Goal: Task Accomplishment & Management: Manage account settings

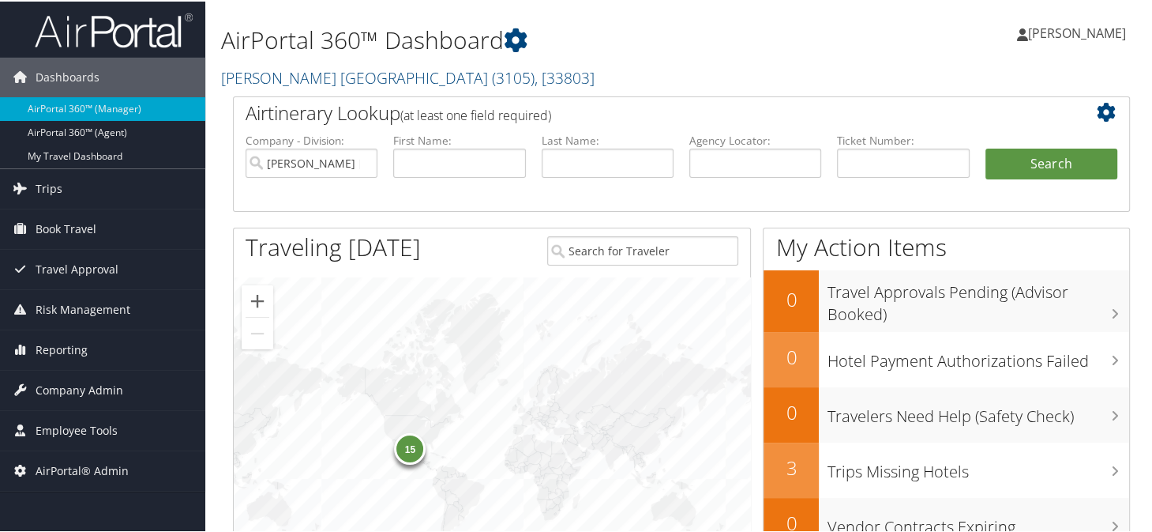
click at [633, 70] on h2 "Antolin North America ( 3105 ) , [ 33803 ]" at bounding box center [528, 75] width 614 height 27
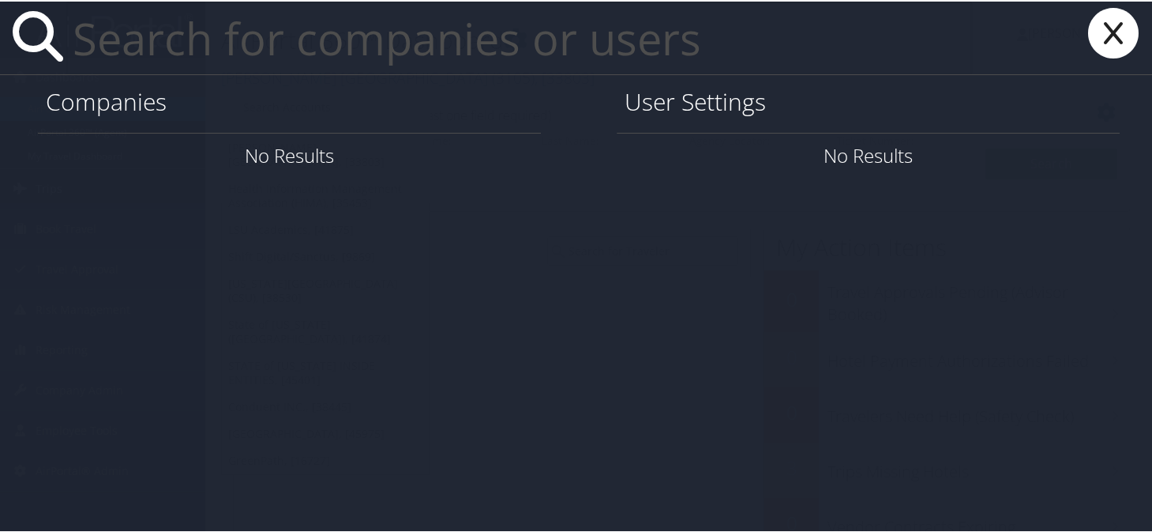
paste input "[EMAIL_ADDRESS][PERSON_NAME][DOMAIN_NAME]"
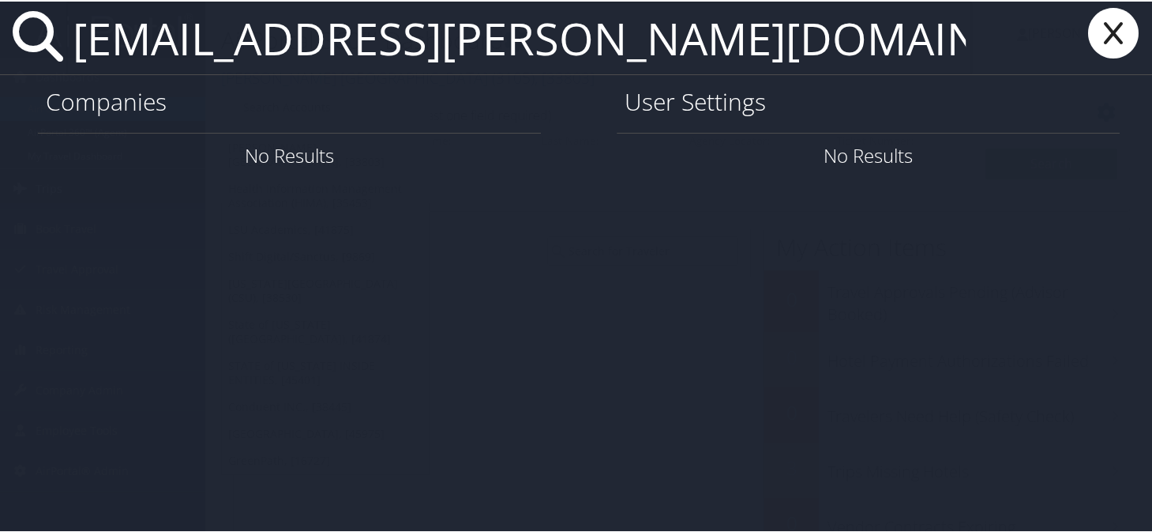
type input "[EMAIL_ADDRESS][PERSON_NAME][DOMAIN_NAME]"
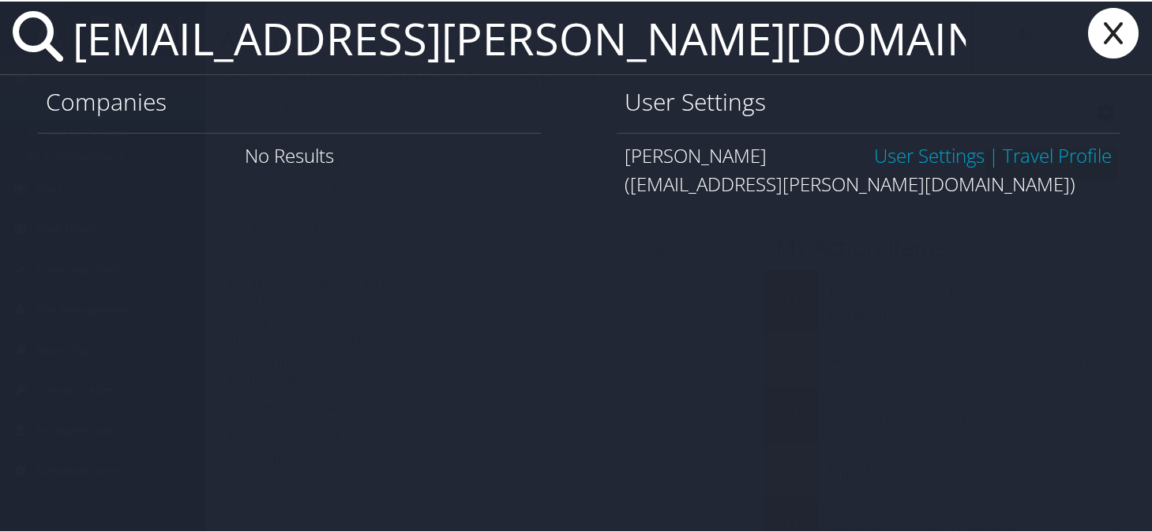
click at [909, 156] on link "User Settings" at bounding box center [929, 154] width 111 height 26
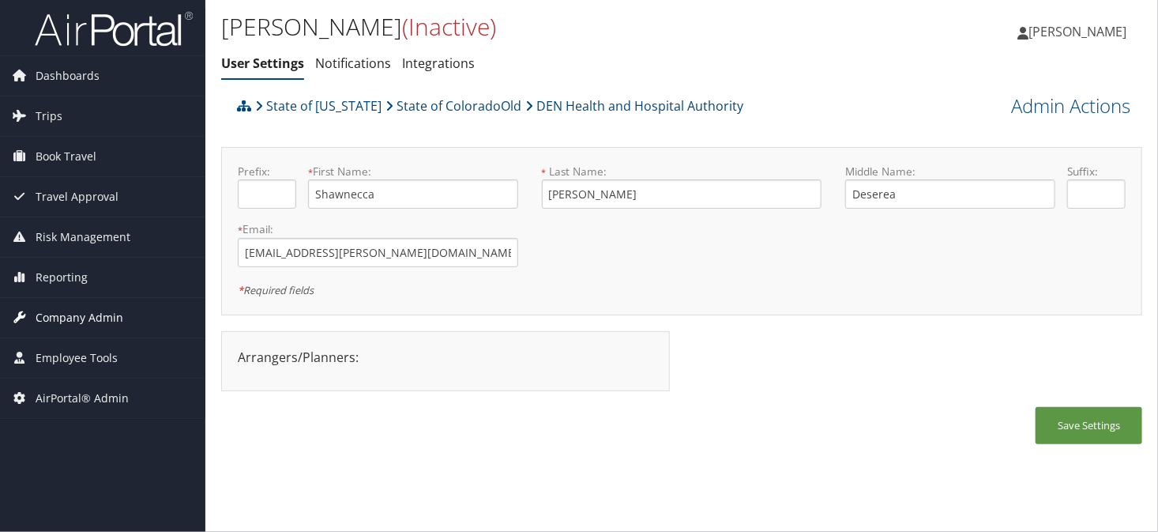
click at [79, 319] on span "Company Admin" at bounding box center [80, 317] width 88 height 39
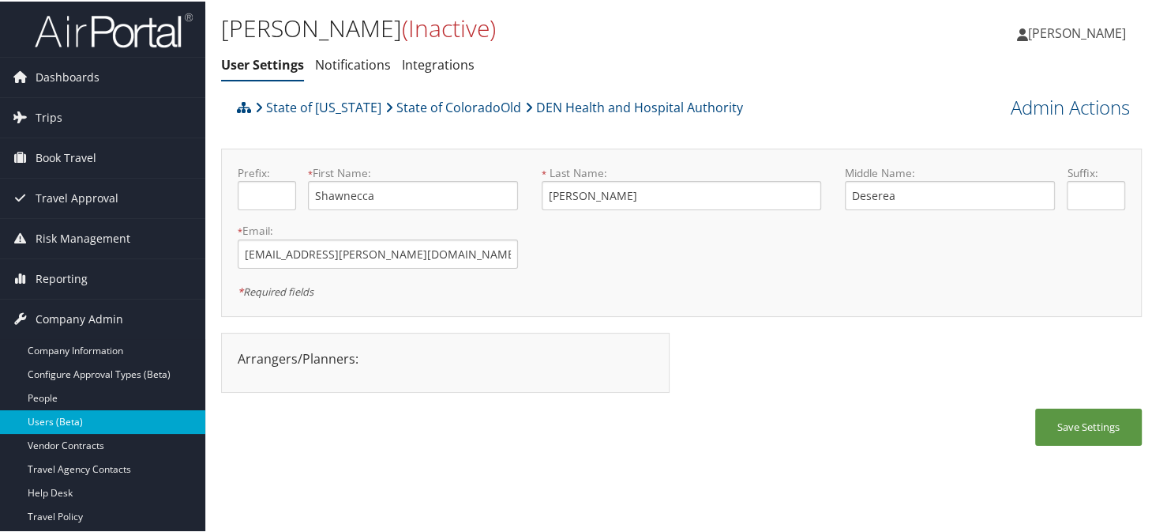
click at [73, 411] on link "Users (Beta)" at bounding box center [102, 420] width 205 height 24
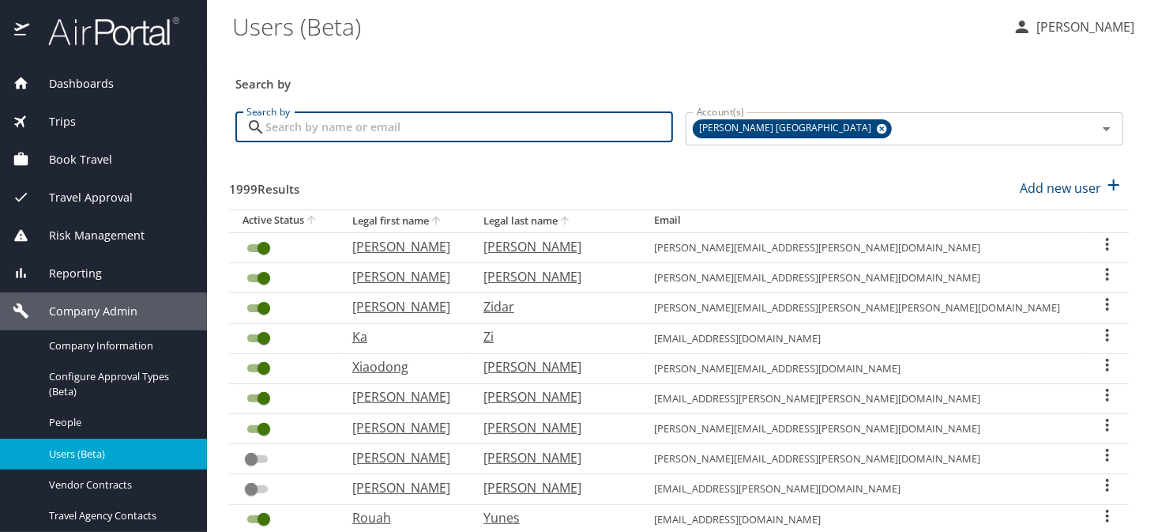
paste input "shawnecca.burke@dhha.org"
type input "[EMAIL_ADDRESS][PERSON_NAME][DOMAIN_NAME]"
click at [877, 131] on icon at bounding box center [882, 129] width 10 height 10
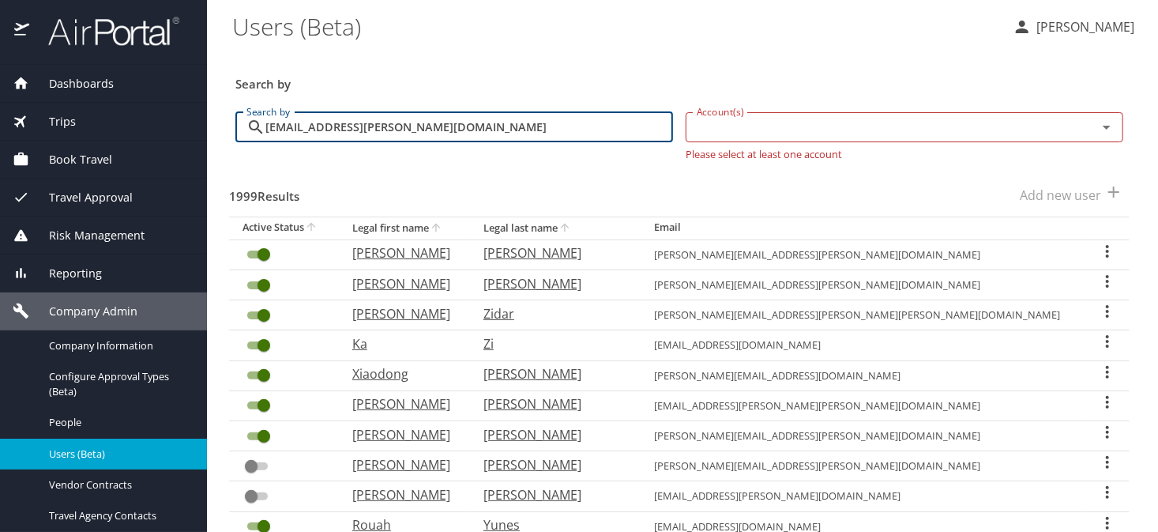
checkbox input "false"
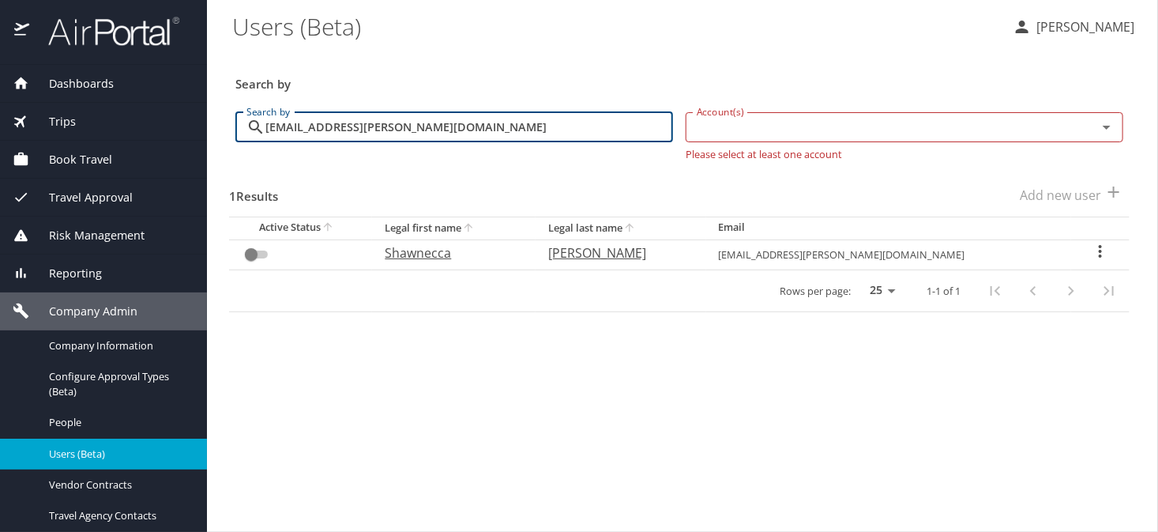
type input "[EMAIL_ADDRESS][PERSON_NAME][DOMAIN_NAME]"
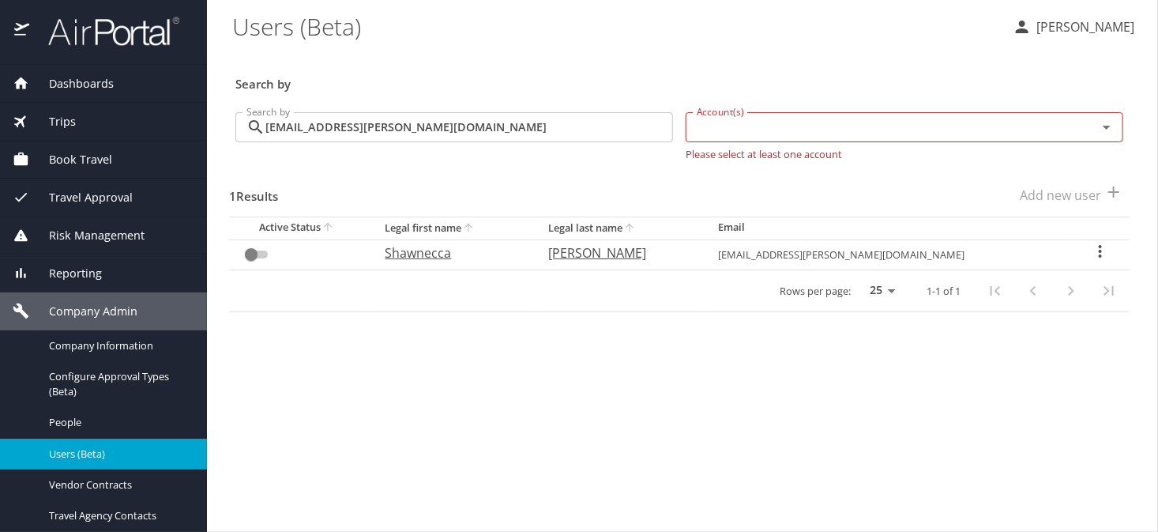
click at [1098, 259] on icon "User Search Table" at bounding box center [1100, 251] width 19 height 19
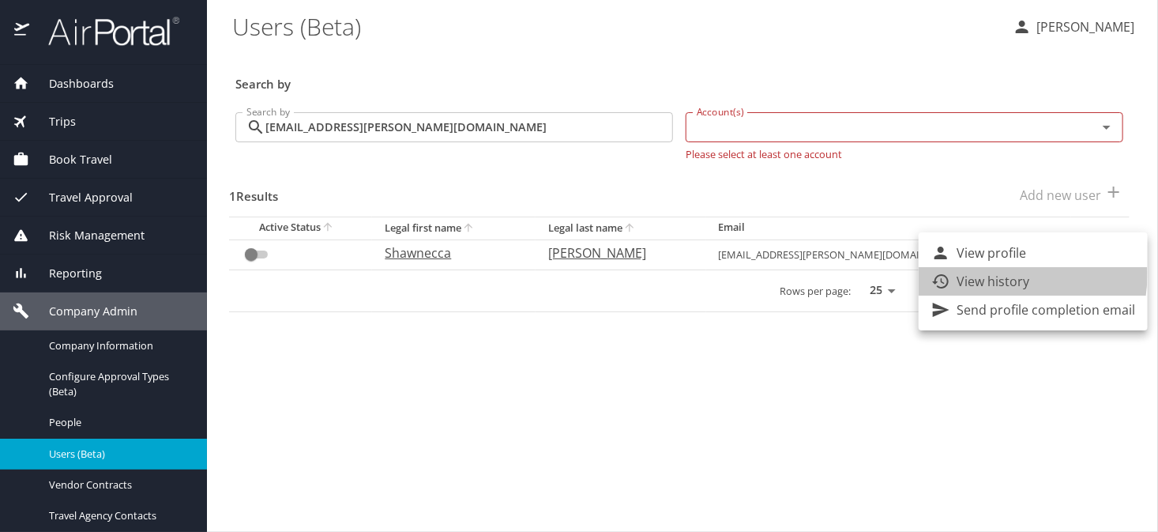
click at [989, 273] on p "View history" at bounding box center [992, 281] width 73 height 19
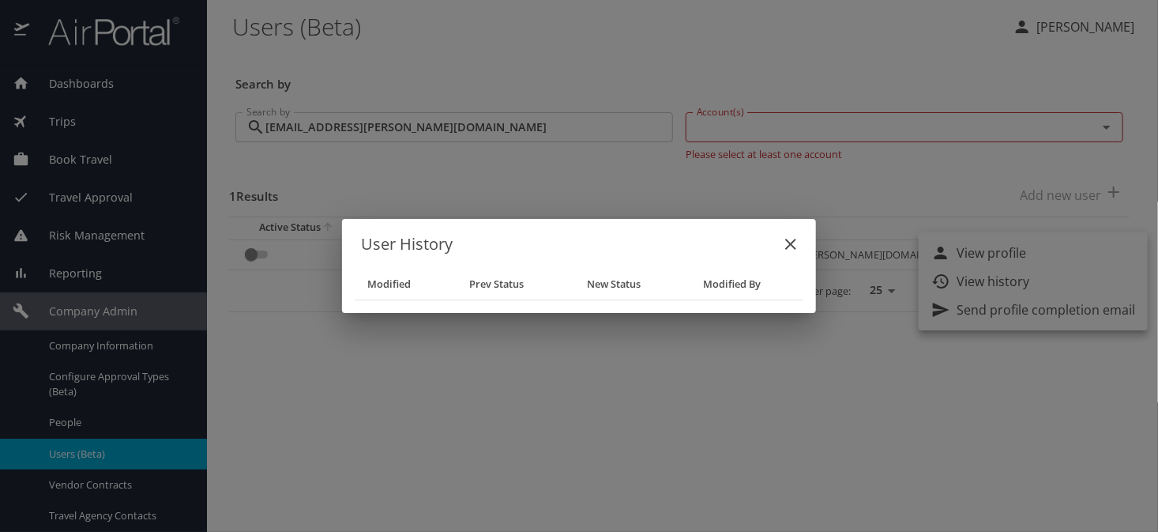
click at [790, 242] on icon "close" at bounding box center [790, 244] width 19 height 19
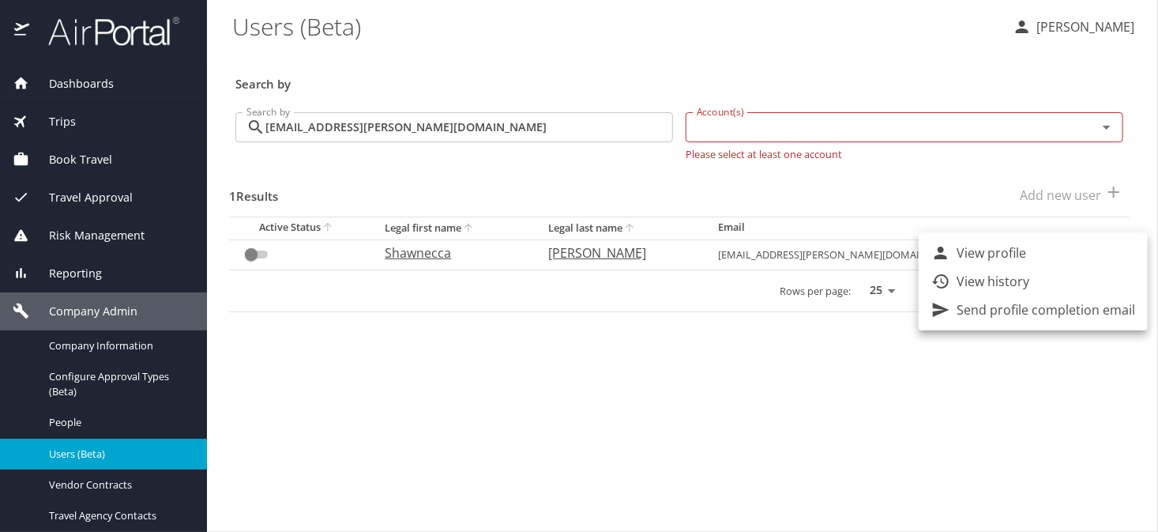
click at [859, 416] on div at bounding box center [579, 266] width 1158 height 532
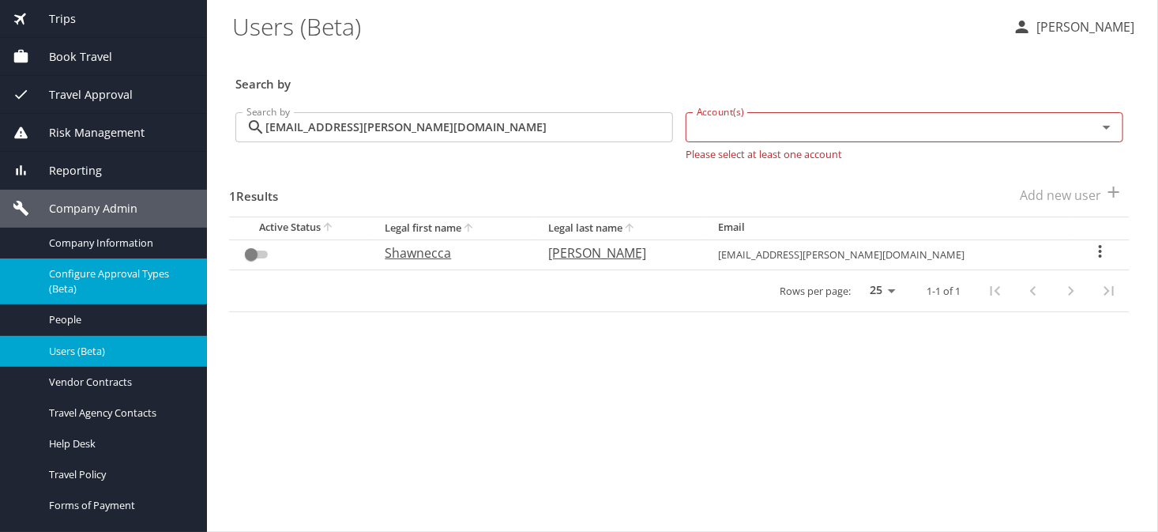
scroll to position [158, 0]
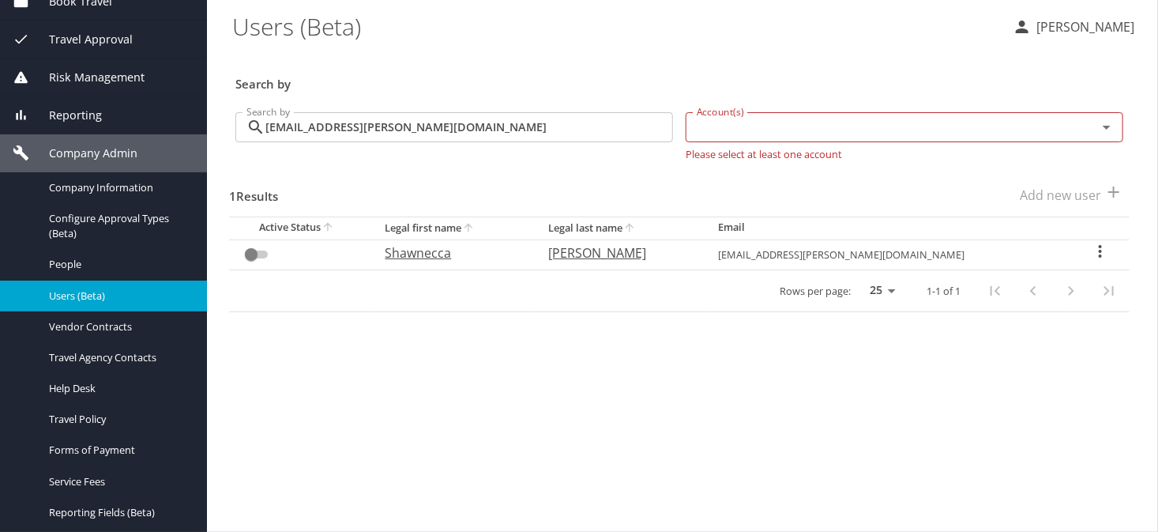
click at [53, 111] on span "Reporting" at bounding box center [65, 115] width 73 height 17
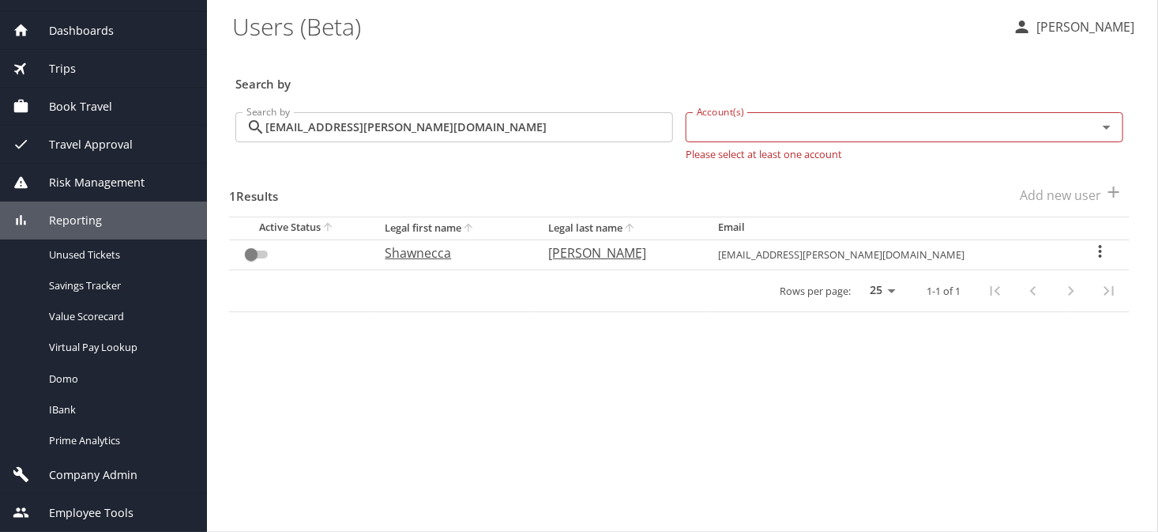
scroll to position [52, 0]
click at [64, 209] on div "Reporting" at bounding box center [103, 221] width 207 height 38
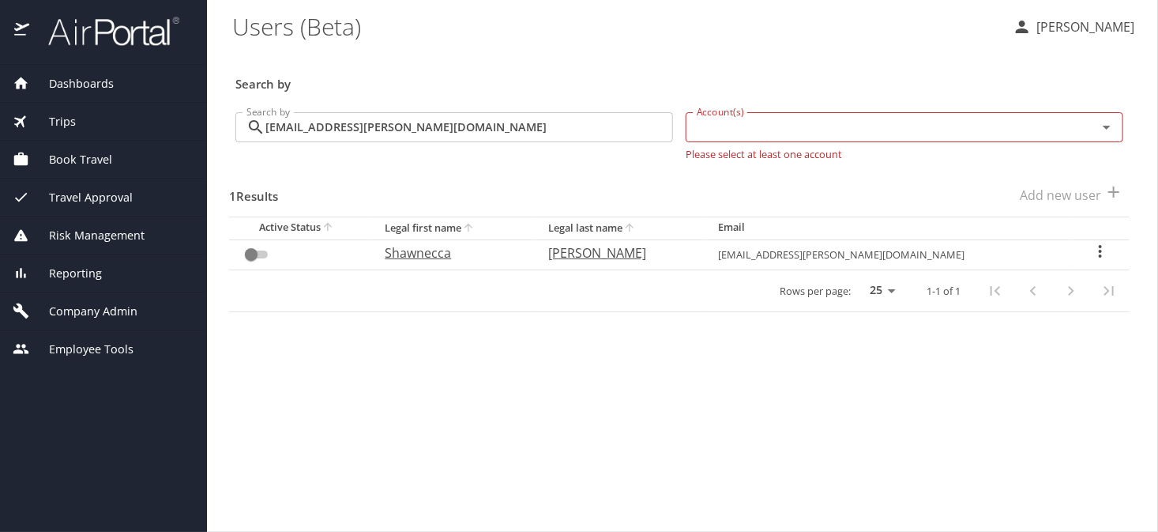
click at [80, 194] on span "Travel Approval" at bounding box center [80, 197] width 103 height 17
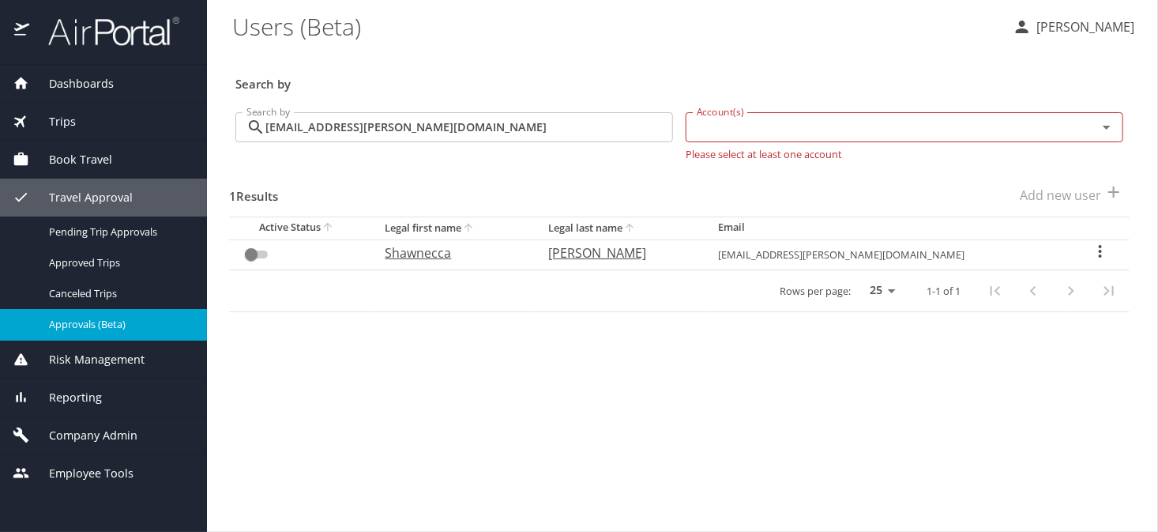
click at [101, 318] on span "Approvals (Beta)" at bounding box center [118, 324] width 139 height 15
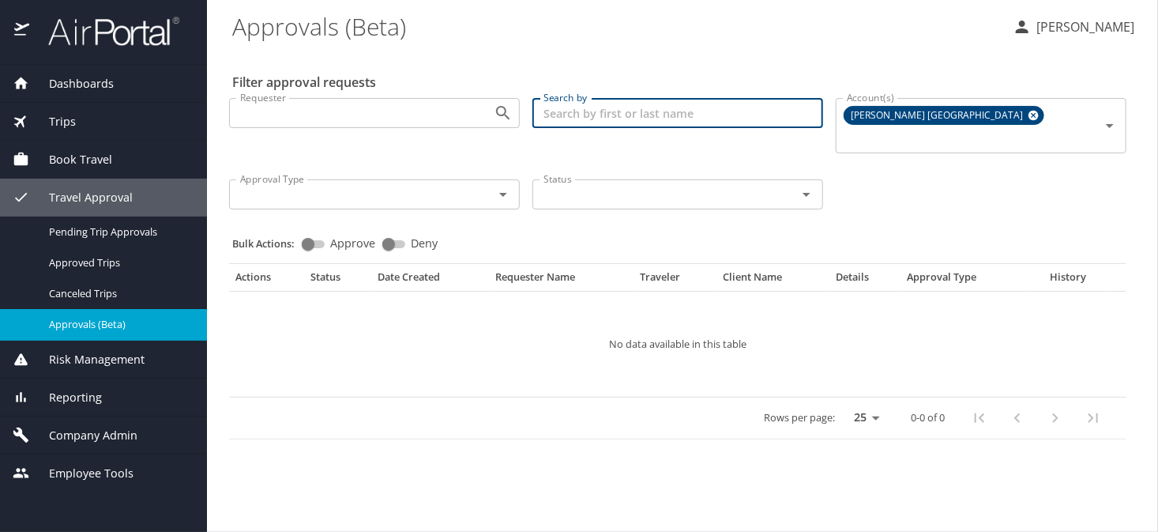
paste input "shawnecca.burke@dhha.org"
click at [966, 118] on div "[PERSON_NAME] [GEOGRAPHIC_DATA]" at bounding box center [944, 115] width 201 height 19
type input "shawnecca.burke@dhha.org"
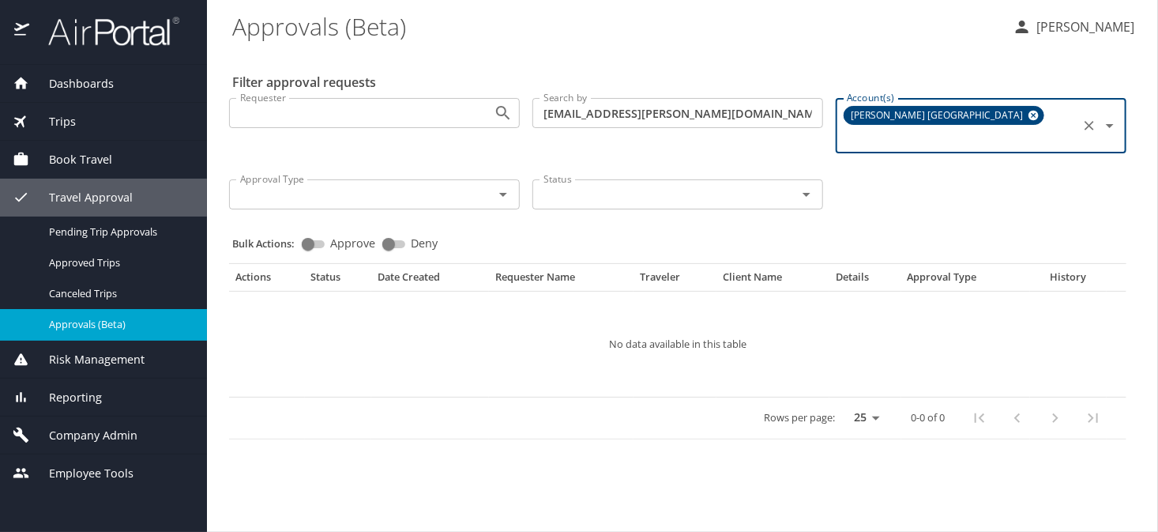
click at [1028, 118] on icon at bounding box center [1033, 116] width 10 height 10
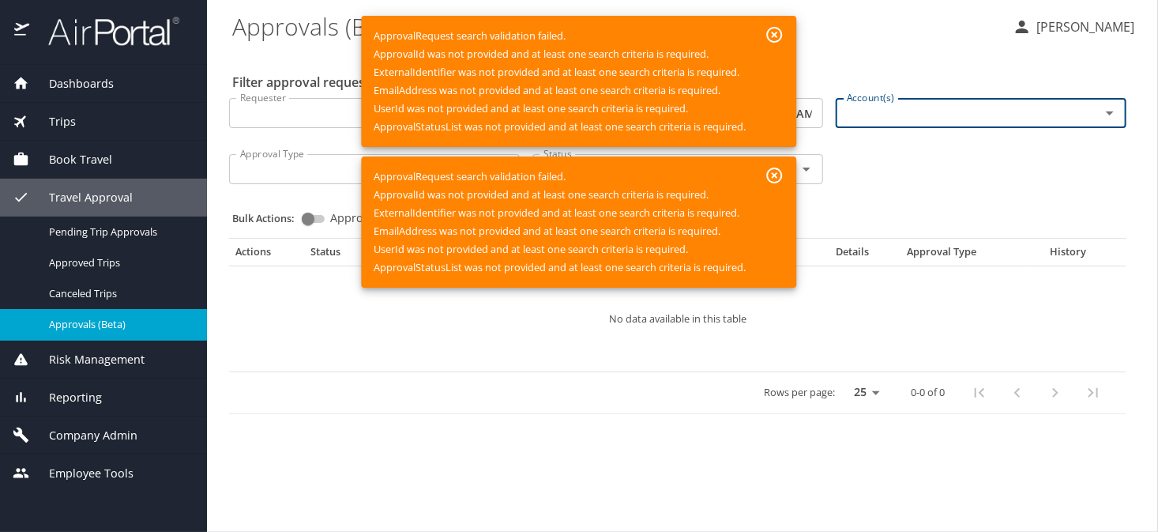
click at [776, 25] on icon "button" at bounding box center [774, 34] width 19 height 19
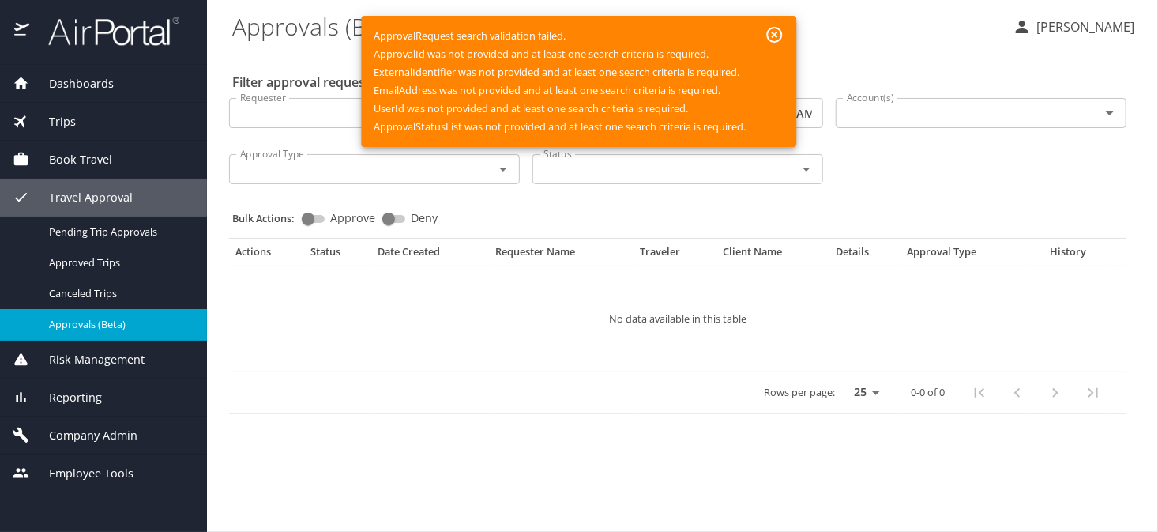
click at [774, 175] on div "Status" at bounding box center [677, 169] width 291 height 30
click at [774, 32] on icon "button" at bounding box center [775, 35] width 16 height 16
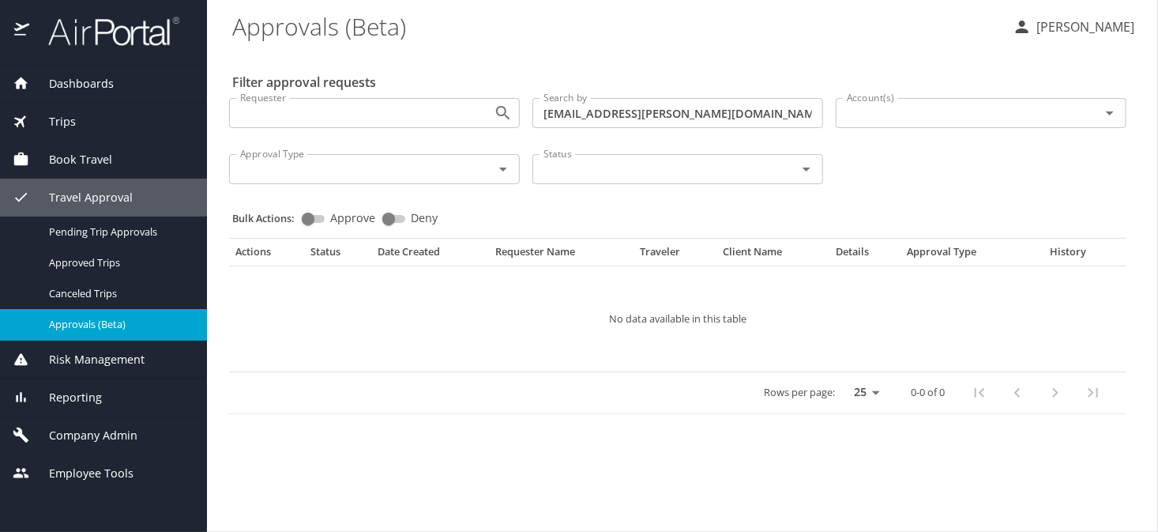
click at [894, 127] on div "Account(s)" at bounding box center [981, 113] width 291 height 30
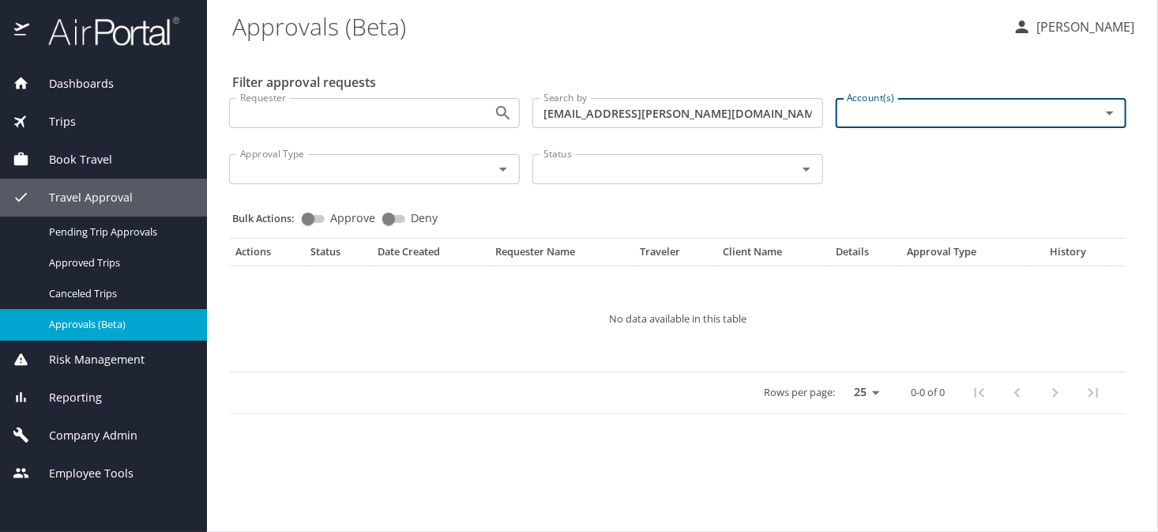
click at [891, 118] on input "Account(s)" at bounding box center [957, 113] width 235 height 21
type input "state of colo"
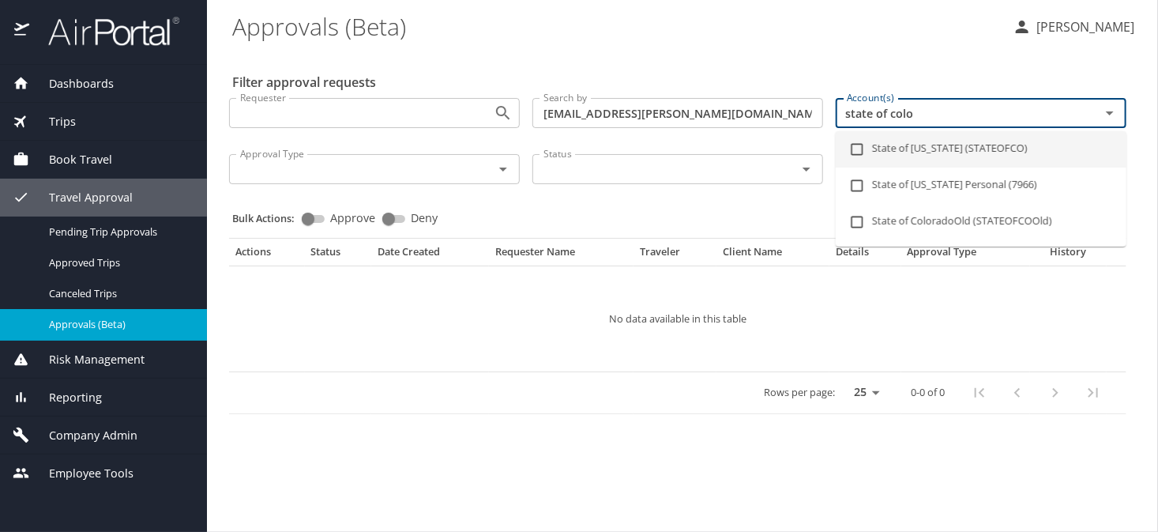
click at [899, 144] on li "State of Colorado (STATEOFCO)" at bounding box center [981, 149] width 291 height 36
checkbox input "true"
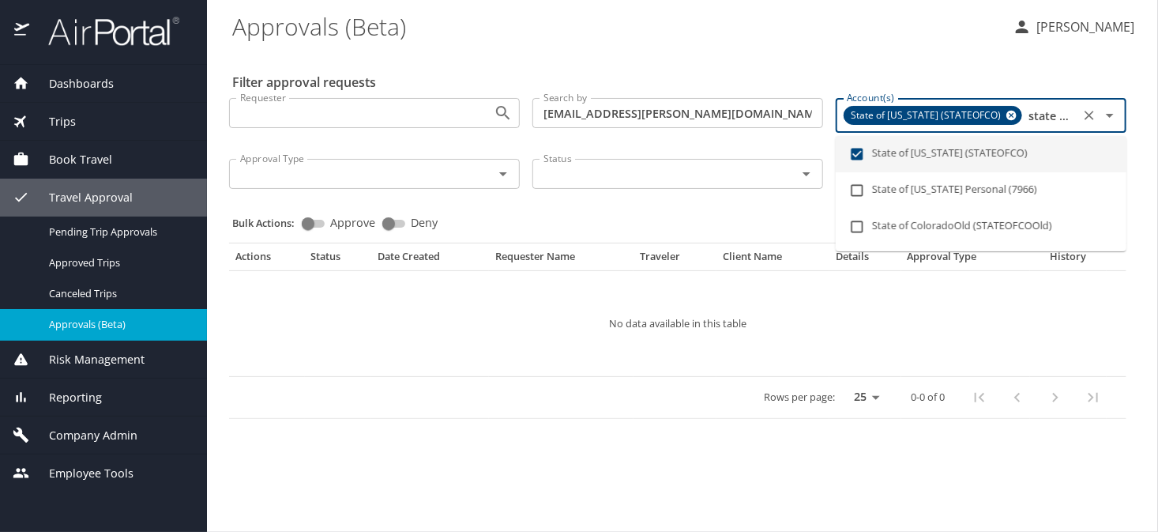
click at [1074, 114] on input "state of colo" at bounding box center [1050, 115] width 50 height 21
type input "state of o"
checkbox input "false"
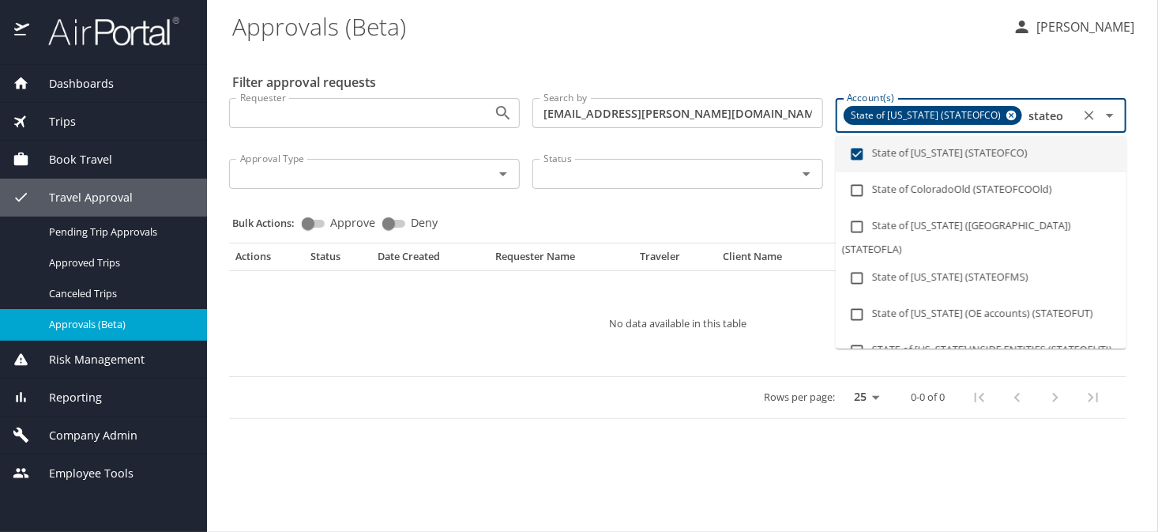
scroll to position [0, 0]
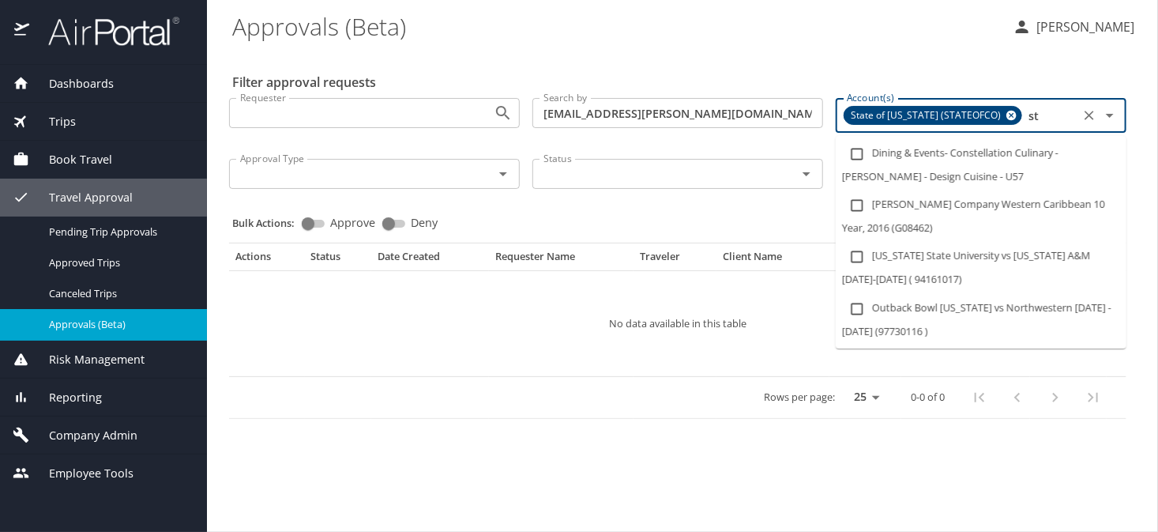
type input "s"
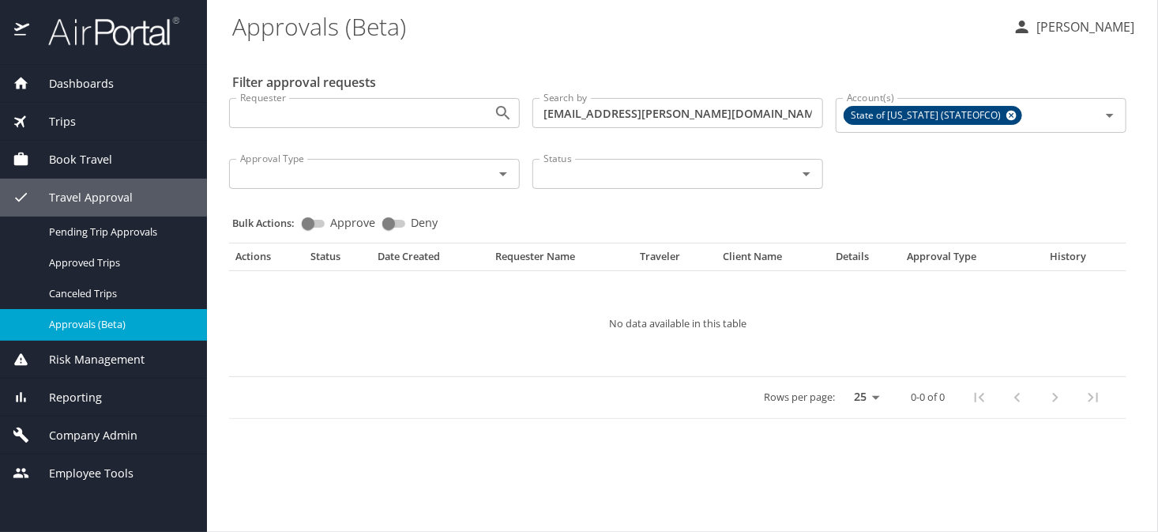
click at [68, 117] on span "Trips" at bounding box center [52, 121] width 47 height 17
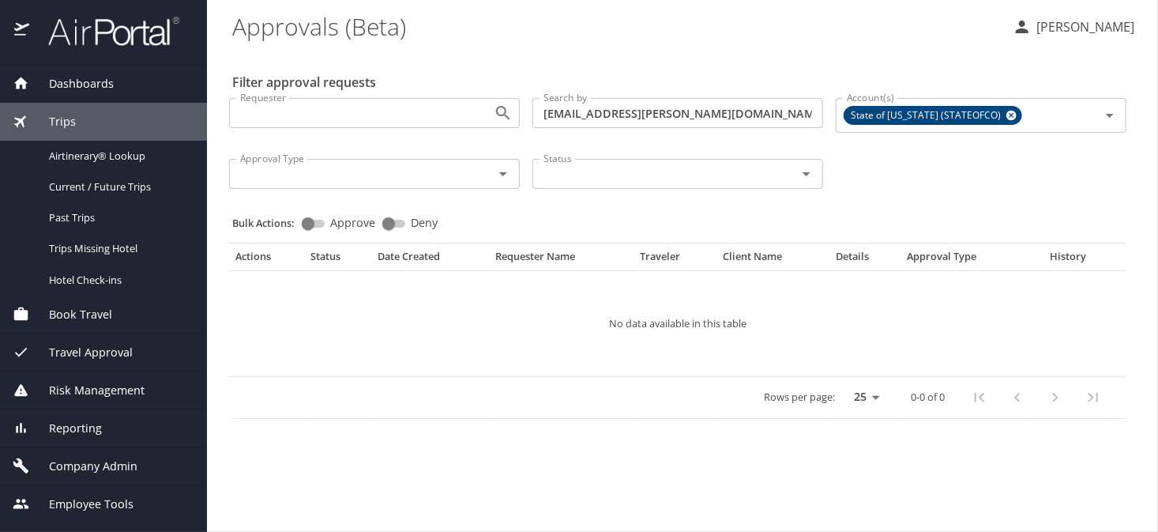
click at [68, 117] on span "Trips" at bounding box center [52, 121] width 47 height 17
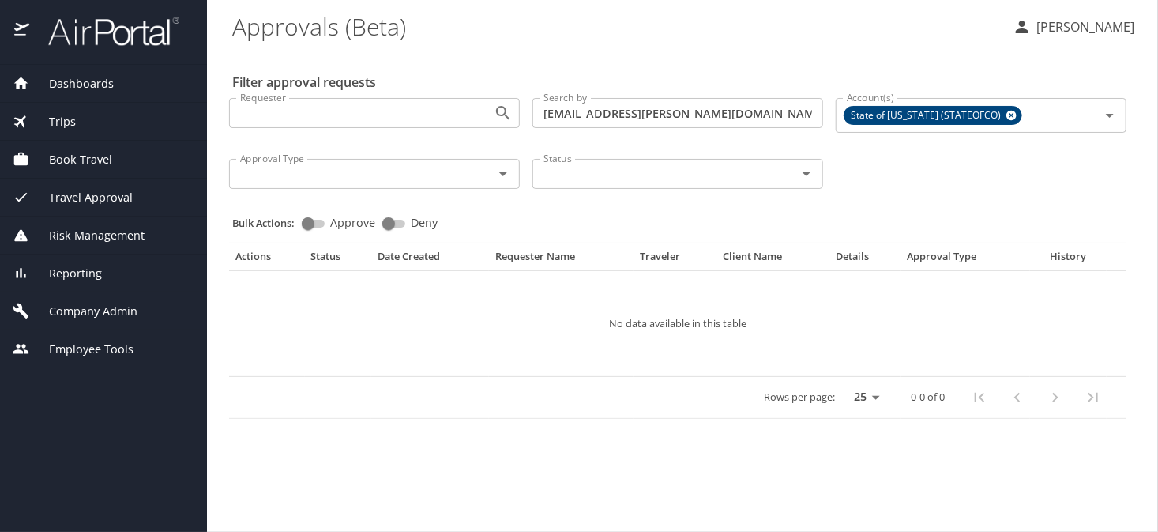
click at [74, 160] on span "Book Travel" at bounding box center [70, 159] width 83 height 17
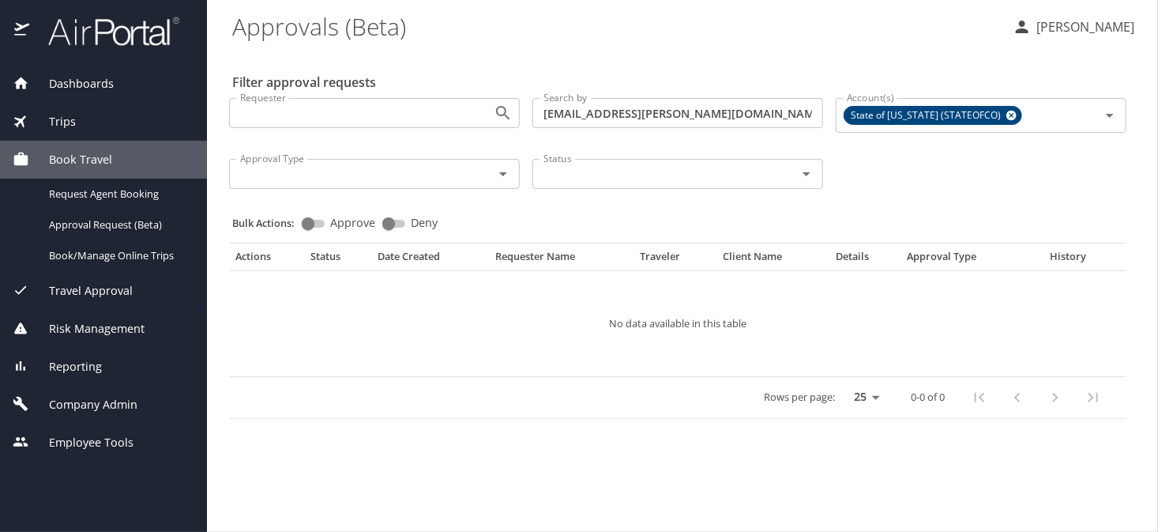
click at [74, 160] on span "Book Travel" at bounding box center [70, 159] width 83 height 17
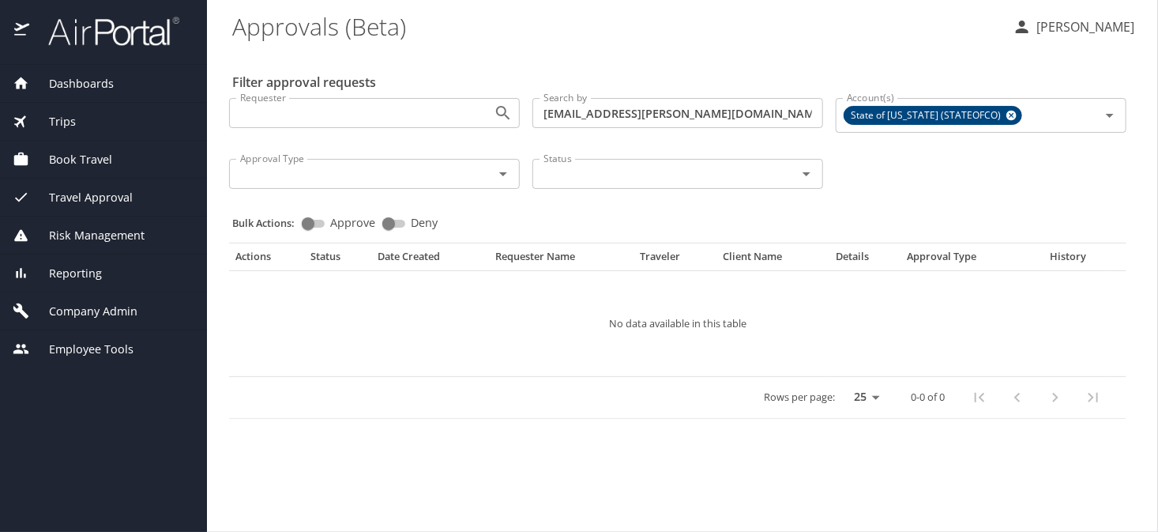
click at [72, 274] on span "Reporting" at bounding box center [65, 273] width 73 height 17
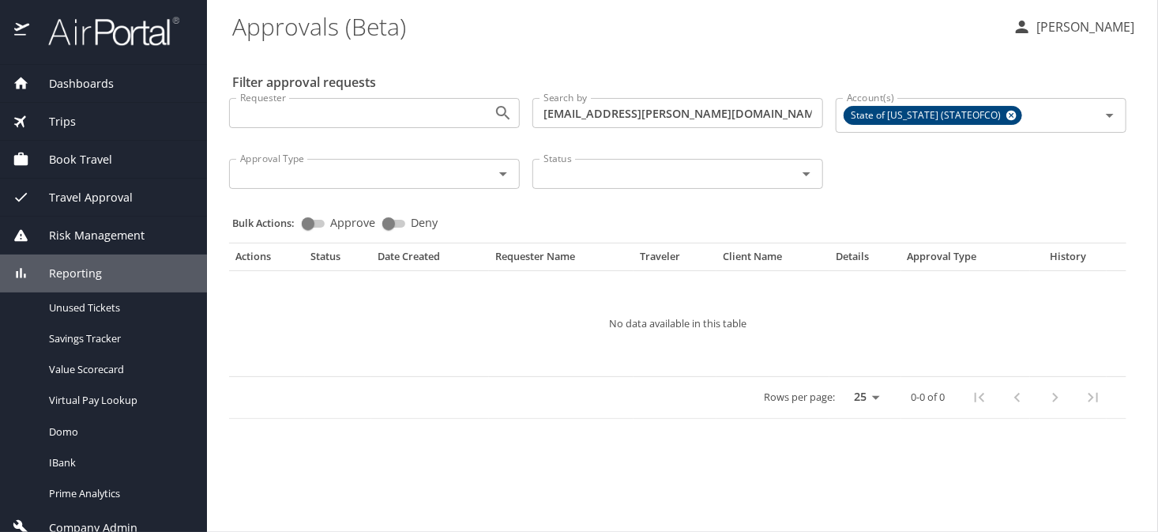
click at [72, 274] on span "Reporting" at bounding box center [65, 273] width 73 height 17
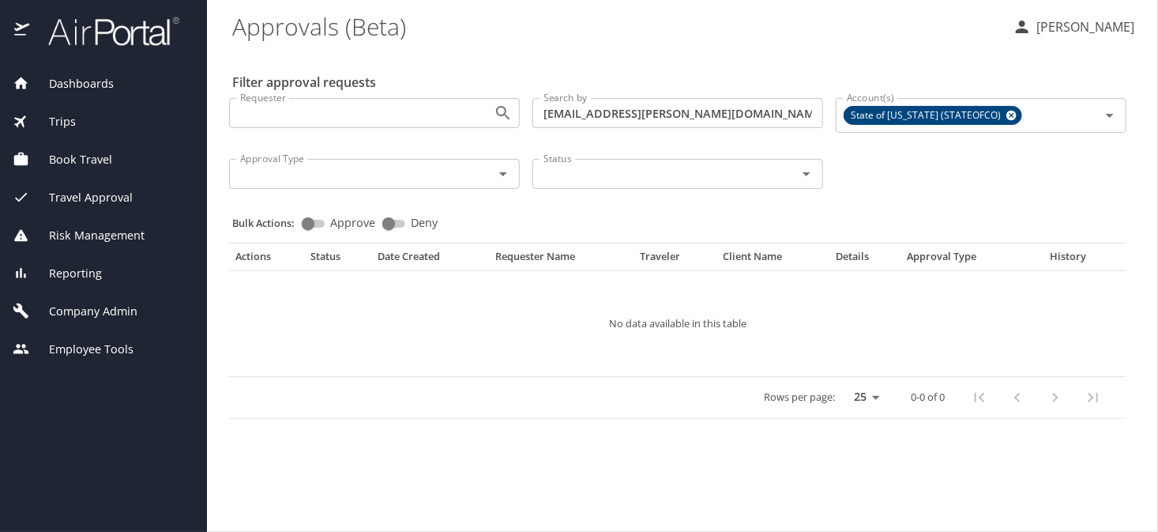
click at [82, 310] on span "Company Admin" at bounding box center [83, 311] width 108 height 17
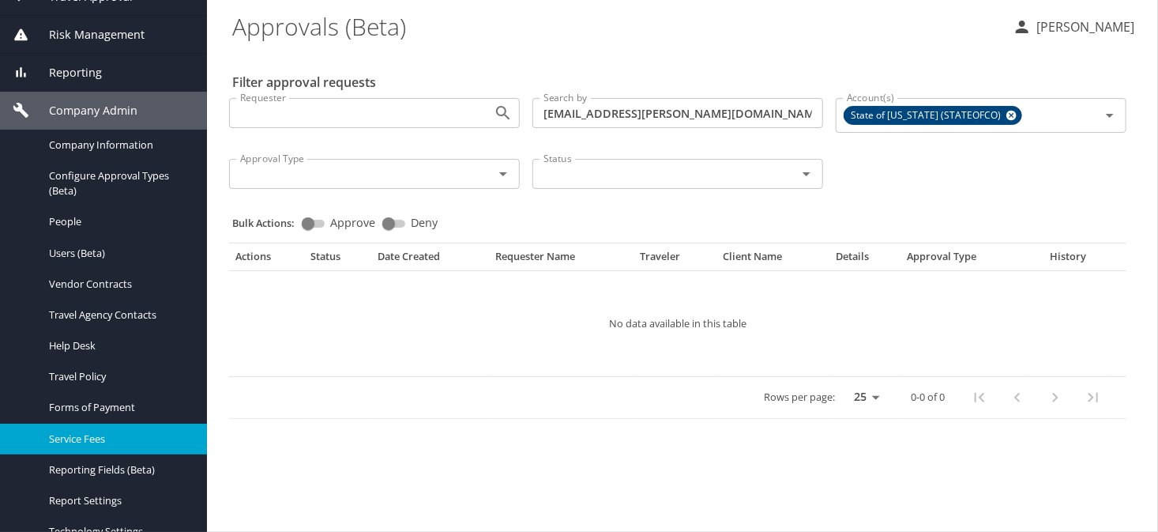
scroll to position [158, 0]
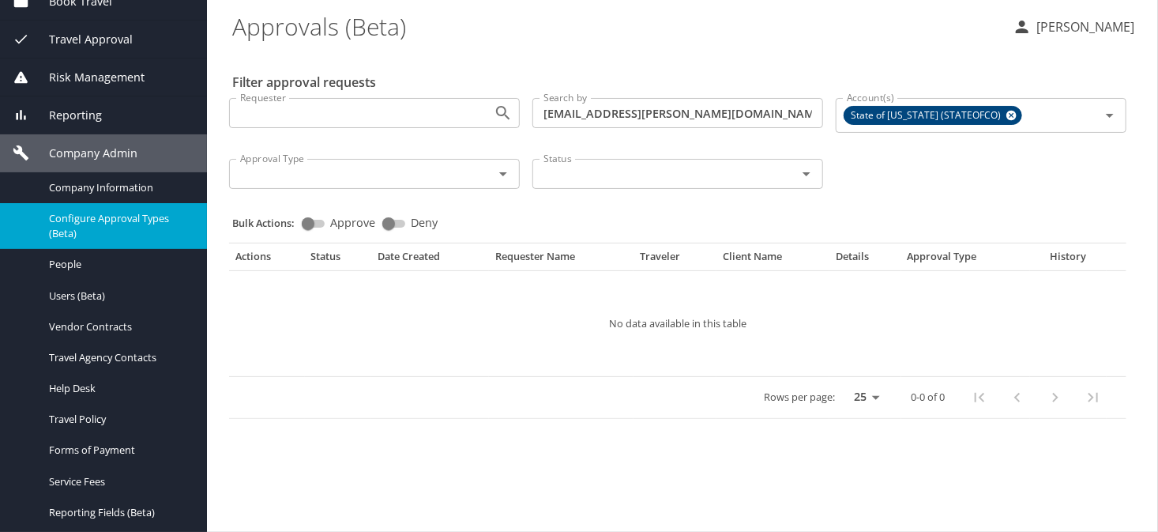
click at [102, 220] on span "Configure Approval Types (Beta)" at bounding box center [118, 226] width 139 height 30
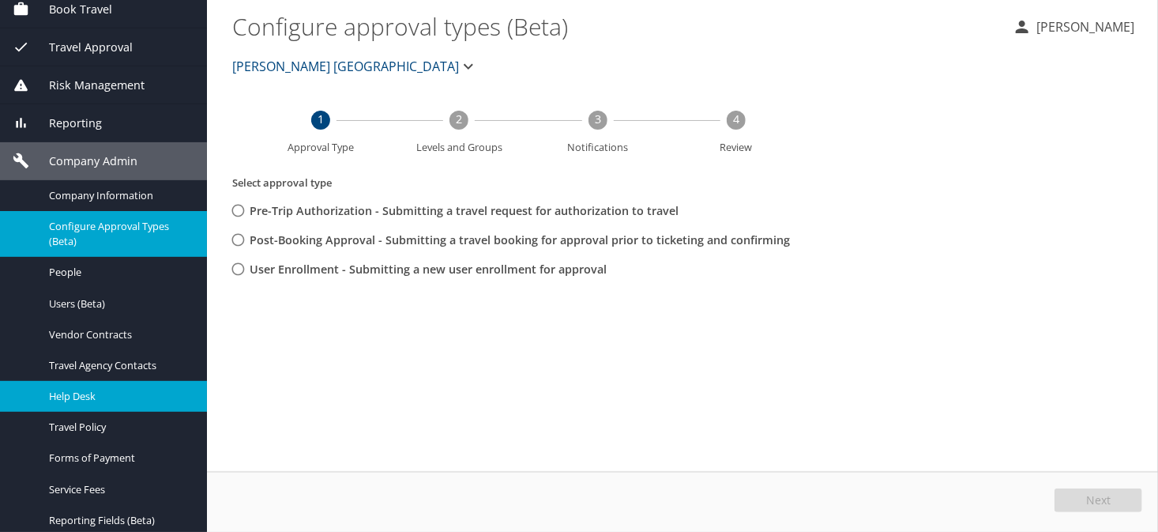
scroll to position [13, 0]
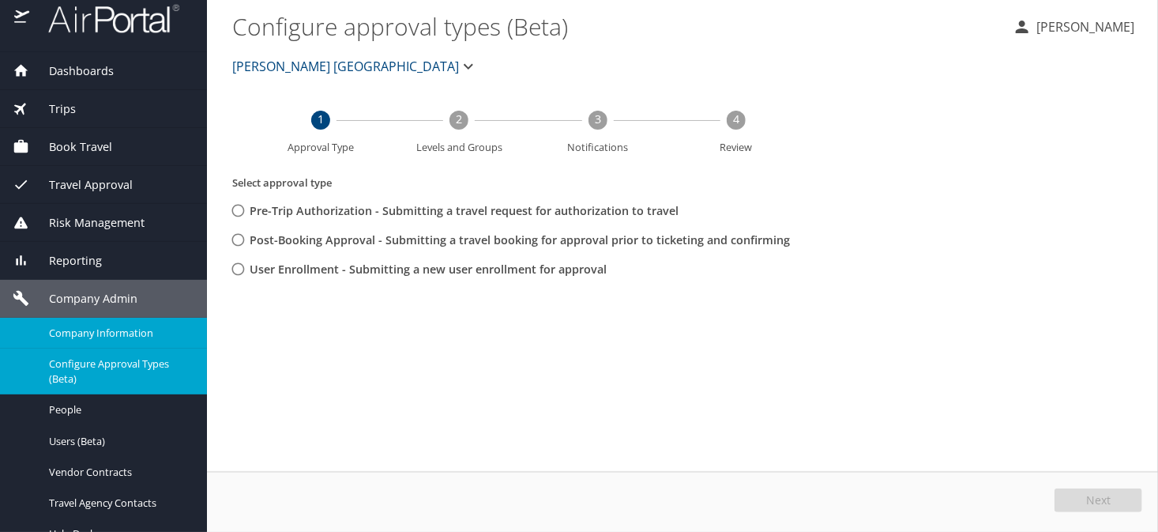
click at [81, 329] on span "Company Information" at bounding box center [118, 332] width 139 height 15
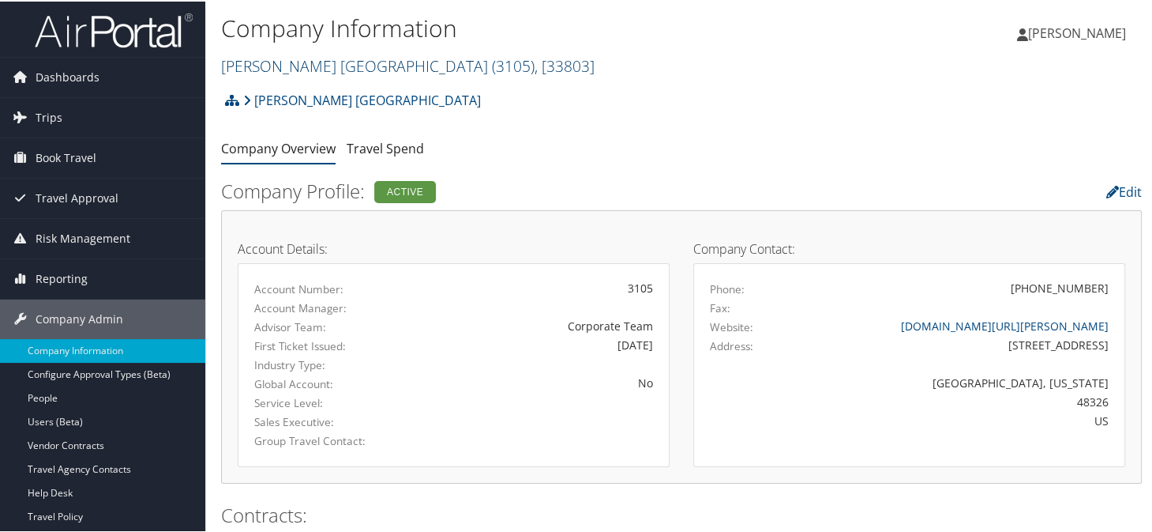
click at [342, 70] on link "Antolin North America ( 3105 ) , [ 33803 ]" at bounding box center [408, 64] width 374 height 21
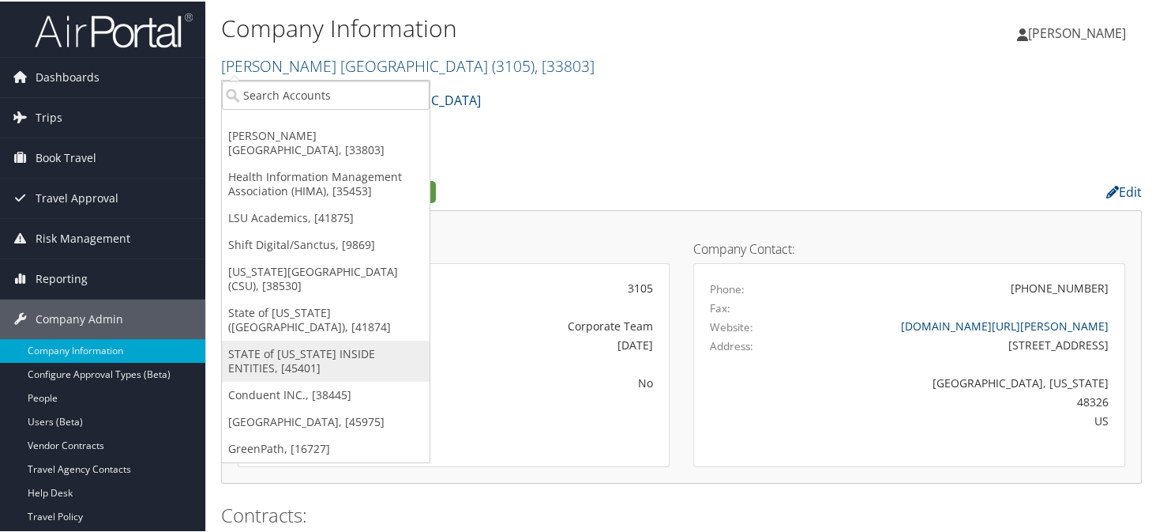
click at [283, 339] on link "STATE of [US_STATE] INSIDE ENTITIES, [45401]" at bounding box center [326, 359] width 208 height 41
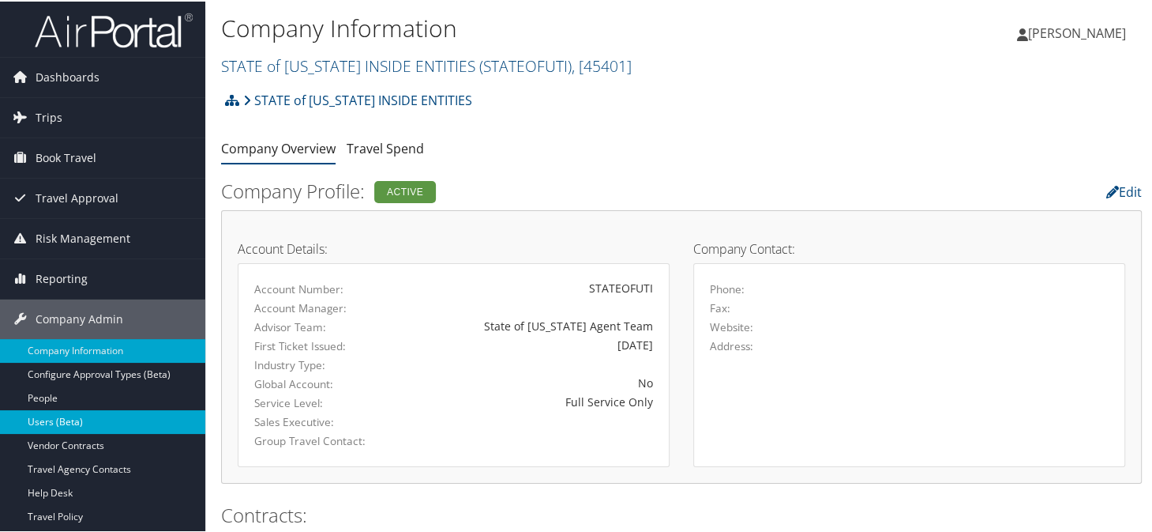
click at [84, 423] on link "Users (Beta)" at bounding box center [102, 420] width 205 height 24
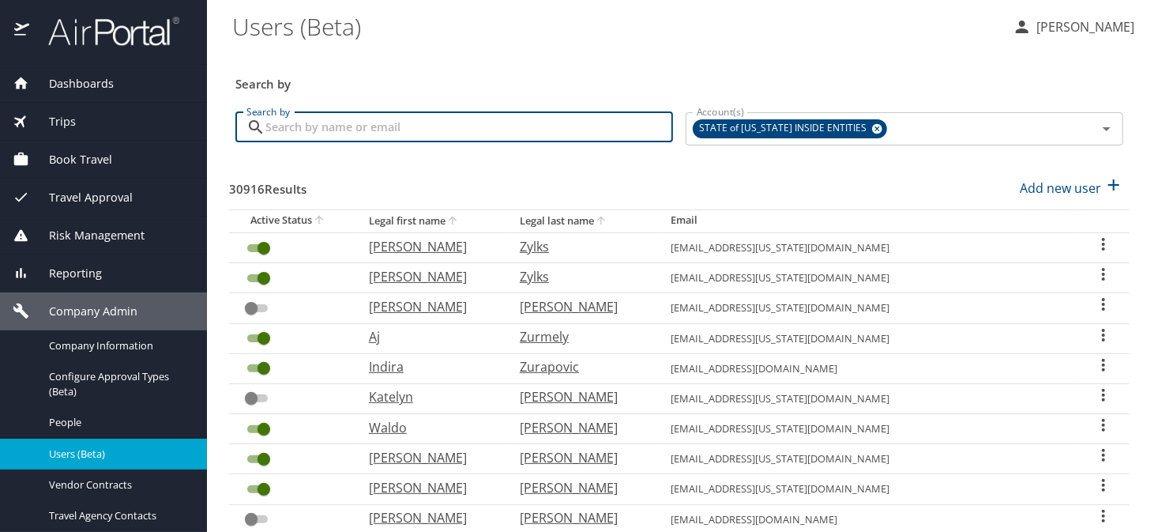
paste input "shawnecca.burke@dhha.org"
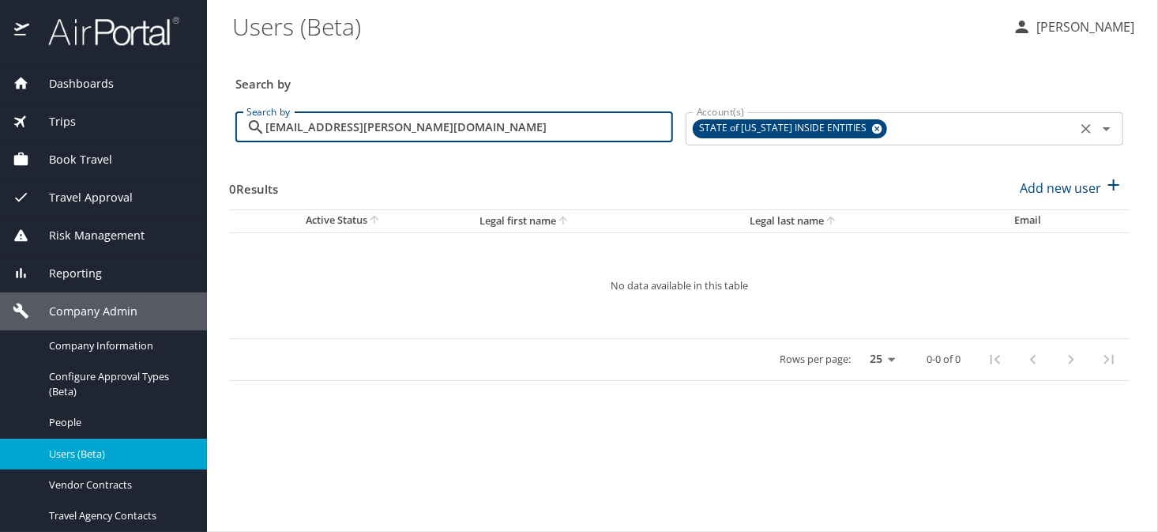
click at [871, 130] on icon at bounding box center [877, 128] width 12 height 17
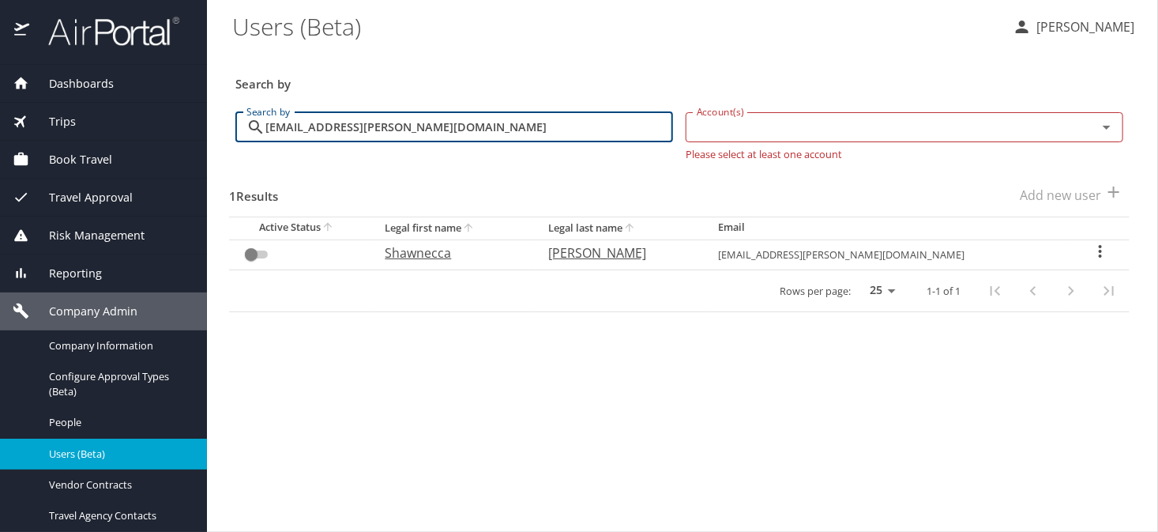
click at [479, 118] on input "shawnecca.burke@dhha.org" at bounding box center [469, 127] width 408 height 30
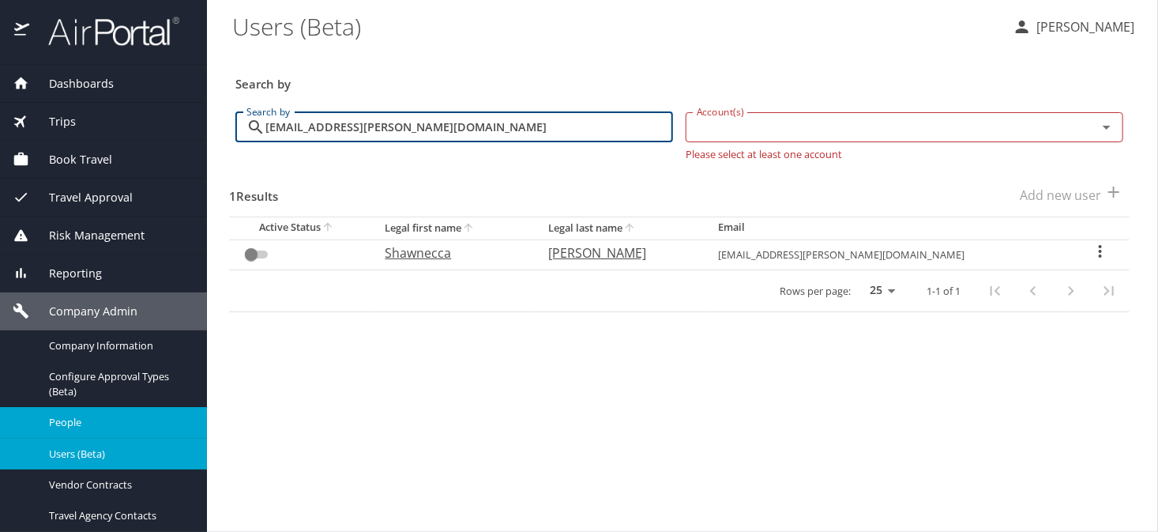
type input "shawnecca.burke@dhha.org"
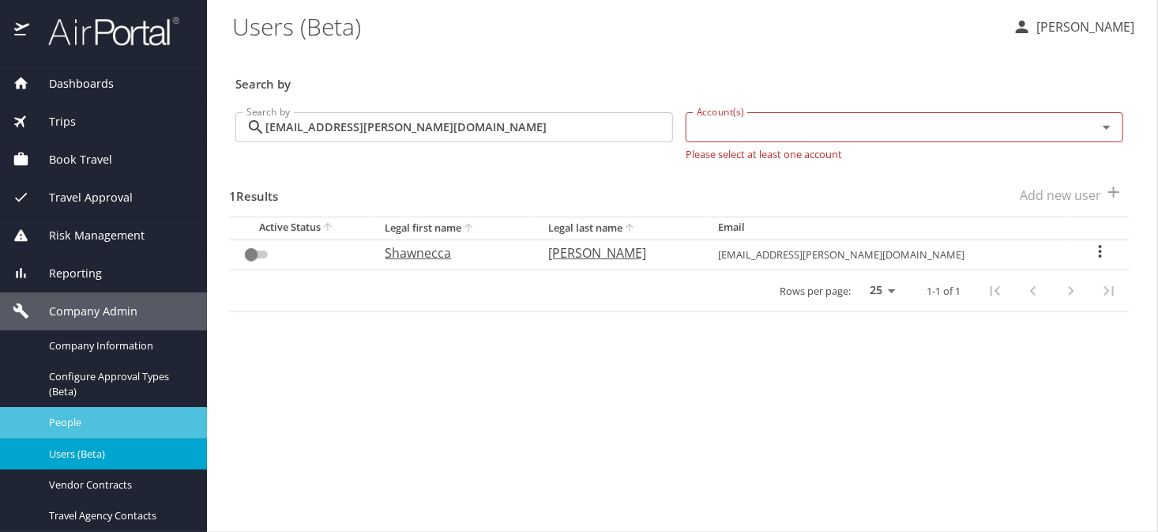
click at [86, 419] on span "People" at bounding box center [118, 422] width 139 height 15
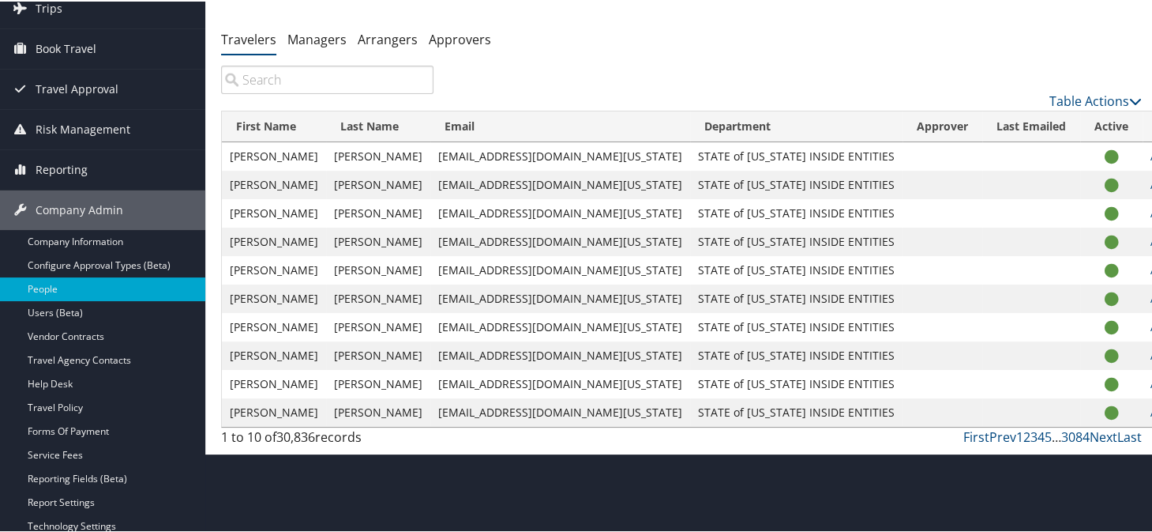
scroll to position [158, 0]
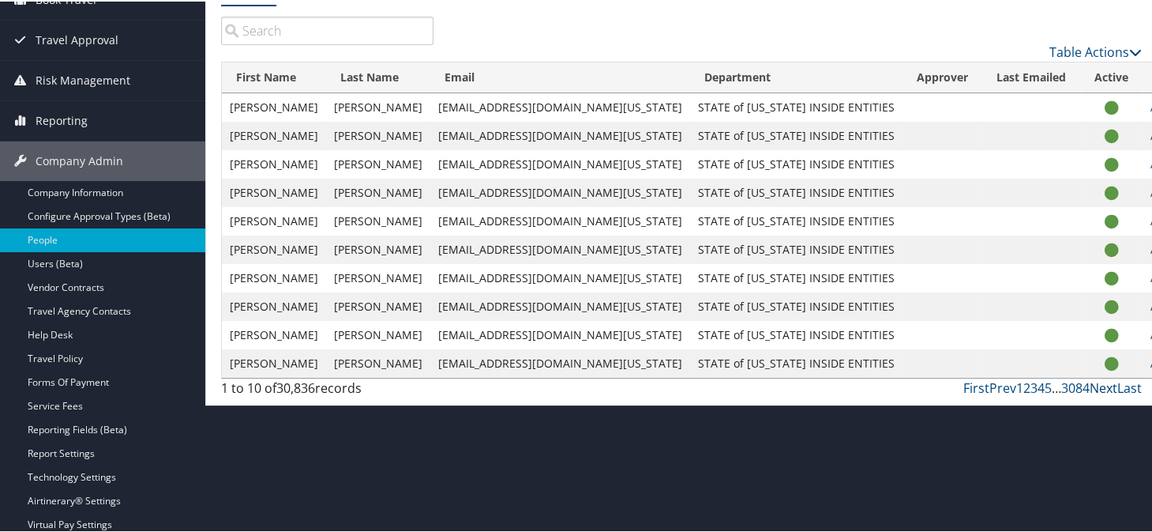
click at [1098, 386] on link "Next" at bounding box center [1104, 386] width 28 height 17
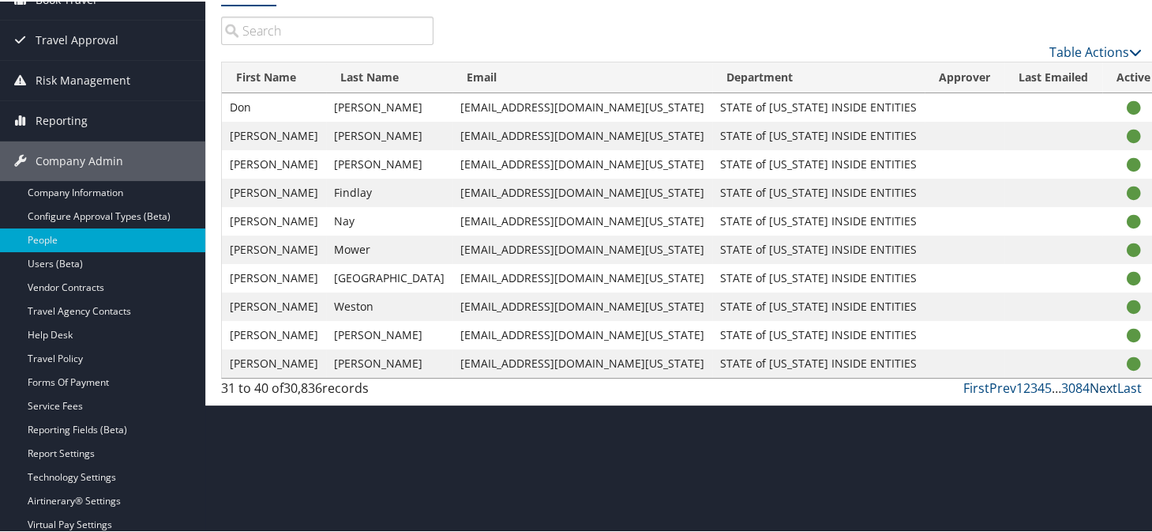
click at [1098, 386] on link "Next" at bounding box center [1104, 386] width 28 height 17
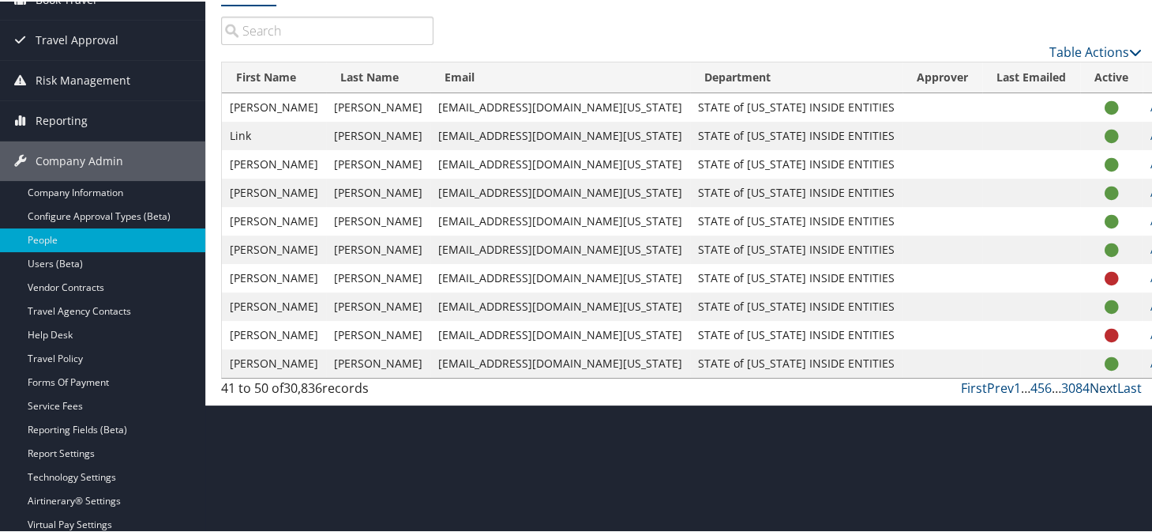
click at [1098, 386] on link "Next" at bounding box center [1104, 386] width 28 height 17
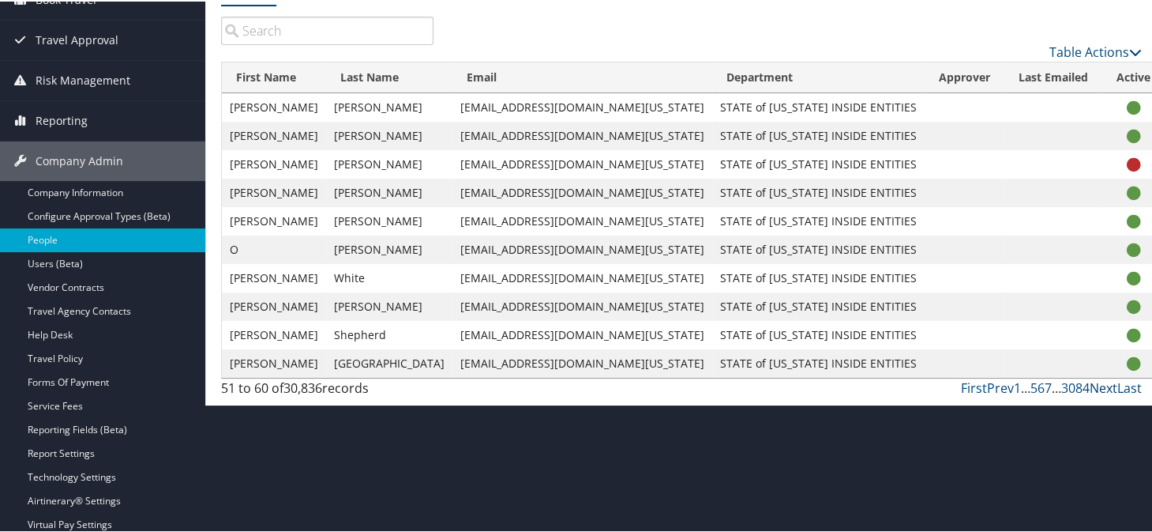
click at [1098, 386] on link "Next" at bounding box center [1104, 386] width 28 height 17
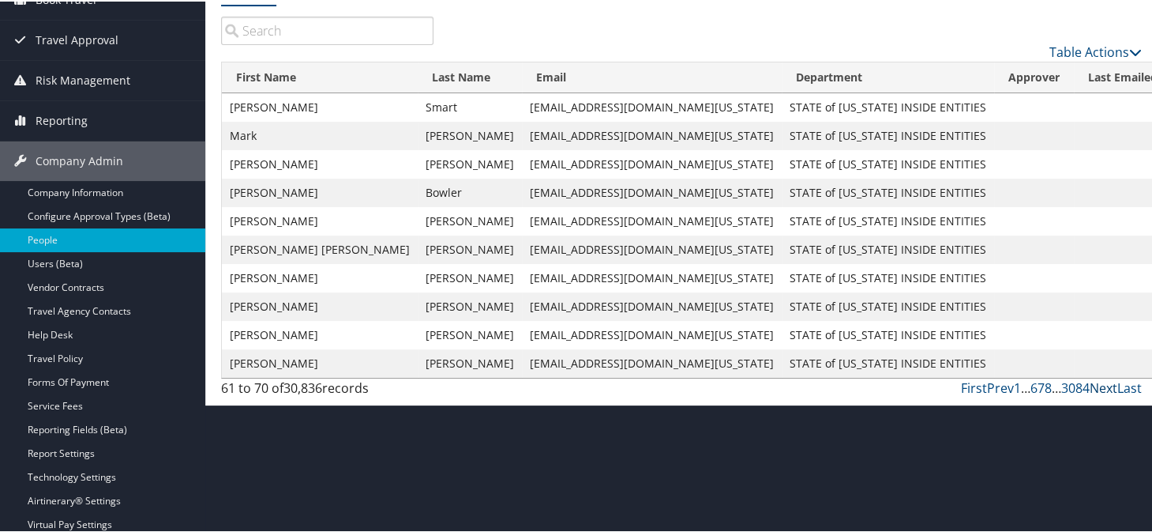
click at [1098, 386] on link "Next" at bounding box center [1104, 386] width 28 height 17
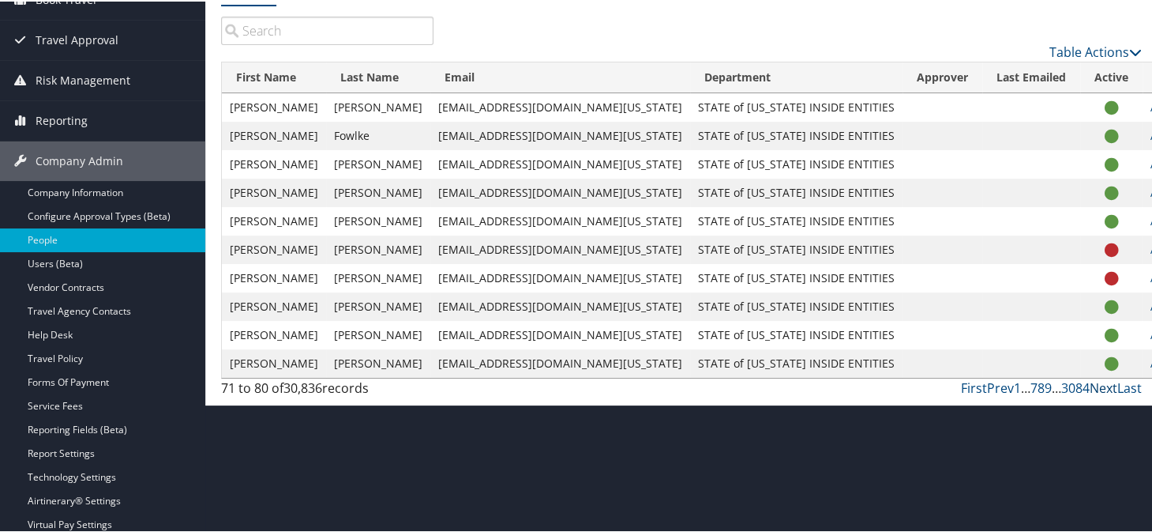
click at [1092, 383] on link "Next" at bounding box center [1104, 386] width 28 height 17
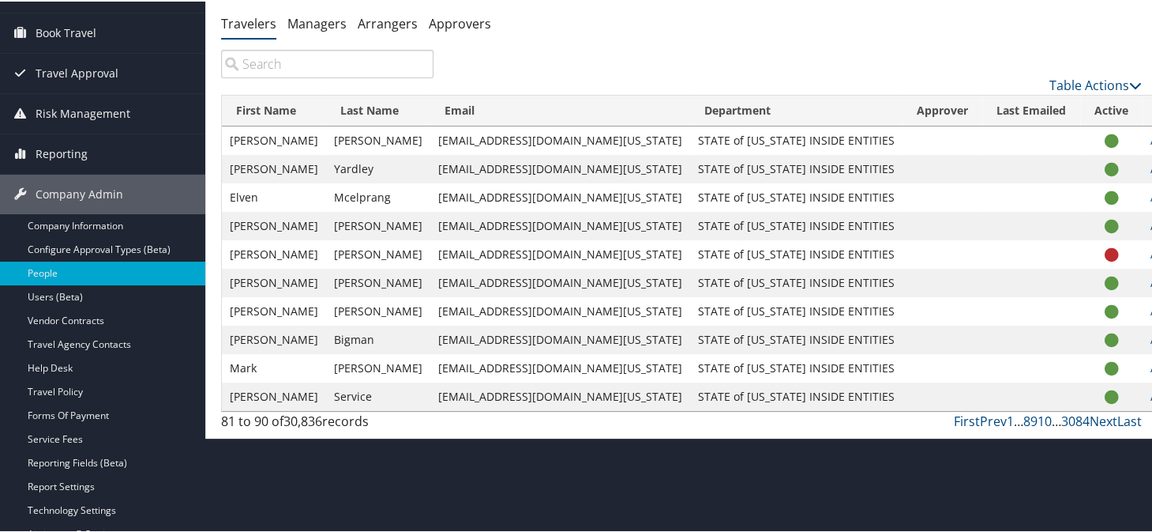
scroll to position [0, 0]
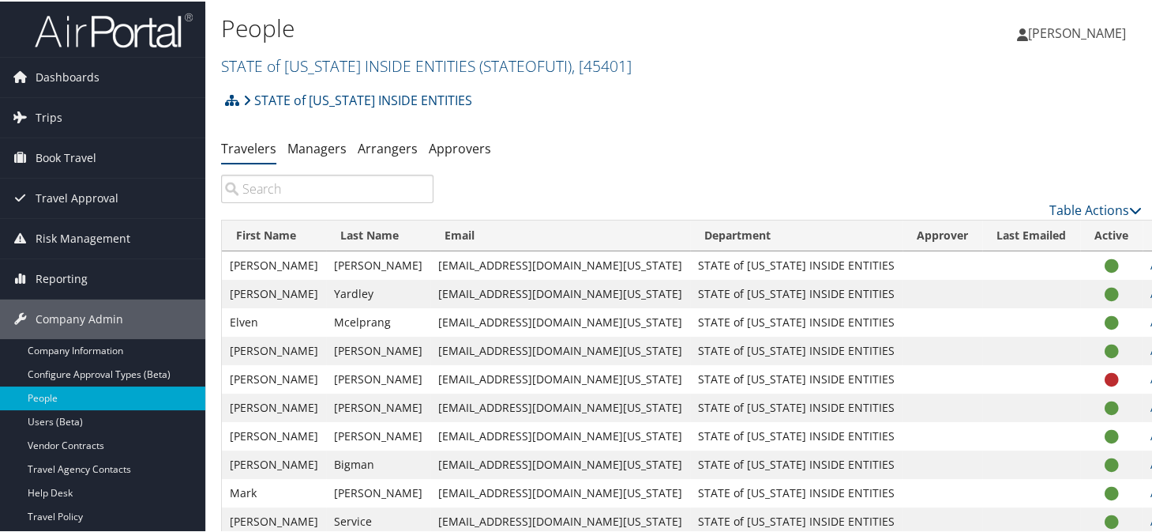
click at [329, 47] on div "People STATE of UTAH INSIDE ENTITIES ( STATEOFUTI ) , [ 45401 ] STATE of UTAH I…" at bounding box center [528, 43] width 614 height 66
click at [325, 55] on link "STATE of UTAH INSIDE ENTITIES ( STATEOFUTI ) , [ 45401 ]" at bounding box center [426, 64] width 411 height 21
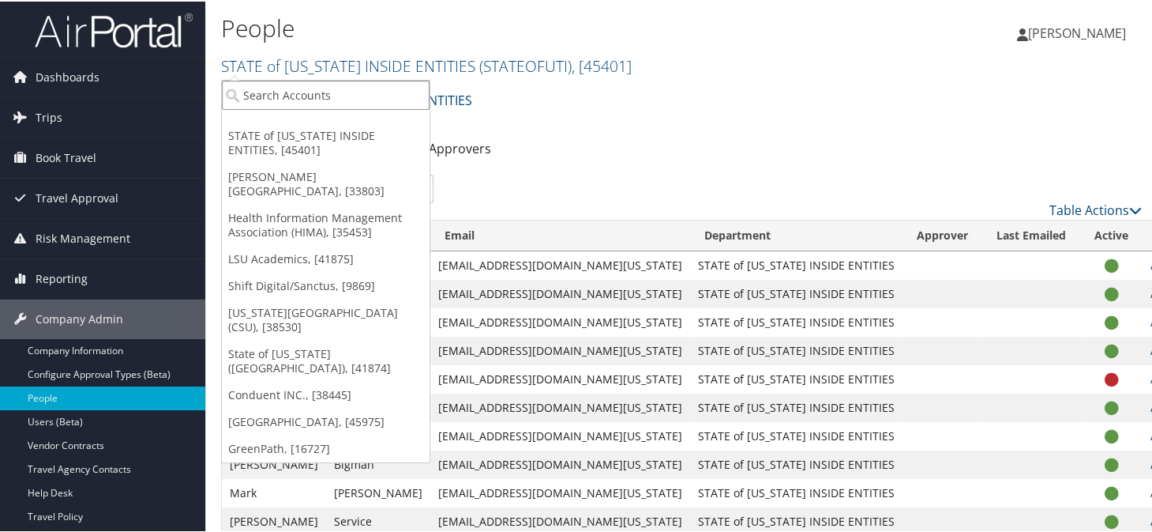
click at [325, 87] on input "search" at bounding box center [326, 93] width 208 height 29
type input "denver health"
click at [539, 134] on ul "Travelers Managers Arrangers Approvers" at bounding box center [681, 147] width 921 height 28
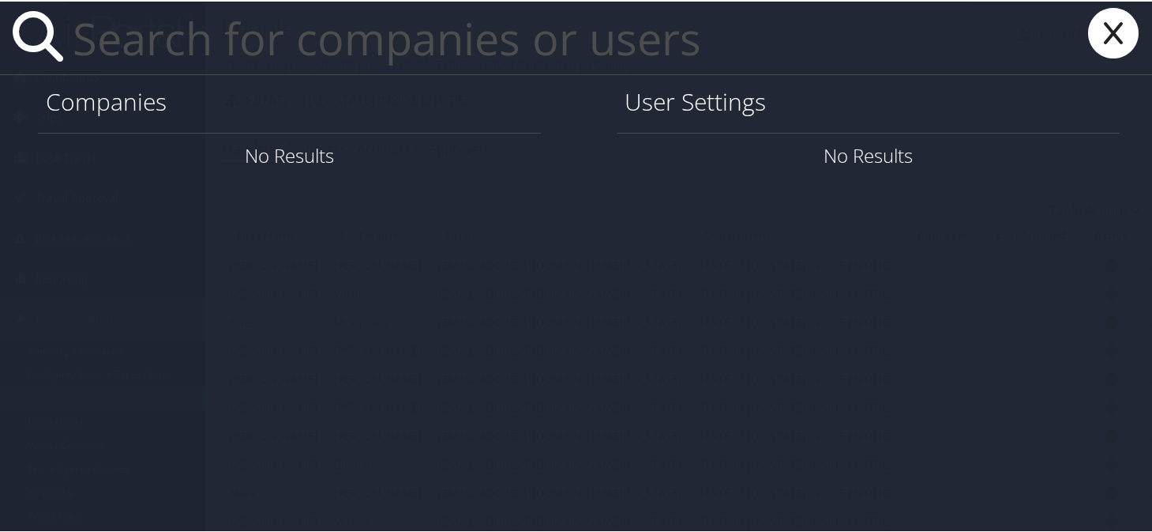
paste input "shawnecca.burke@dhha.org"
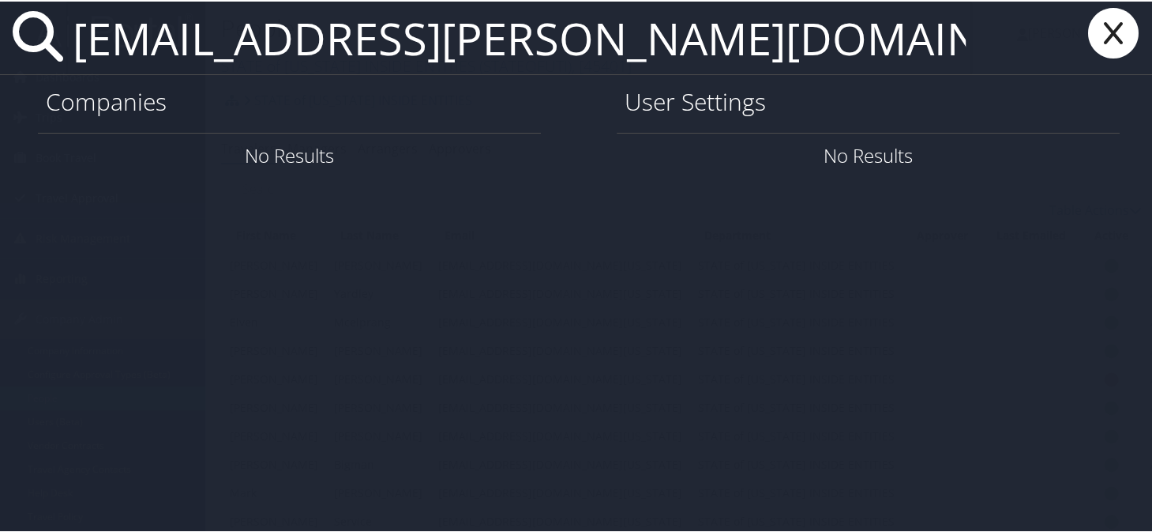
type input "shawnecca.burke@dhha.org"
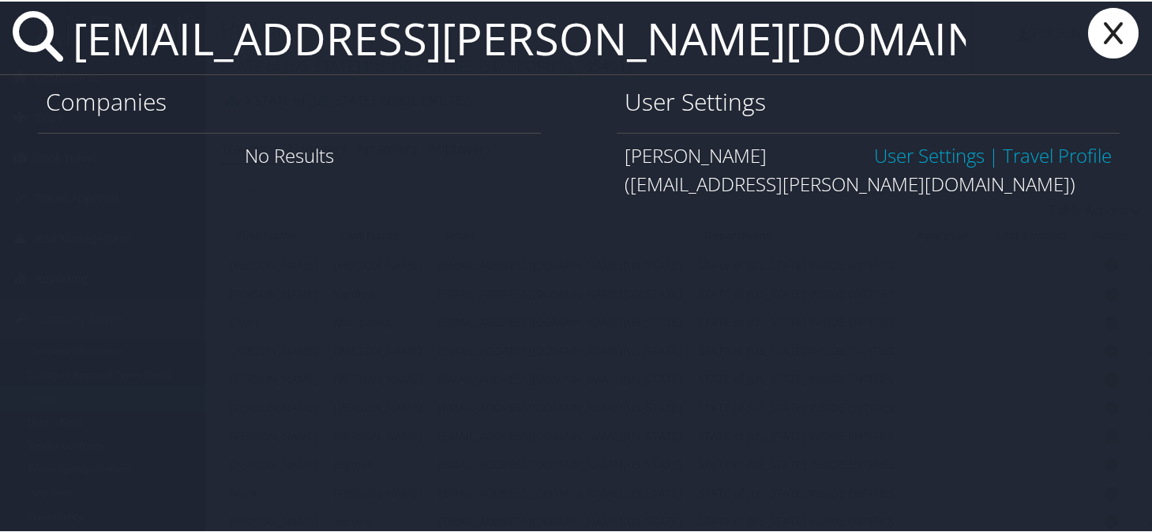
click at [934, 149] on link "User Settings" at bounding box center [929, 154] width 111 height 26
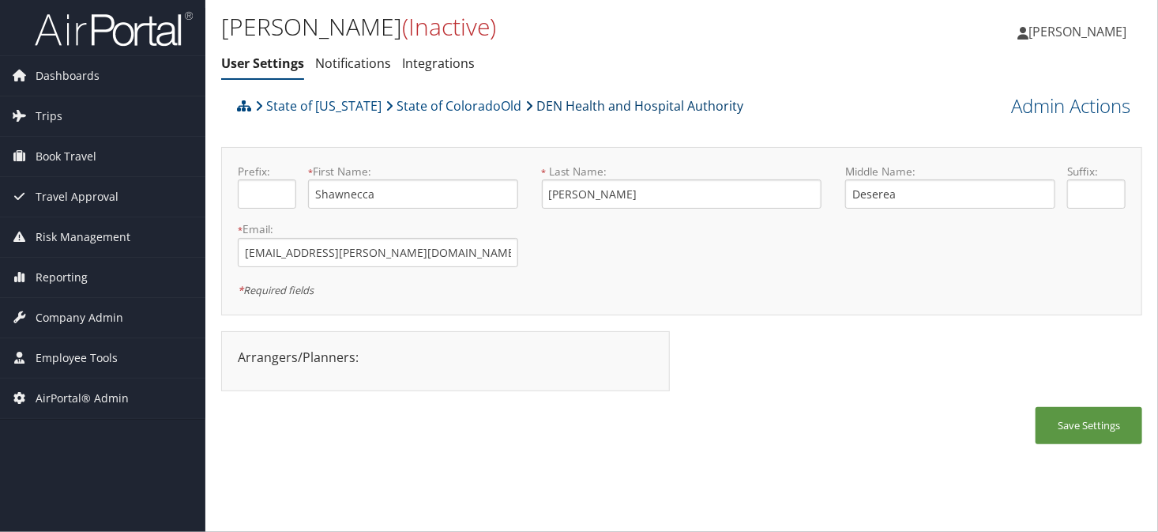
click at [570, 111] on link "DEN Health and Hospital Authority" at bounding box center [634, 106] width 218 height 32
click at [314, 108] on link "State of [US_STATE]" at bounding box center [318, 106] width 126 height 32
click at [618, 43] on h1 "Shawnecca Burke (Inactive)" at bounding box center [528, 26] width 614 height 33
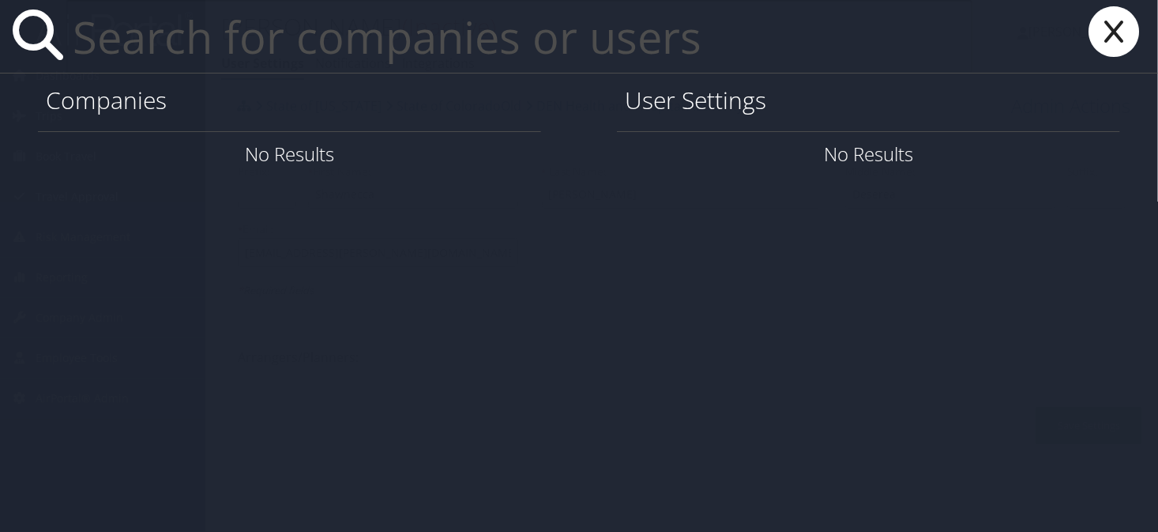
paste input "Cathy Dominique Schwan McLeod"
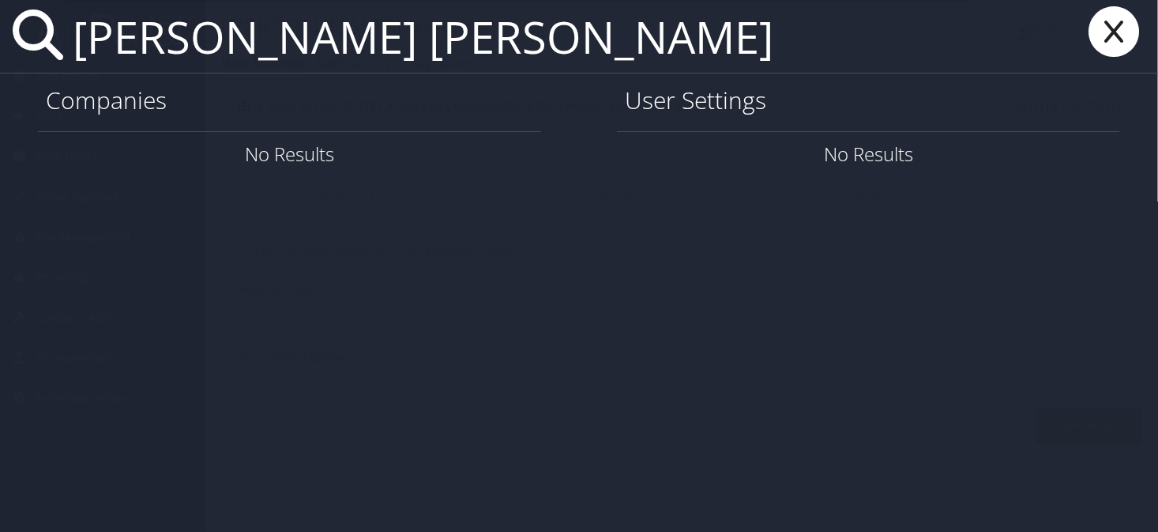
click at [437, 46] on input "Cathy Dominique Schwan McLeod" at bounding box center [519, 36] width 906 height 73
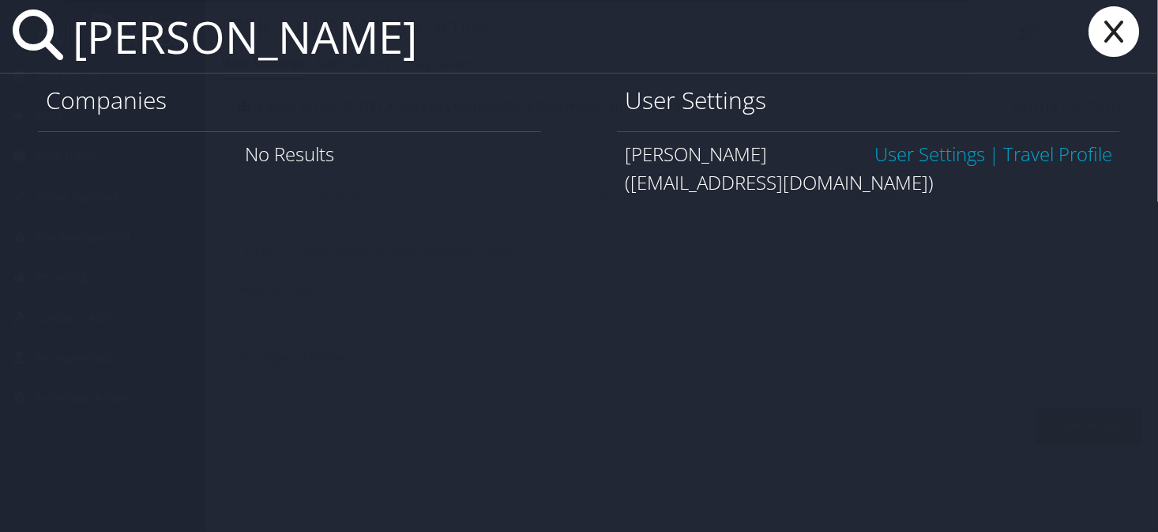
type input "Cathy mcLeod"
click at [902, 156] on link "User Settings" at bounding box center [929, 154] width 111 height 26
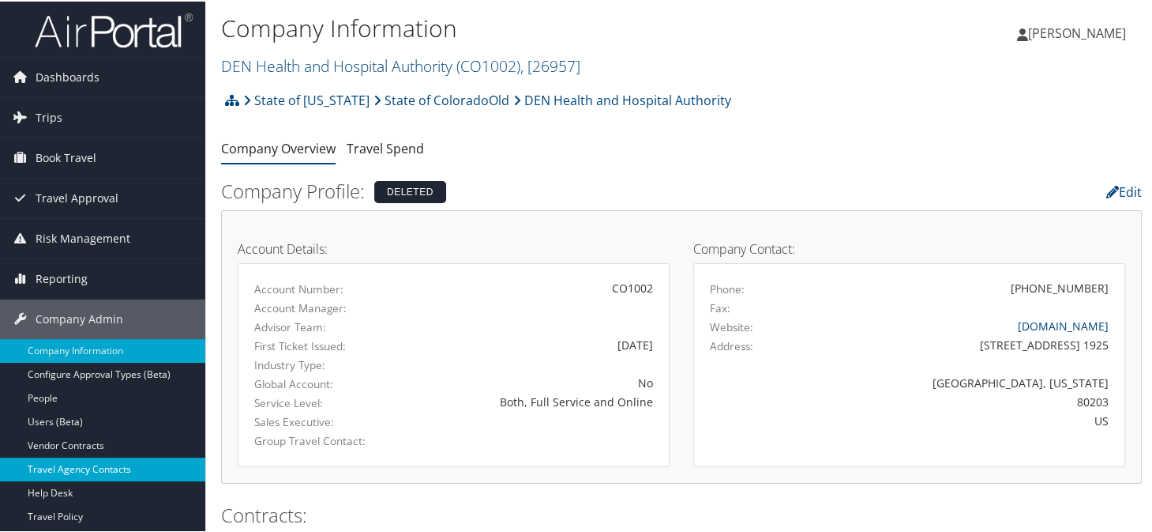
click at [60, 460] on link "Travel Agency Contacts" at bounding box center [102, 468] width 205 height 24
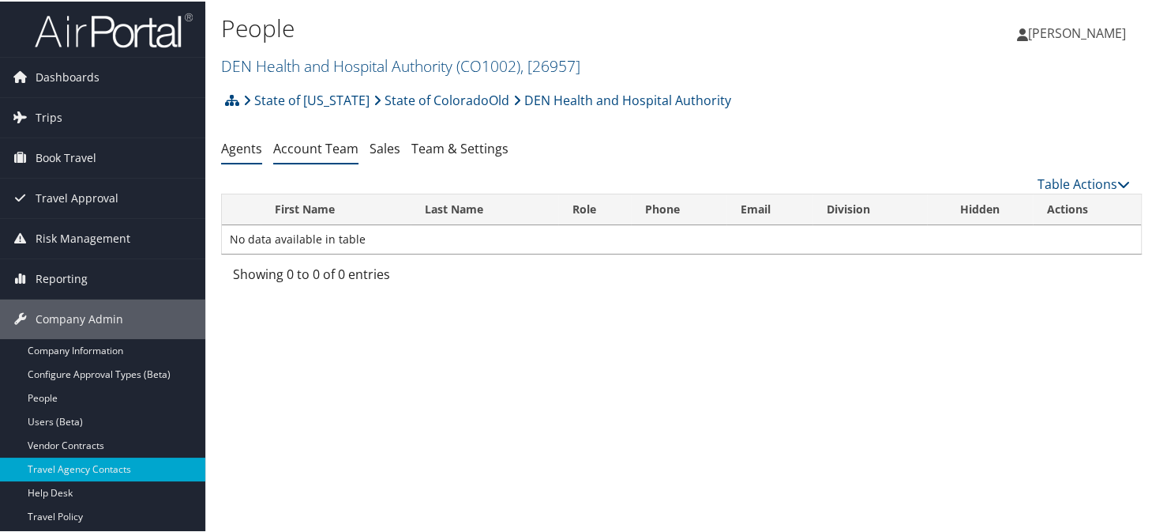
click at [314, 158] on li "Account Team" at bounding box center [315, 147] width 85 height 28
click at [318, 148] on link "Account Team" at bounding box center [315, 146] width 85 height 17
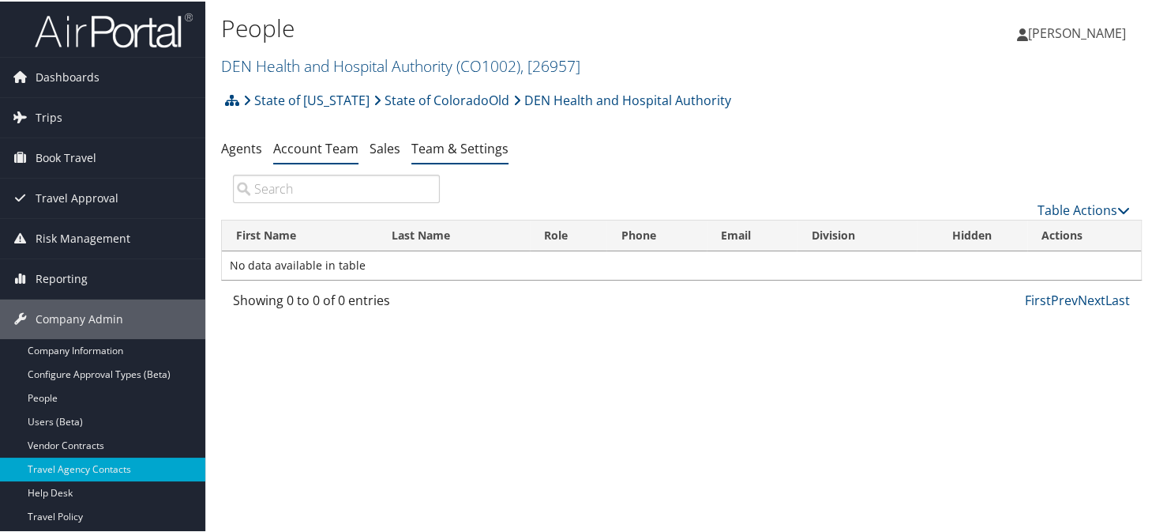
click at [445, 154] on link "Team & Settings" at bounding box center [460, 146] width 97 height 17
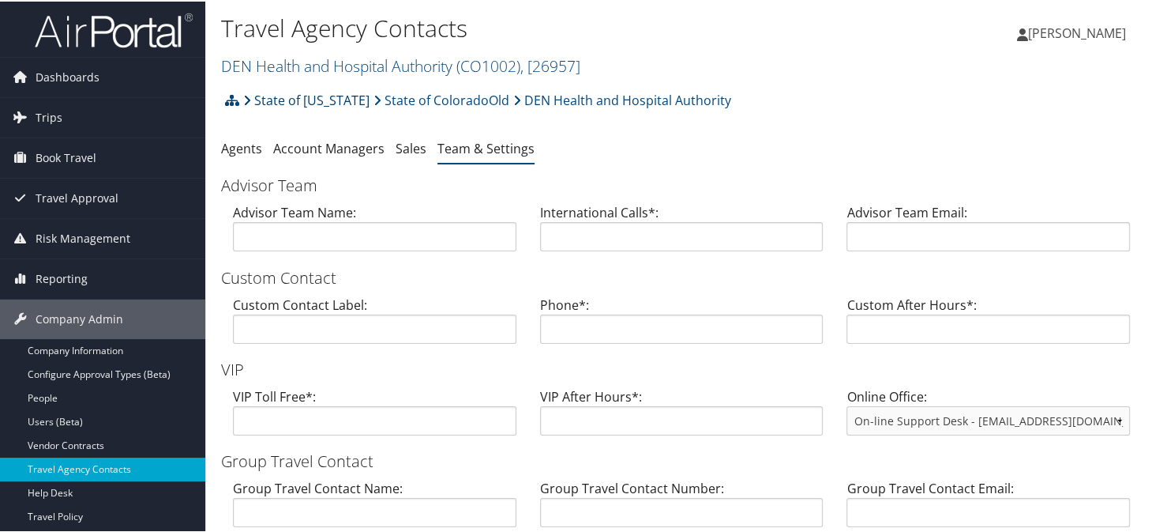
click at [303, 97] on link "State of [US_STATE]" at bounding box center [306, 99] width 126 height 32
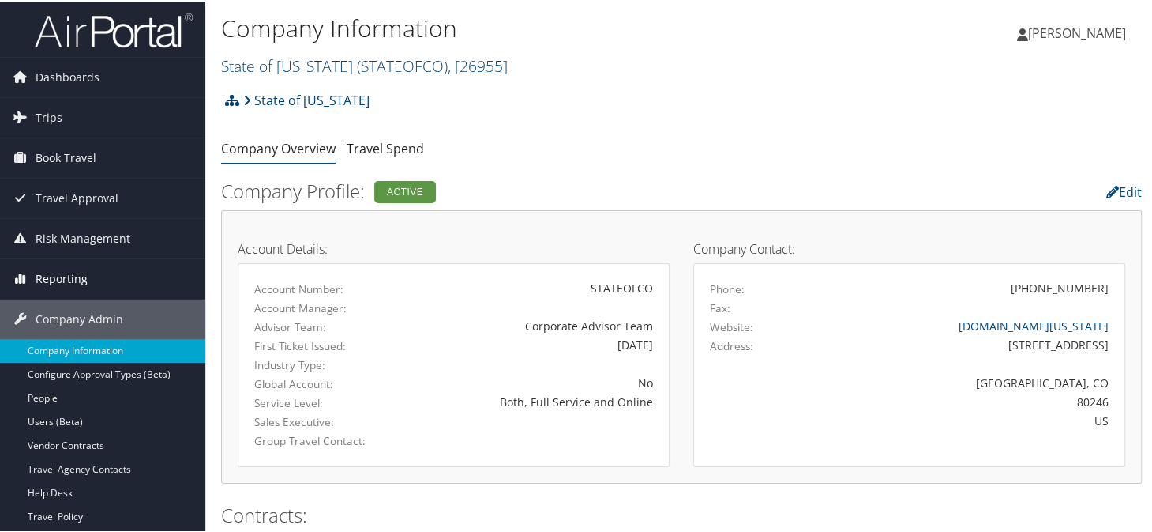
click at [40, 277] on span "Reporting" at bounding box center [62, 276] width 52 height 39
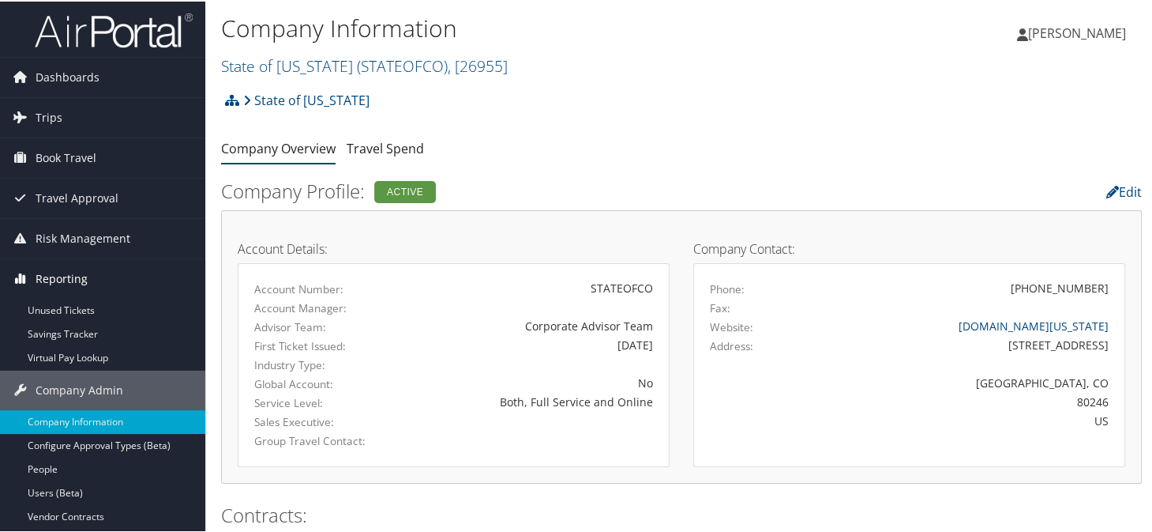
click at [40, 277] on span "Reporting" at bounding box center [62, 276] width 52 height 39
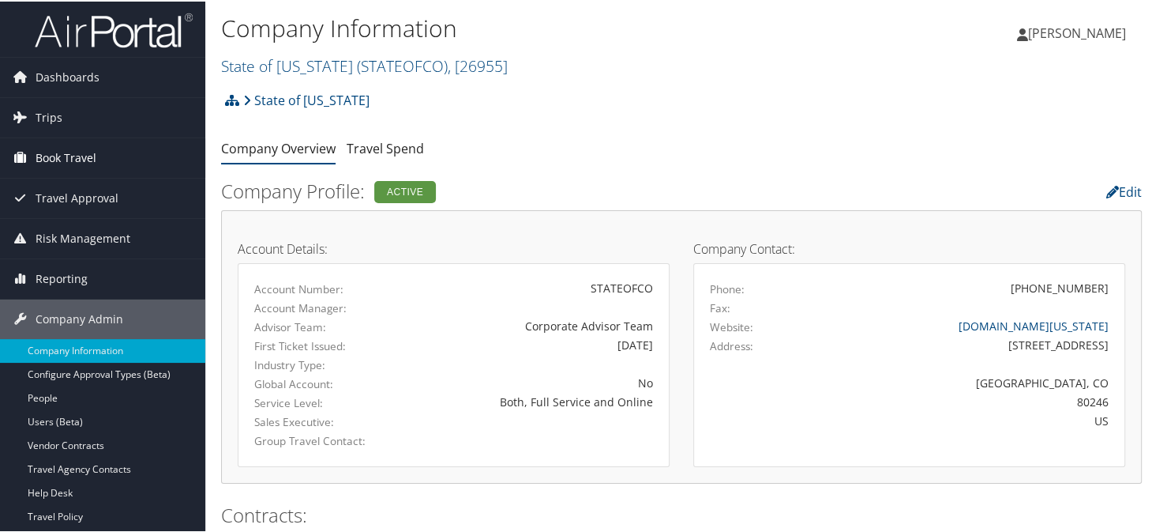
click at [73, 154] on span "Book Travel" at bounding box center [66, 156] width 61 height 39
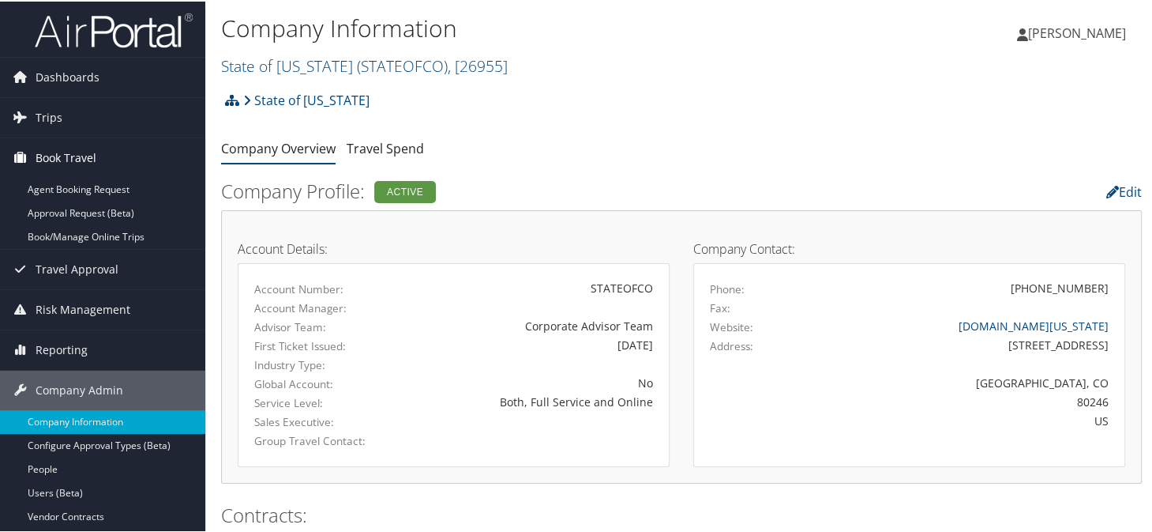
click at [73, 154] on span "Book Travel" at bounding box center [66, 156] width 61 height 39
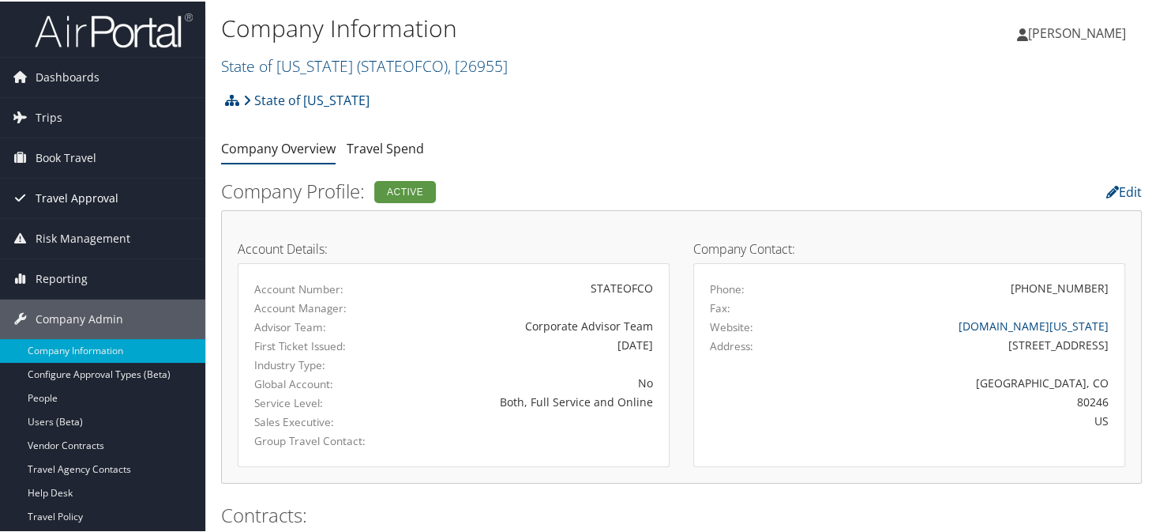
click at [59, 194] on span "Travel Approval" at bounding box center [77, 196] width 83 height 39
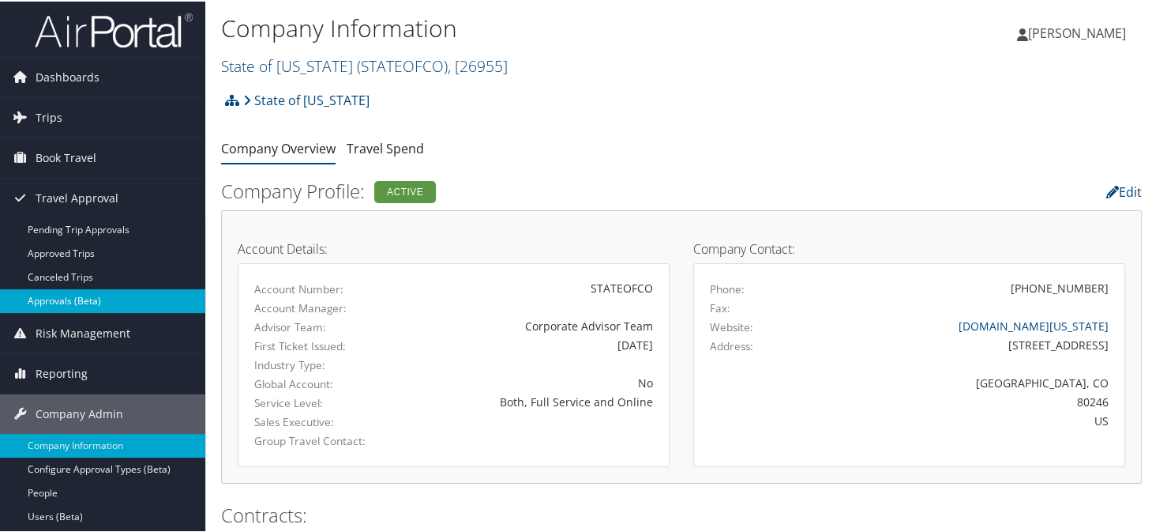
click at [63, 303] on link "Approvals (Beta)" at bounding box center [102, 299] width 205 height 24
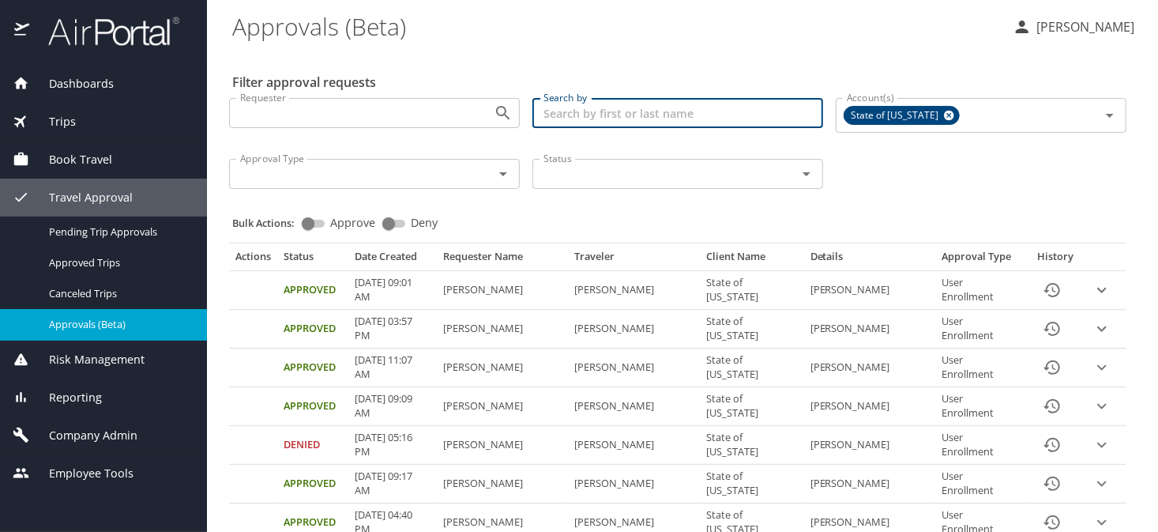
paste input "[EMAIL_ADDRESS][PERSON_NAME][DOMAIN_NAME]"
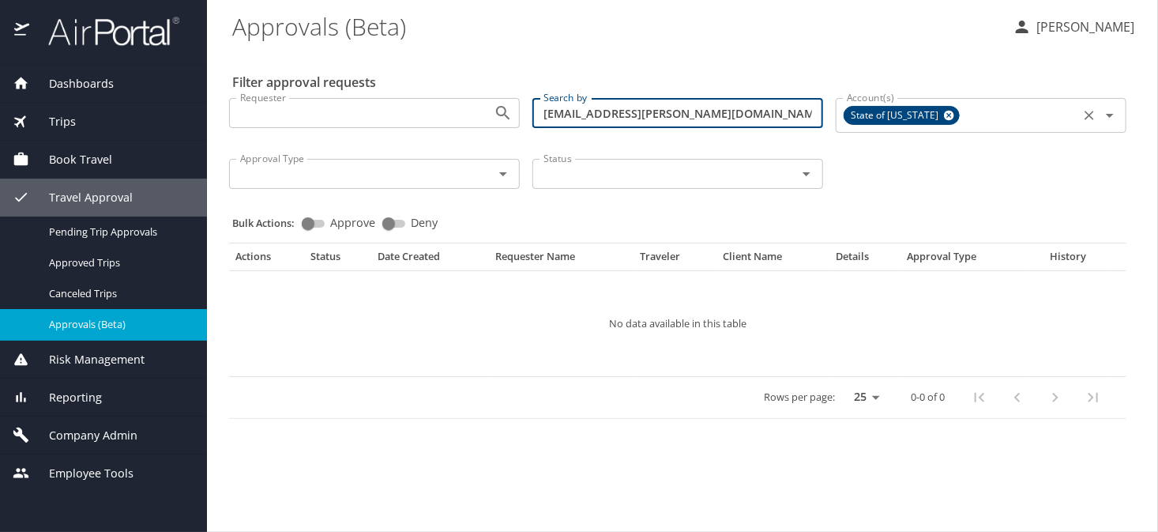
click at [943, 114] on icon at bounding box center [949, 115] width 12 height 17
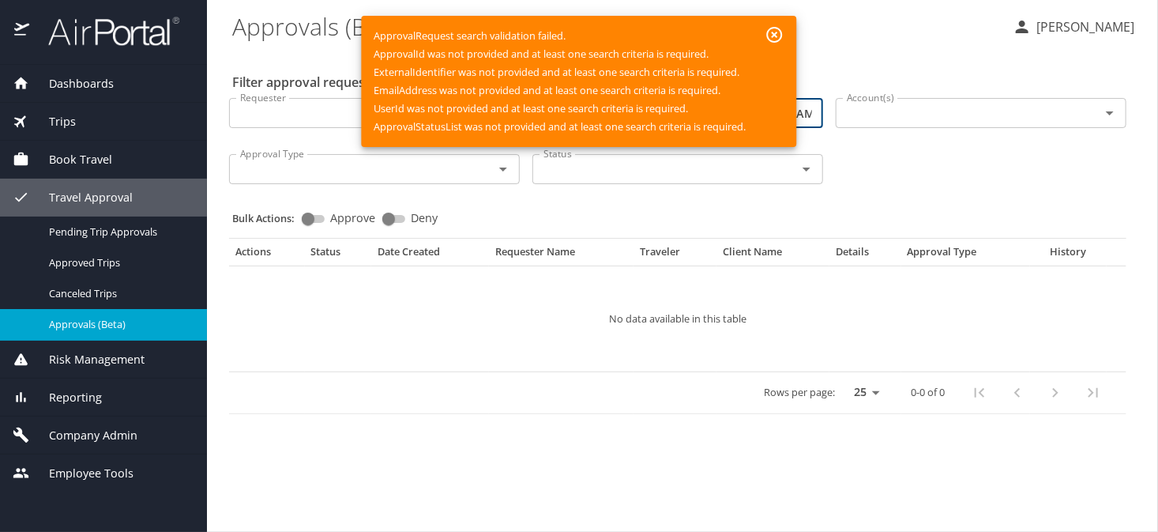
type input "[EMAIL_ADDRESS][PERSON_NAME][DOMAIN_NAME]"
click at [776, 29] on icon "button" at bounding box center [774, 34] width 19 height 19
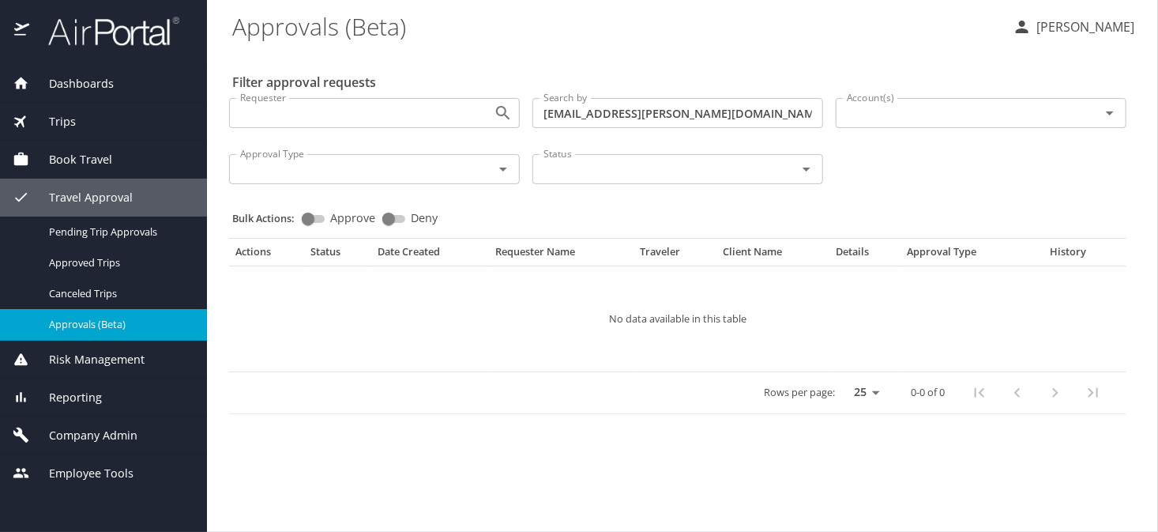
click at [503, 169] on icon "Open" at bounding box center [503, 169] width 8 height 4
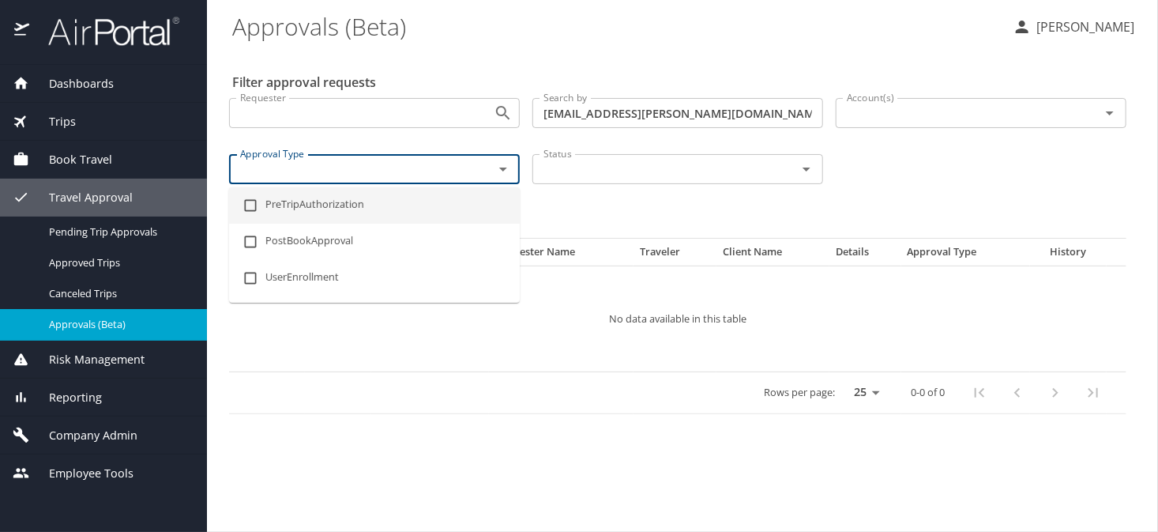
click at [604, 169] on input "Status" at bounding box center [654, 169] width 235 height 21
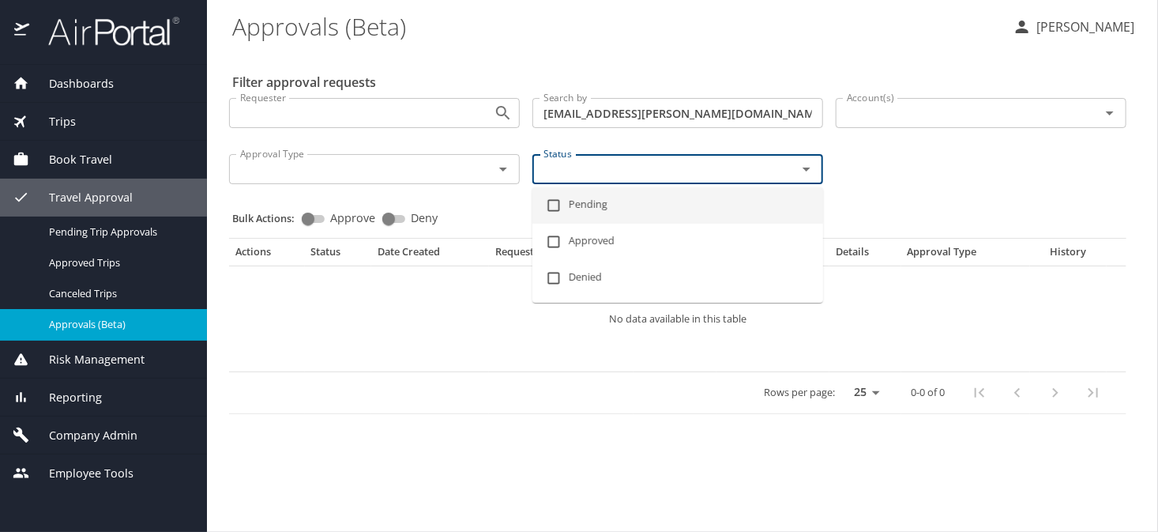
click at [547, 207] on input "checkbox" at bounding box center [554, 205] width 30 height 30
checkbox input "true"
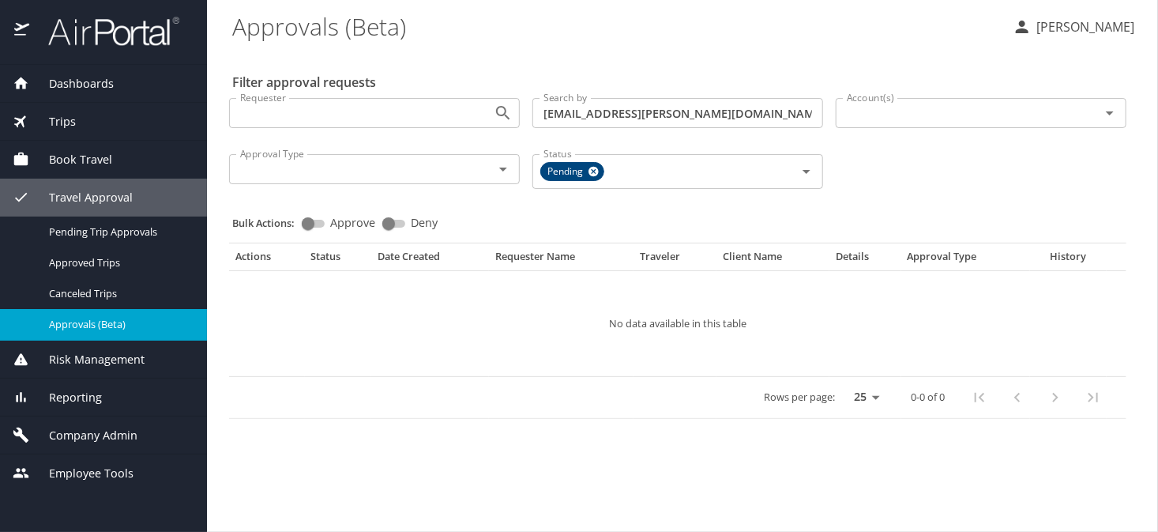
click at [980, 194] on div "Requester Requester Search by shawnecca.burke@dhha.org Search by Account(s) Acc…" at bounding box center [678, 141] width 910 height 113
click at [874, 111] on input "Account(s)" at bounding box center [957, 113] width 235 height 21
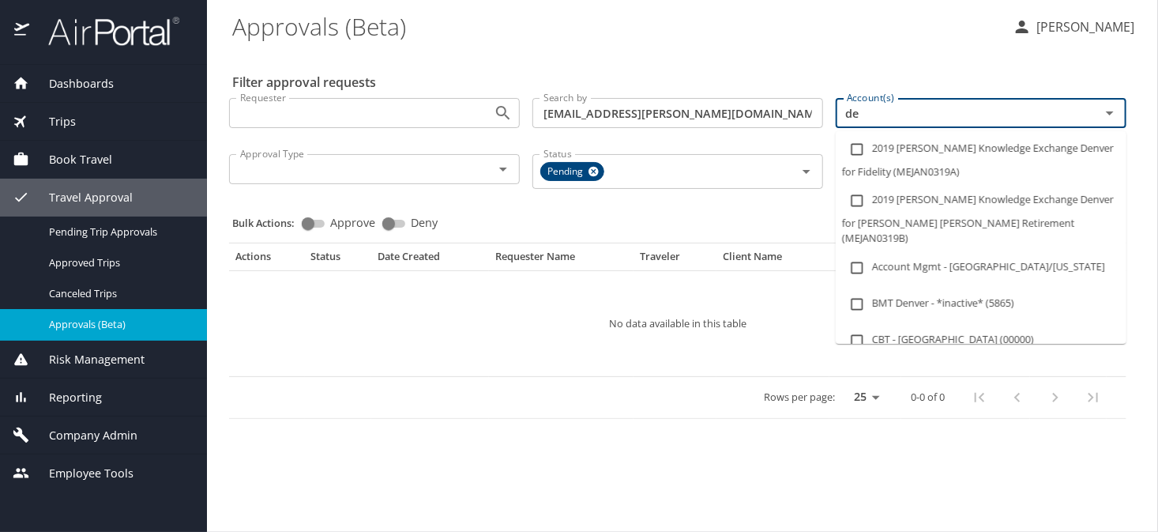
type input "d"
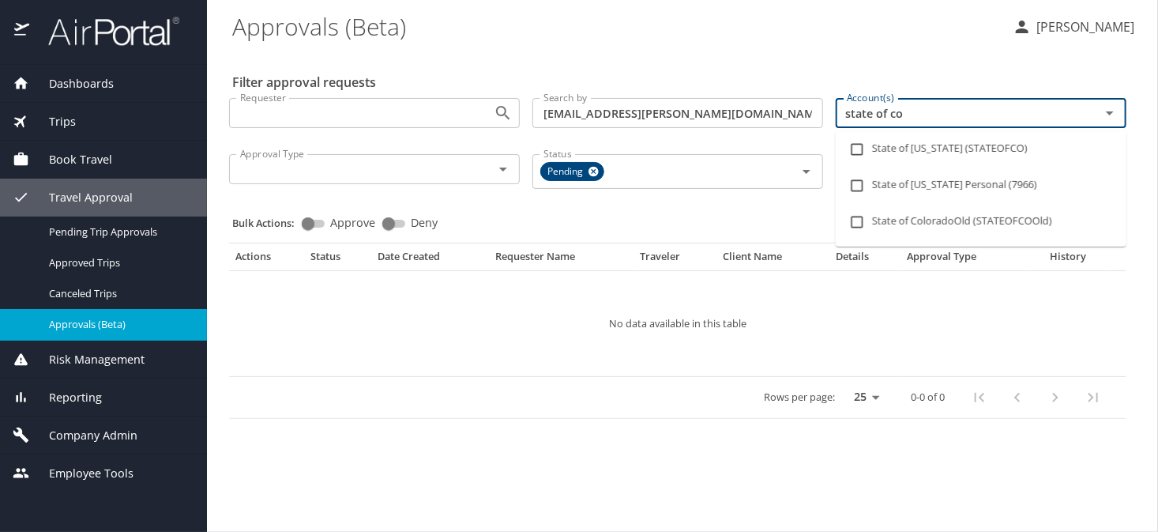
type input "state of col"
click at [848, 148] on input "checkbox" at bounding box center [857, 149] width 30 height 30
checkbox input "true"
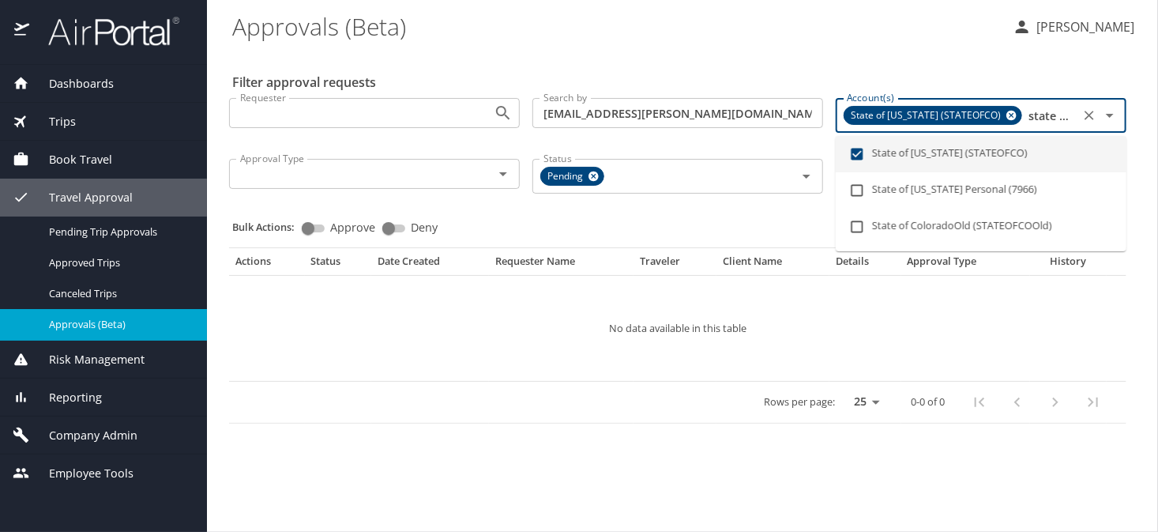
click at [1077, 111] on div "State of Colorado (STATEOFCO) state of col Account(s)" at bounding box center [981, 115] width 291 height 35
type input "state of"
checkbox input "false"
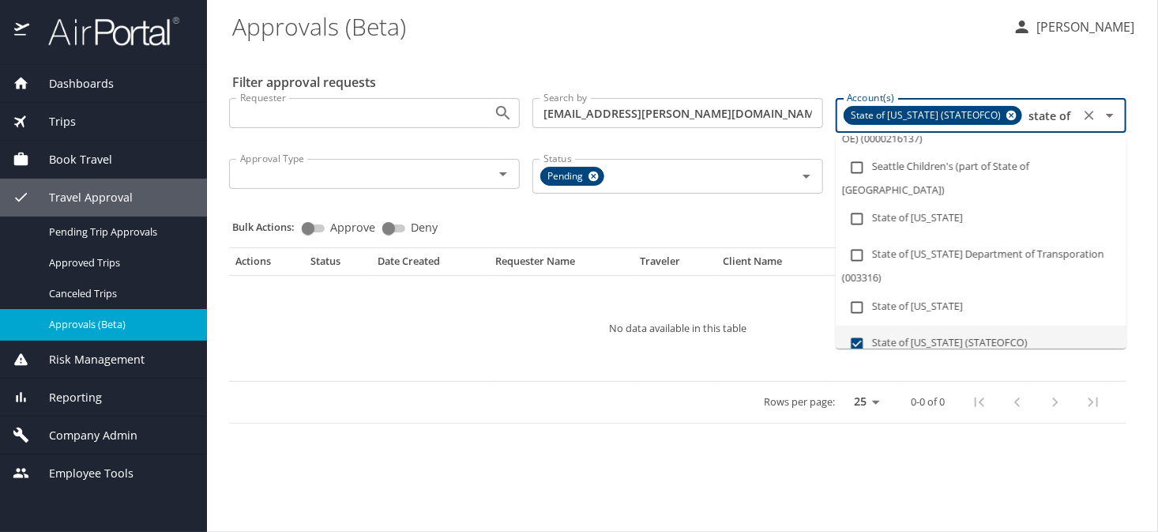
type input "state o"
checkbox input "false"
checkbox input "true"
type input "state"
checkbox input "false"
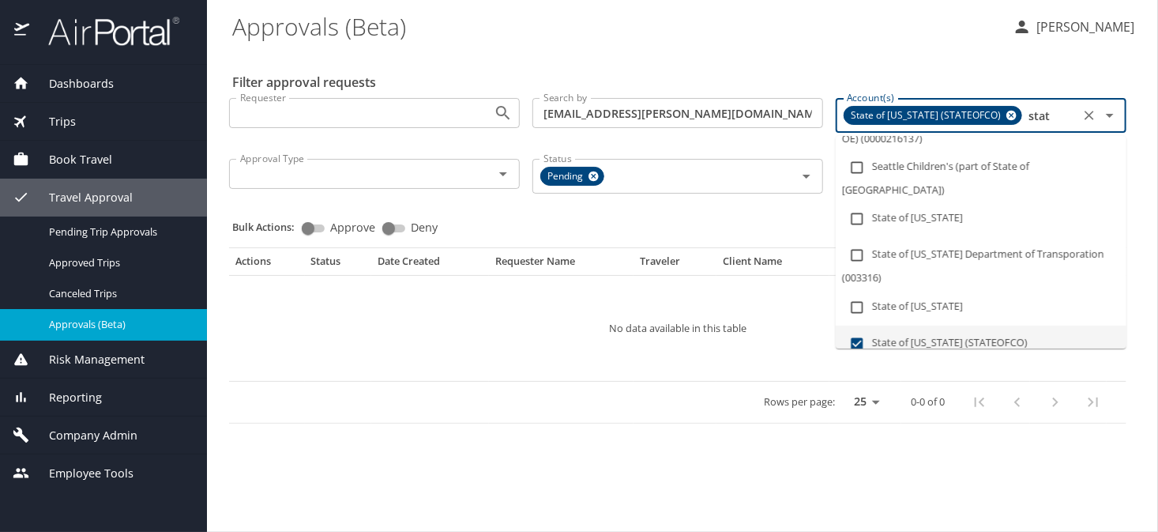
scroll to position [0, 0]
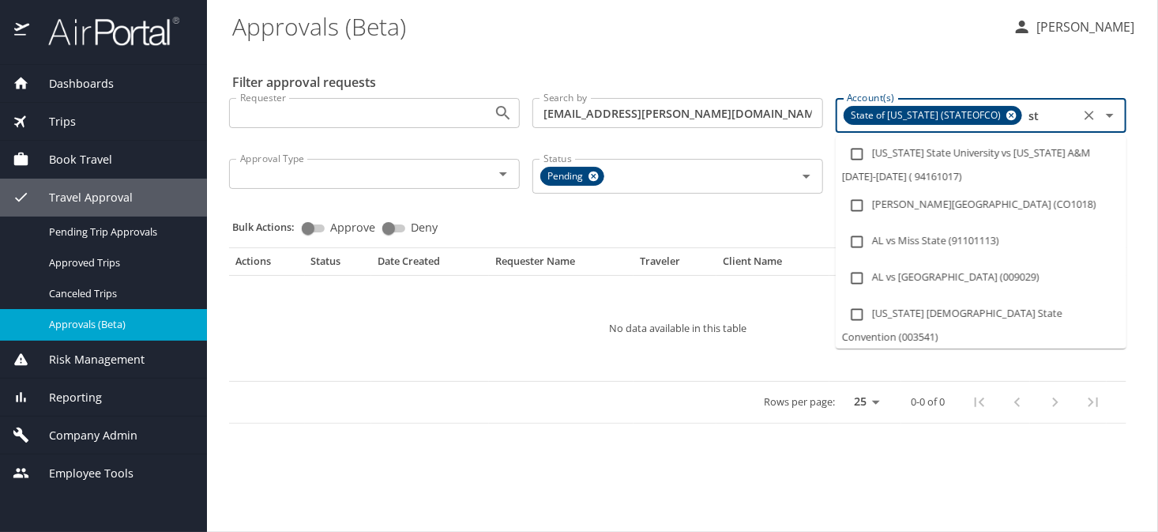
type input "s"
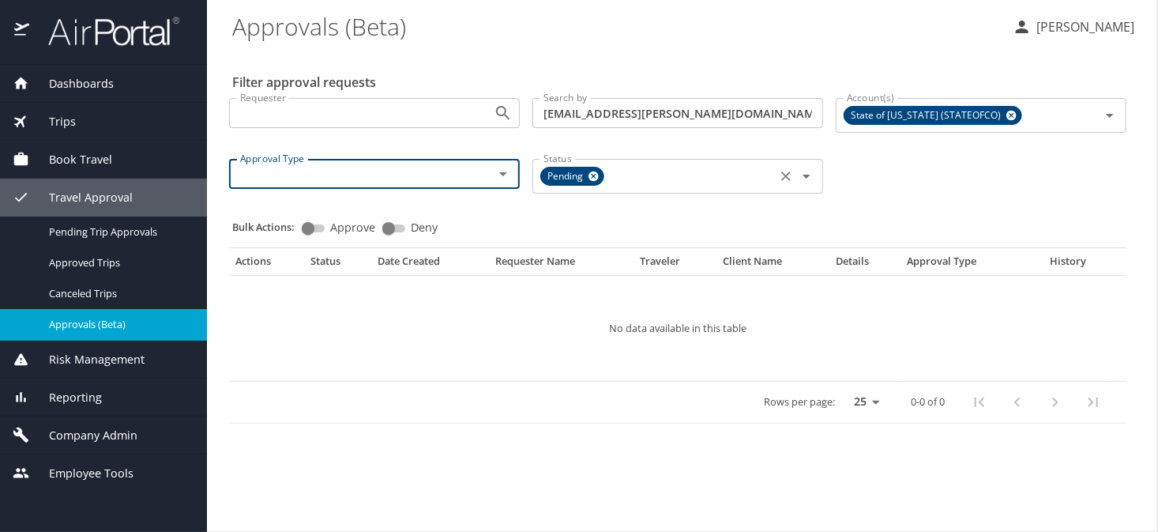
click at [784, 179] on icon "Clear" at bounding box center [786, 176] width 16 height 16
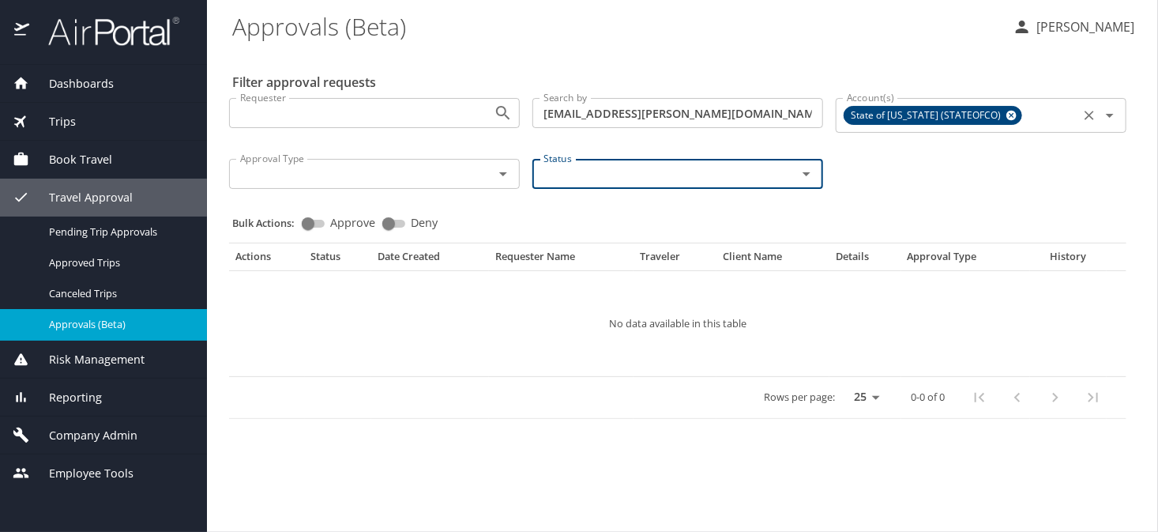
click at [1006, 117] on icon at bounding box center [1011, 116] width 10 height 10
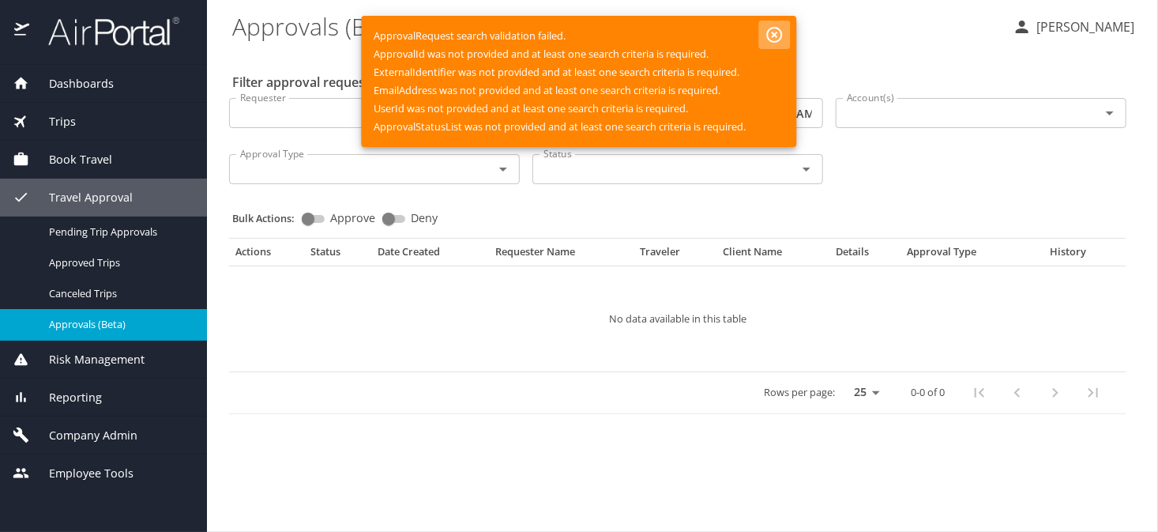
click at [773, 36] on icon "button" at bounding box center [775, 35] width 16 height 16
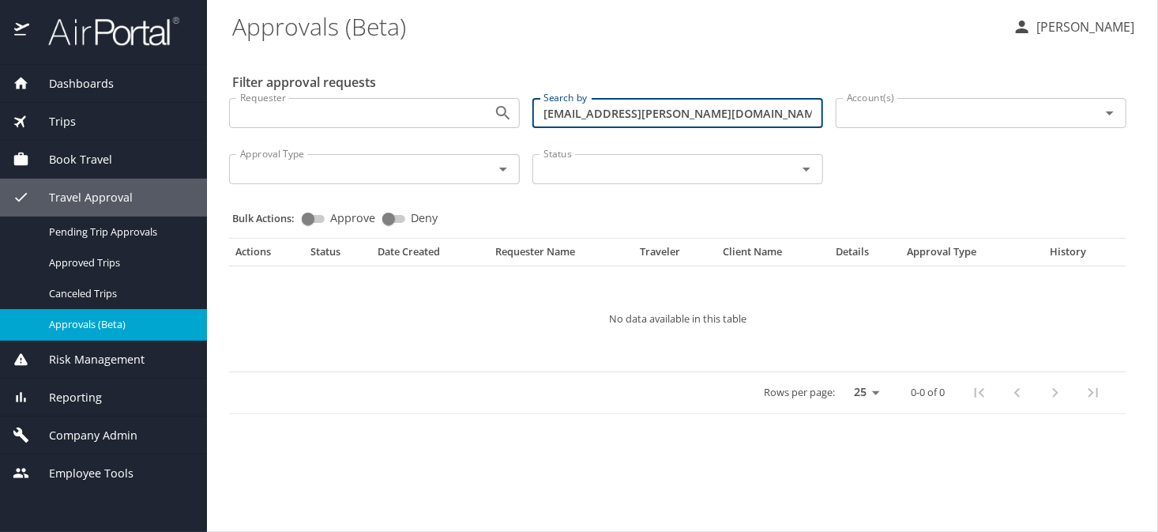
drag, startPoint x: 711, startPoint y: 119, endPoint x: 511, endPoint y: 118, distance: 199.8
click at [511, 118] on div "Requester Requester Search by shawnecca.burke@dhha.org Search by Account(s) Acc…" at bounding box center [678, 139] width 910 height 108
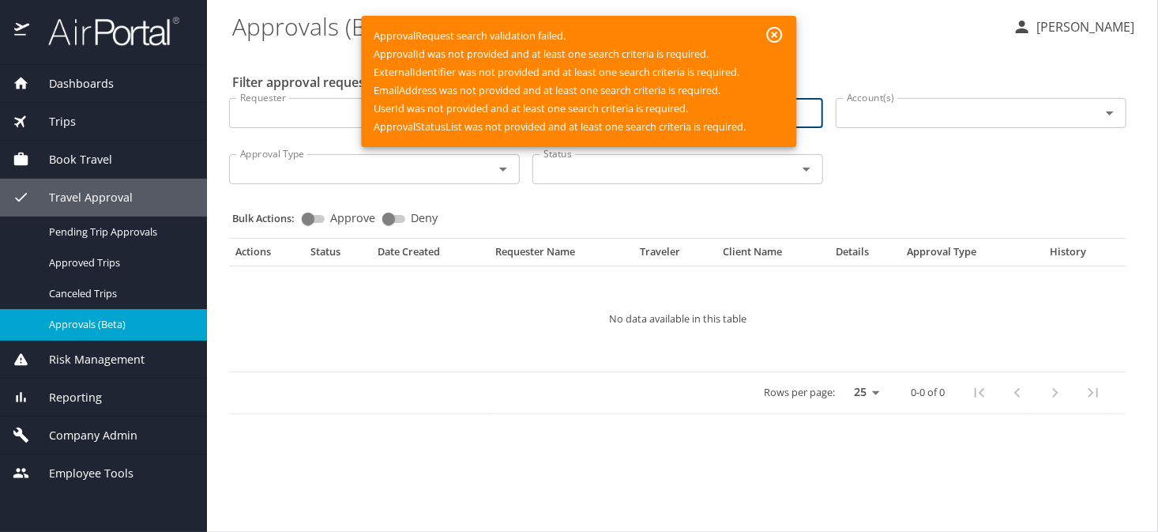
click at [773, 29] on icon "button" at bounding box center [774, 34] width 19 height 19
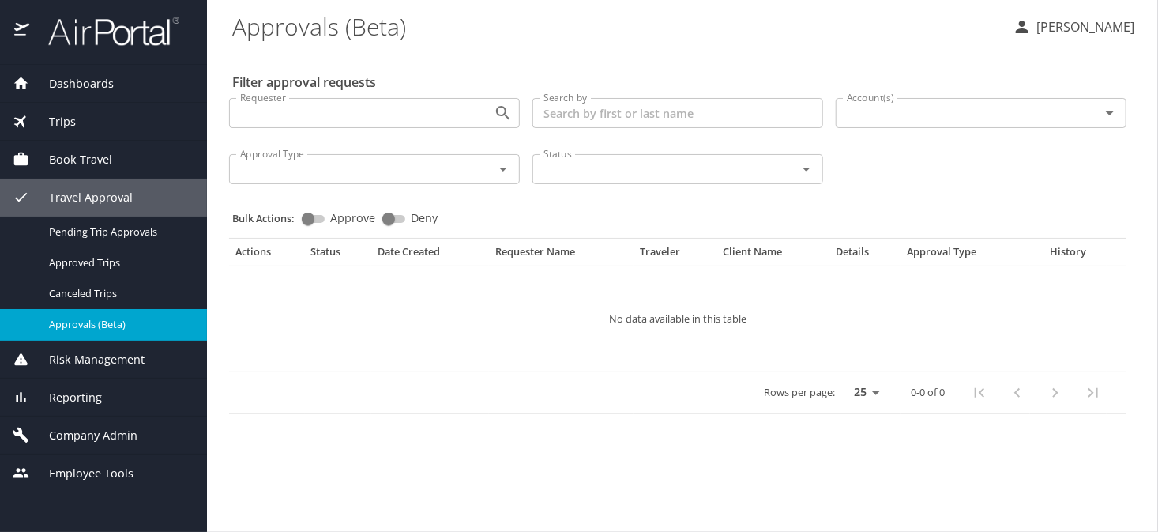
click at [803, 182] on div "Status" at bounding box center [677, 169] width 291 height 30
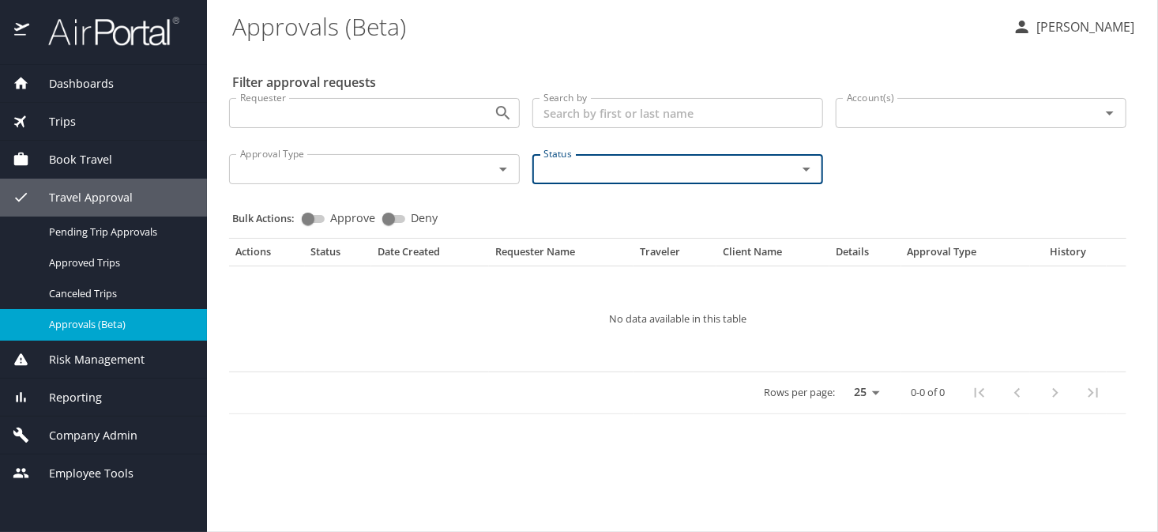
click at [805, 164] on icon "Open" at bounding box center [806, 169] width 19 height 19
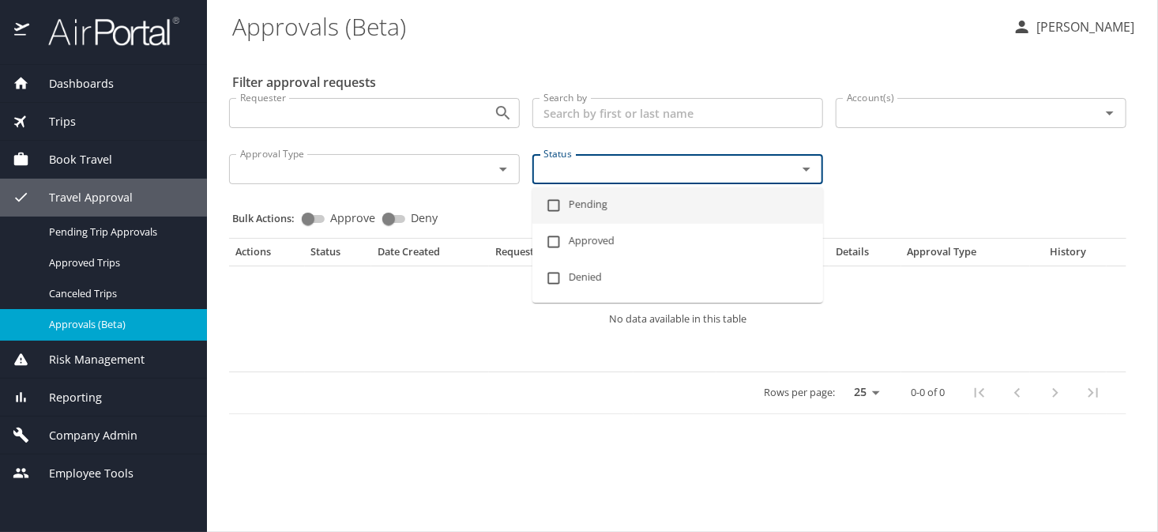
click at [554, 205] on input "checkbox" at bounding box center [554, 205] width 30 height 30
checkbox input "true"
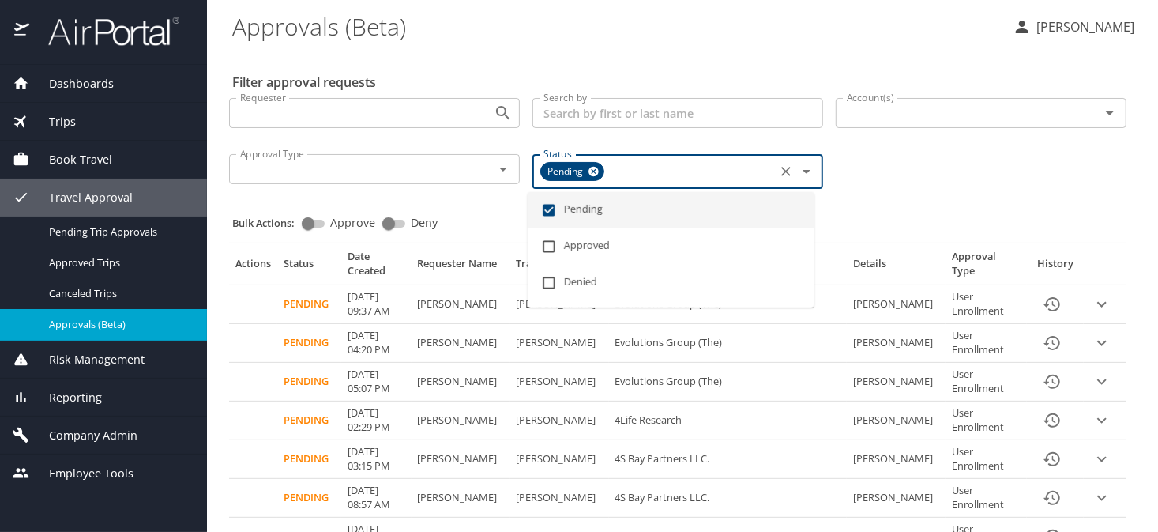
click at [932, 197] on div "Requester Requester Search by Search by Account(s) Account(s) Approval Type App…" at bounding box center [678, 141] width 910 height 113
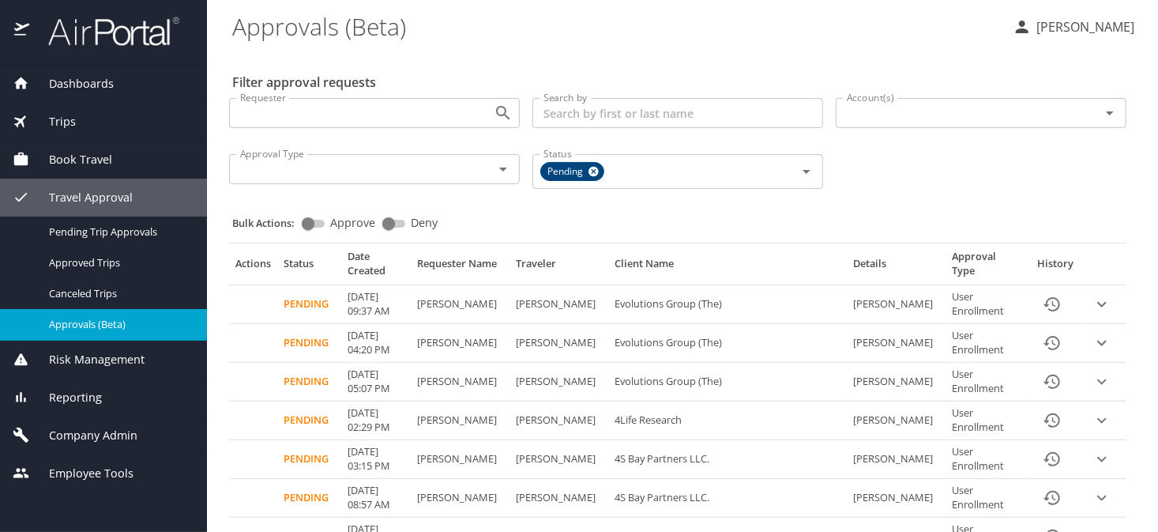
click at [863, 113] on input "Account(s)" at bounding box center [957, 113] width 235 height 21
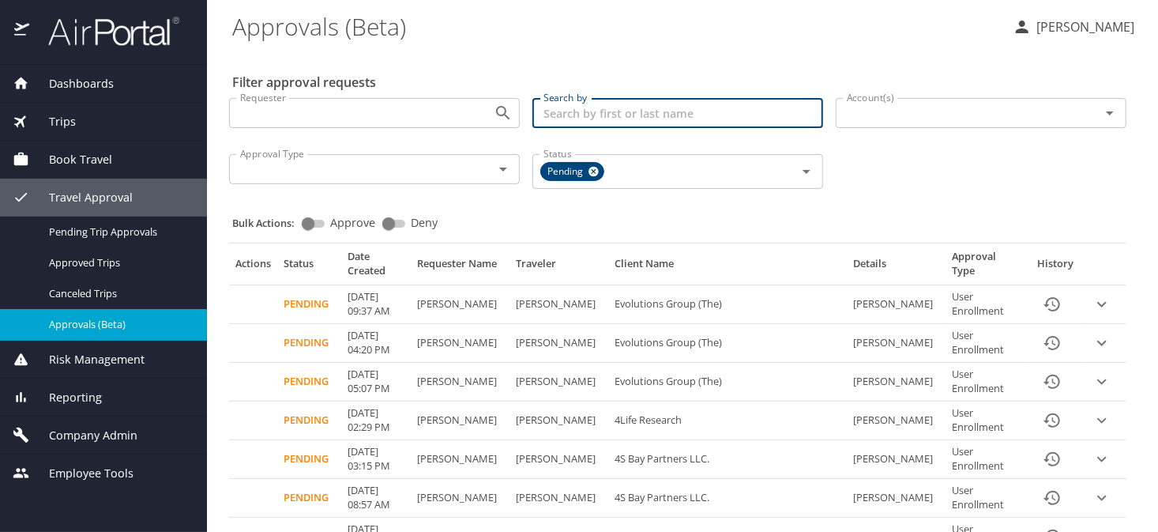
paste input "shawnecca.burke@dhha.org"
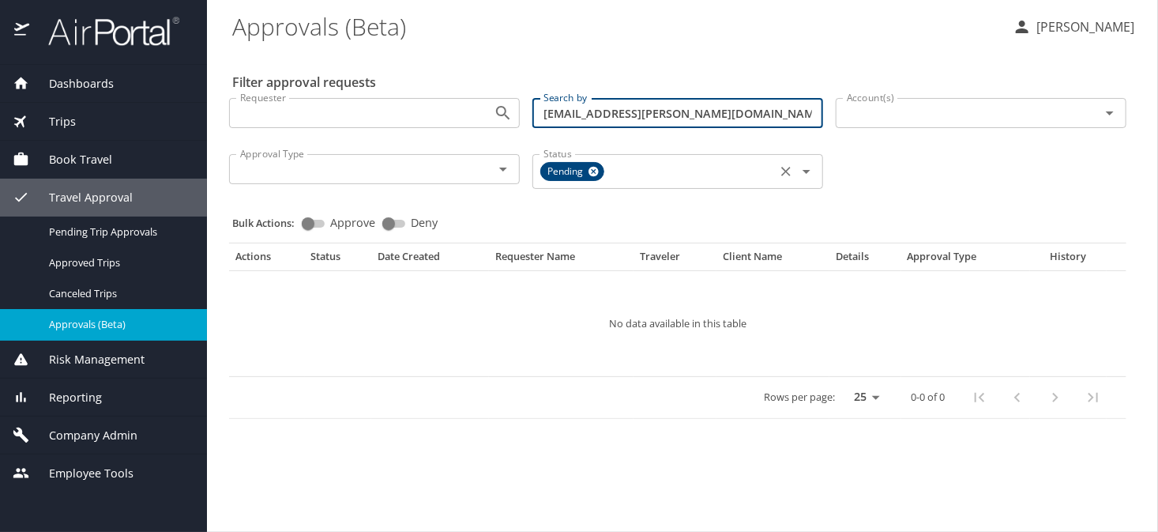
click at [597, 175] on icon at bounding box center [594, 171] width 12 height 17
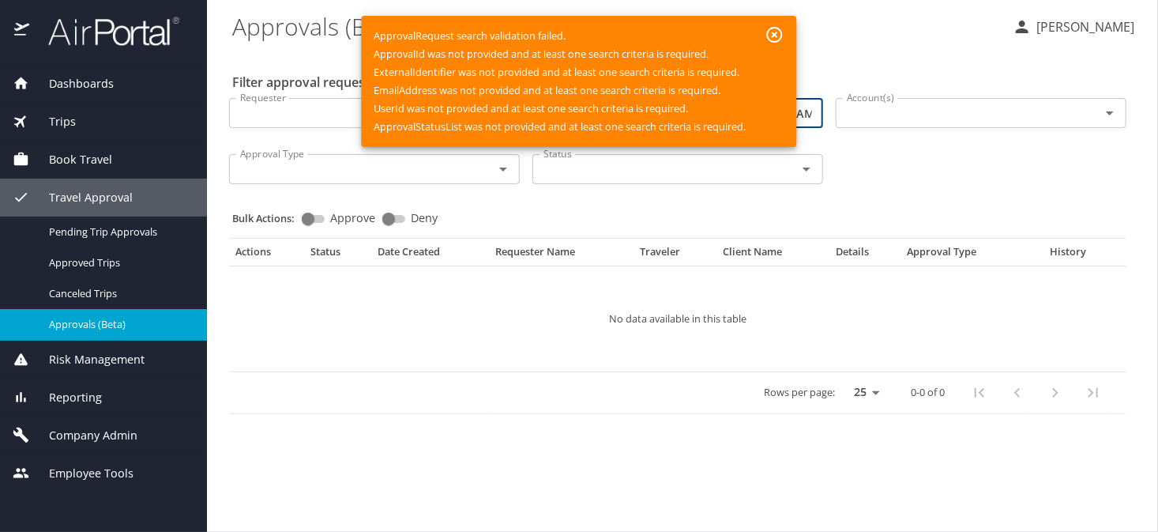
click at [772, 30] on icon "button" at bounding box center [774, 34] width 19 height 19
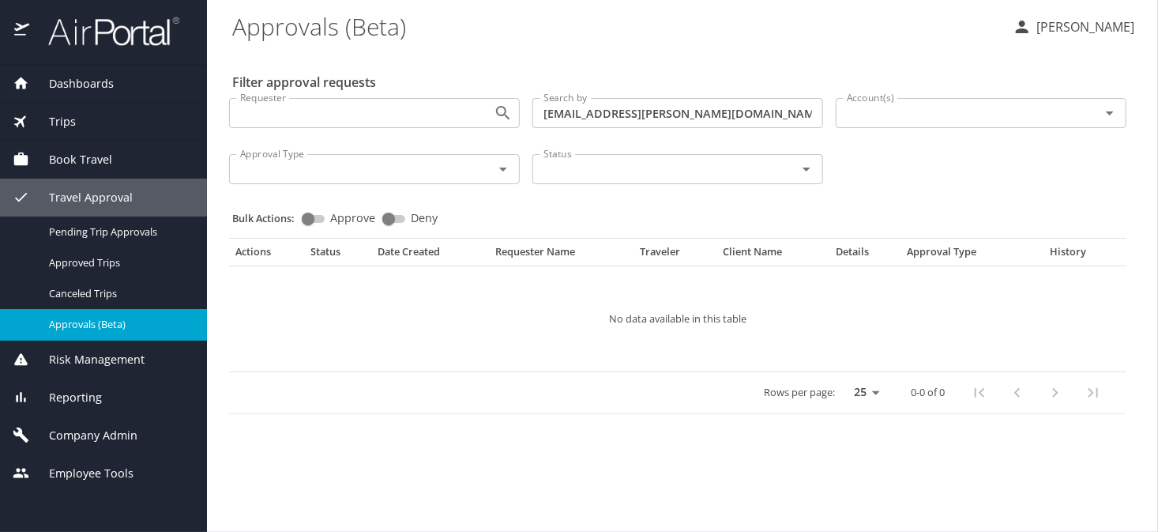
click at [723, 114] on input "shawnecca.burke@dhha.org" at bounding box center [677, 113] width 291 height 30
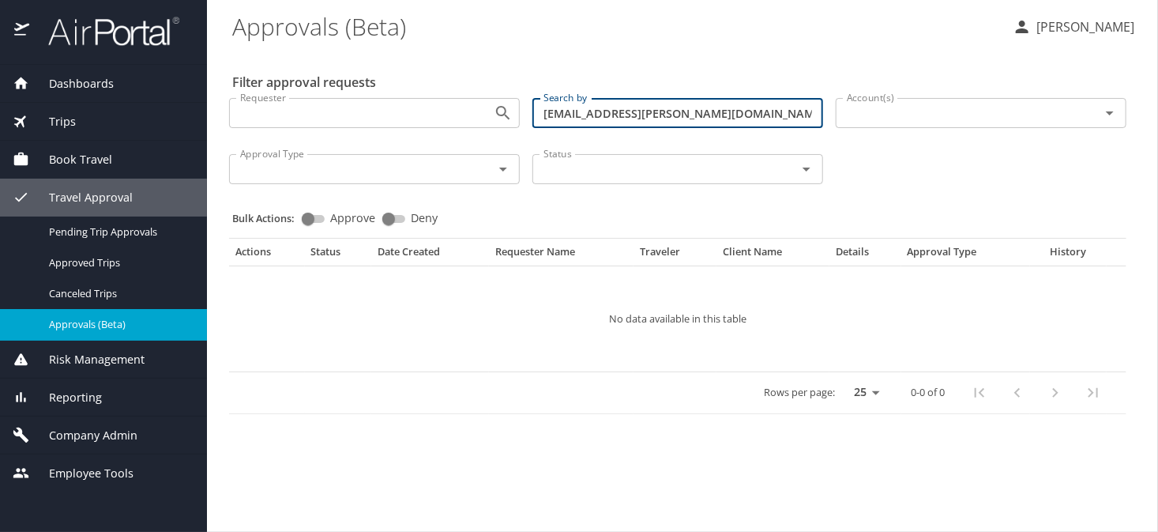
click at [723, 114] on input "shawnecca.burke@dhha.org" at bounding box center [677, 113] width 291 height 30
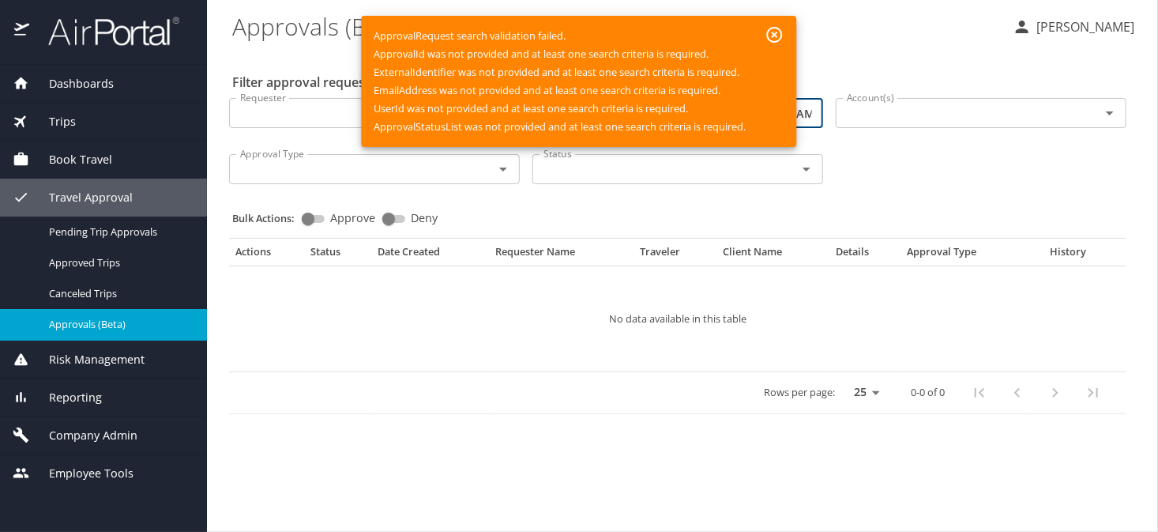
type input "shawnecca.burke@dhha.org"
click at [779, 36] on icon "button" at bounding box center [775, 35] width 16 height 16
click at [772, 34] on icon "button" at bounding box center [774, 34] width 19 height 19
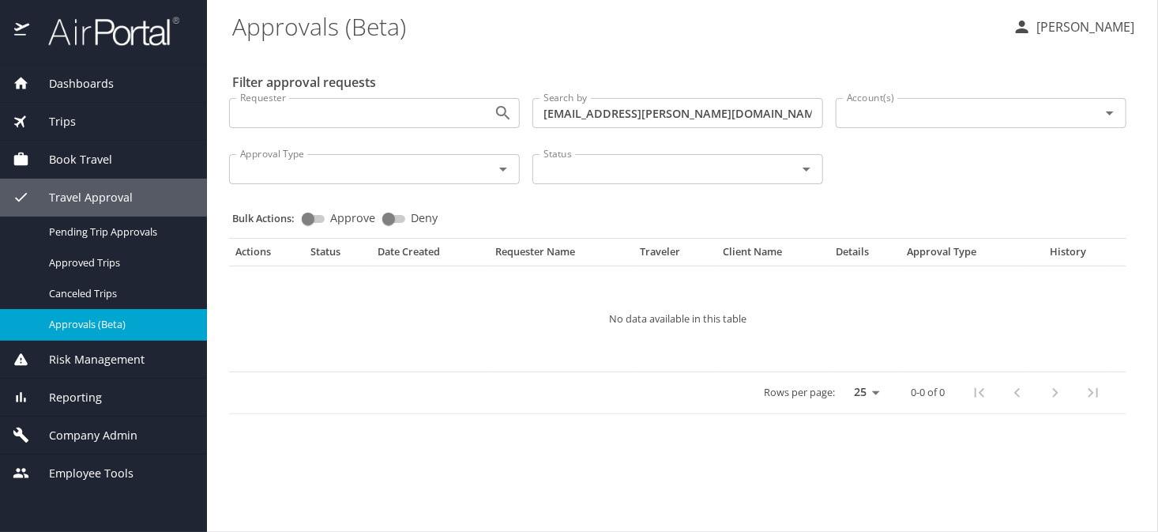
click at [77, 438] on span "Company Admin" at bounding box center [83, 435] width 108 height 17
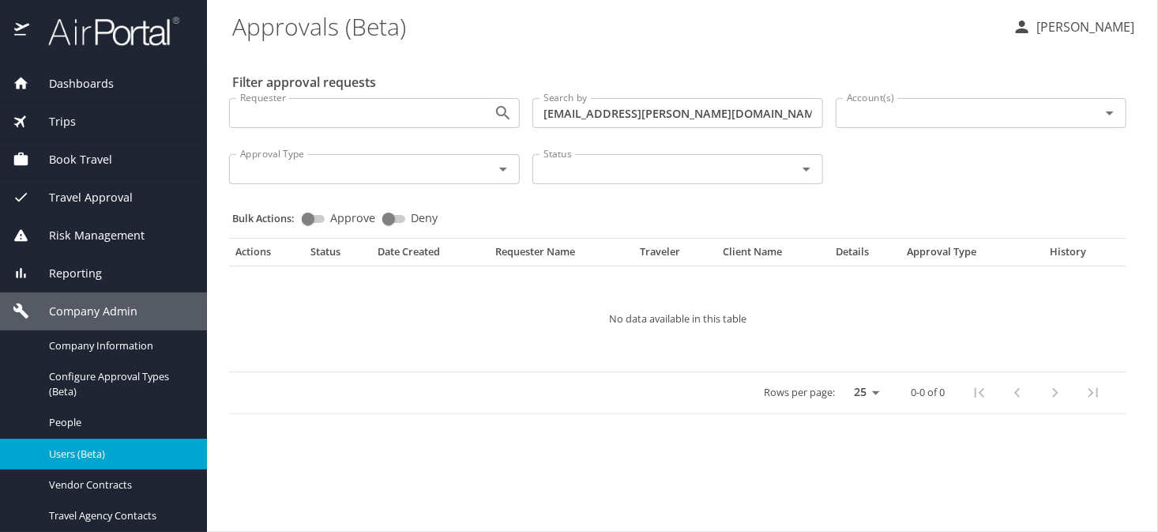
click at [86, 447] on span "Users (Beta)" at bounding box center [118, 453] width 139 height 15
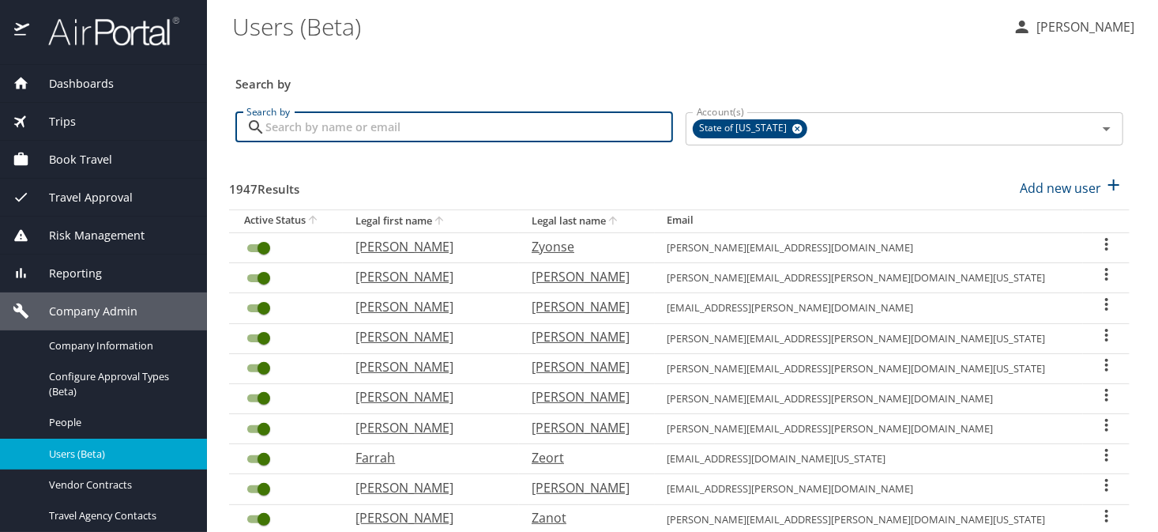
paste input "shawnecca.burke@dhha.org"
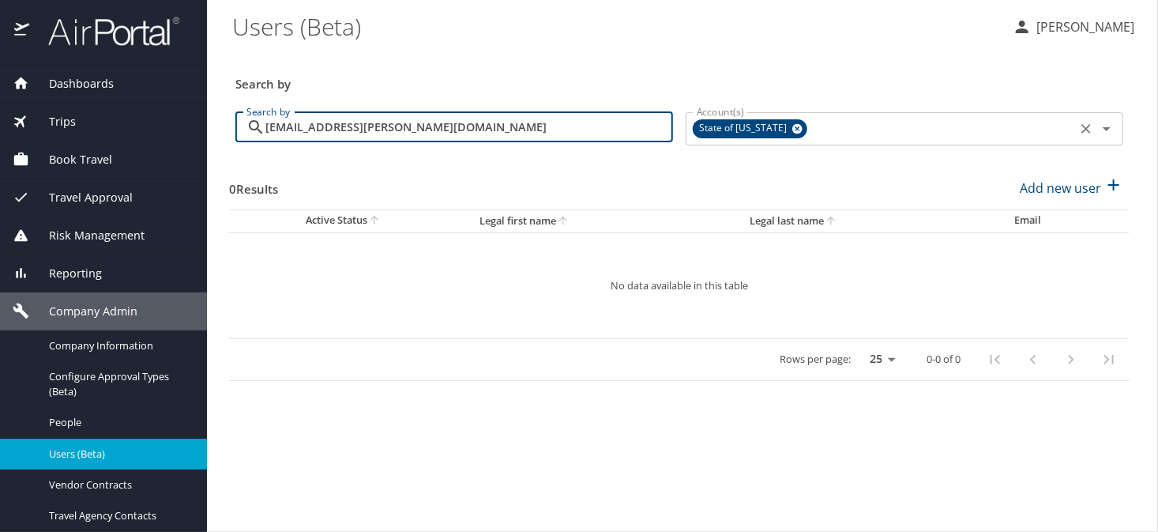
click at [792, 130] on icon at bounding box center [797, 129] width 10 height 10
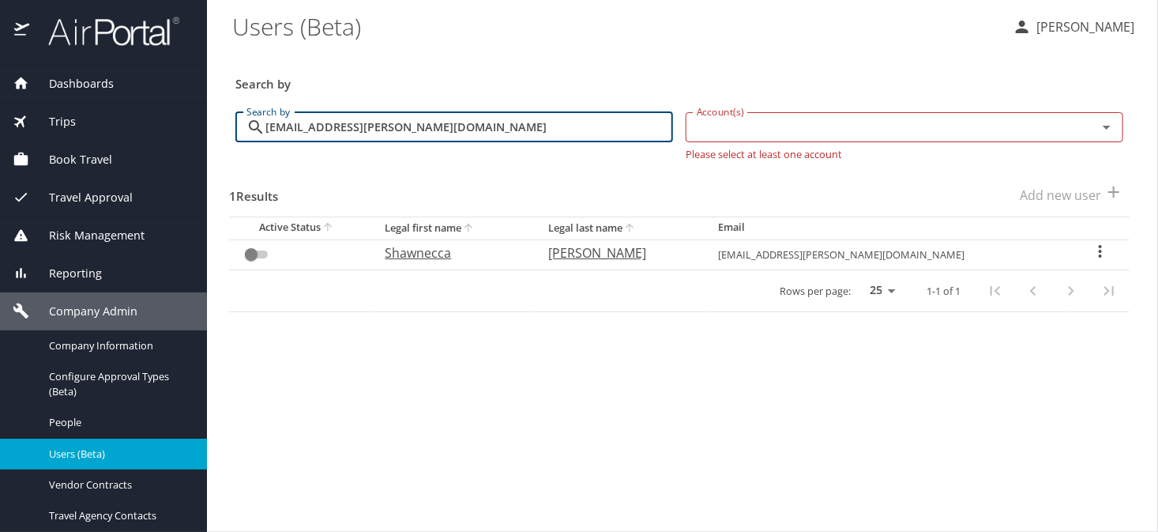
type input "shawnecca.burke@dhha.org"
click at [1092, 257] on icon "User Search Table" at bounding box center [1100, 251] width 19 height 19
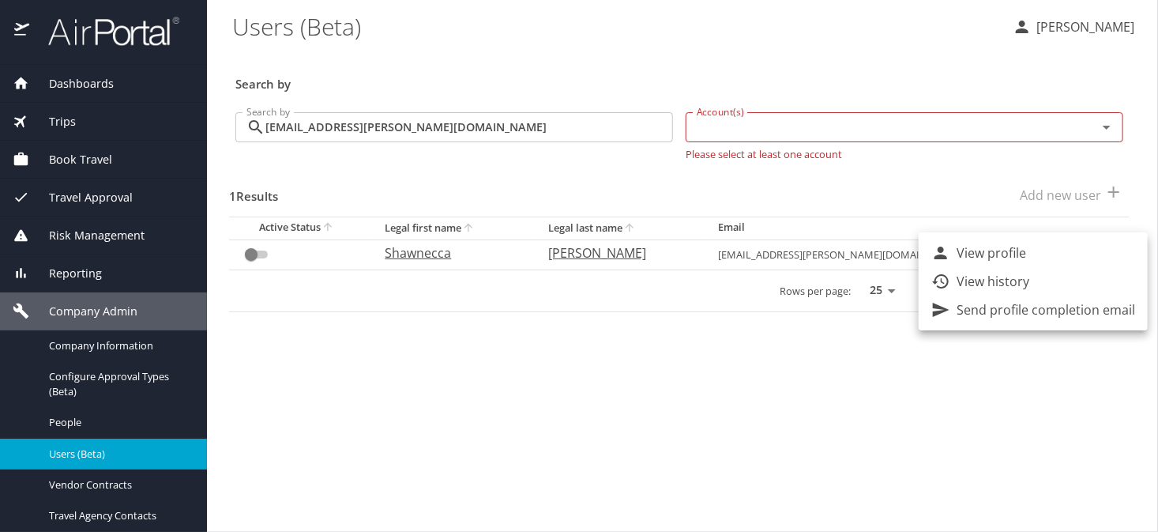
click at [676, 391] on div at bounding box center [579, 266] width 1158 height 532
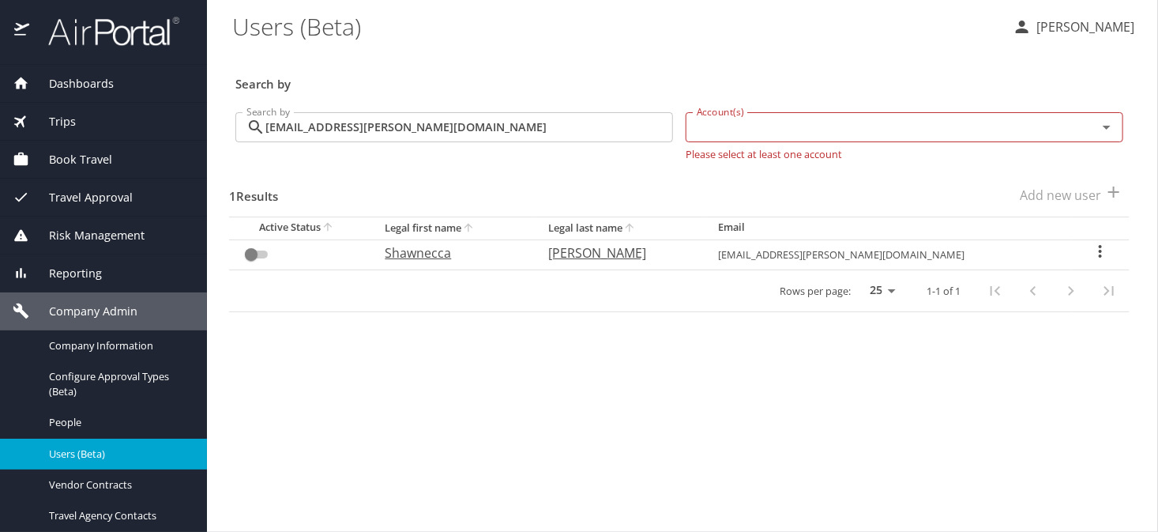
click at [412, 469] on main "Users (Beta) Sonya Marmolejo Search by Search by shawnecca.burke@dhha.org Searc…" at bounding box center [682, 266] width 951 height 532
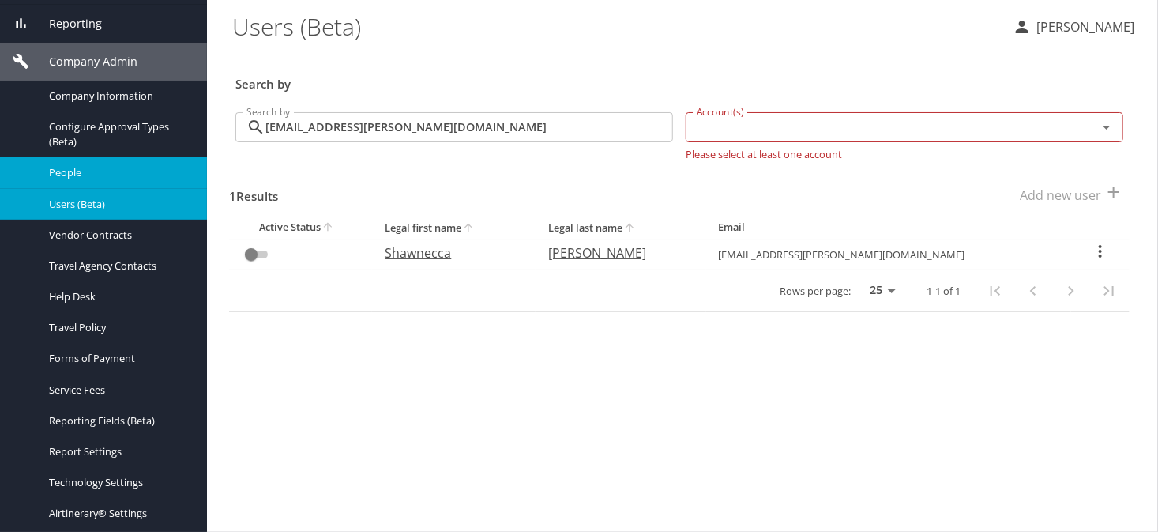
scroll to position [171, 0]
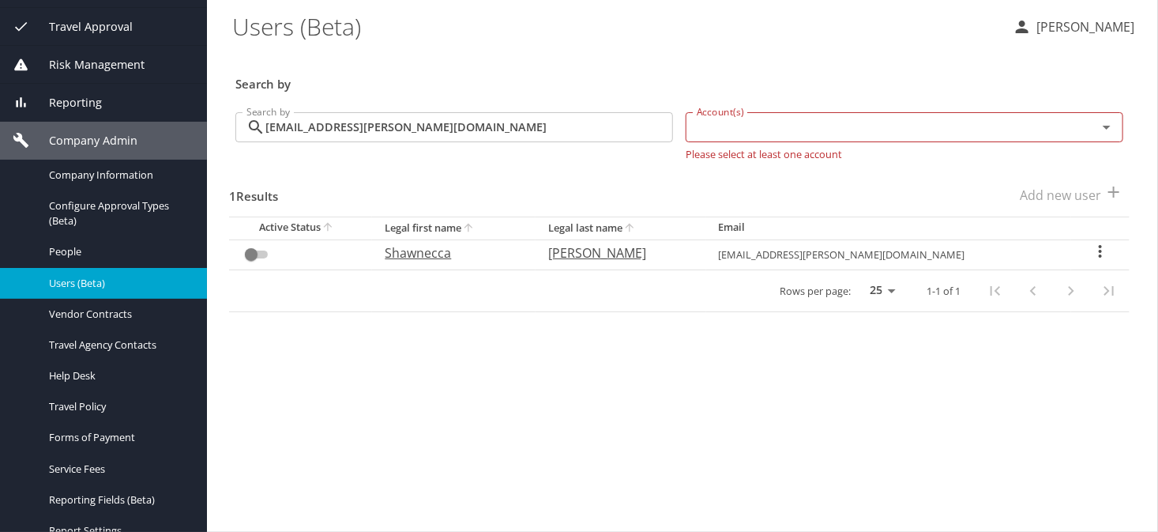
click at [69, 100] on span "Reporting" at bounding box center [65, 102] width 73 height 17
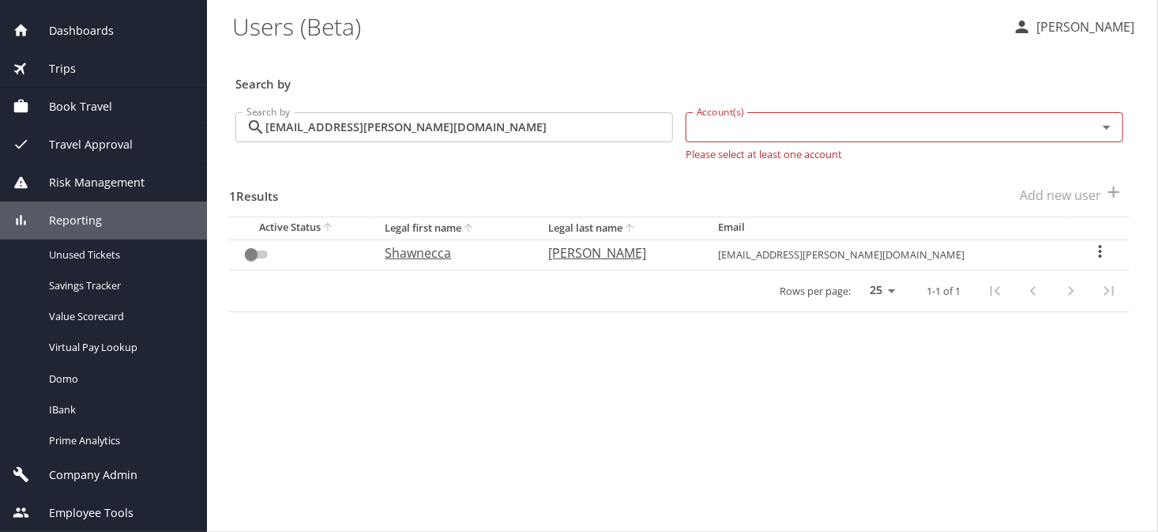
scroll to position [52, 0]
click at [76, 228] on span "Reporting" at bounding box center [65, 220] width 73 height 17
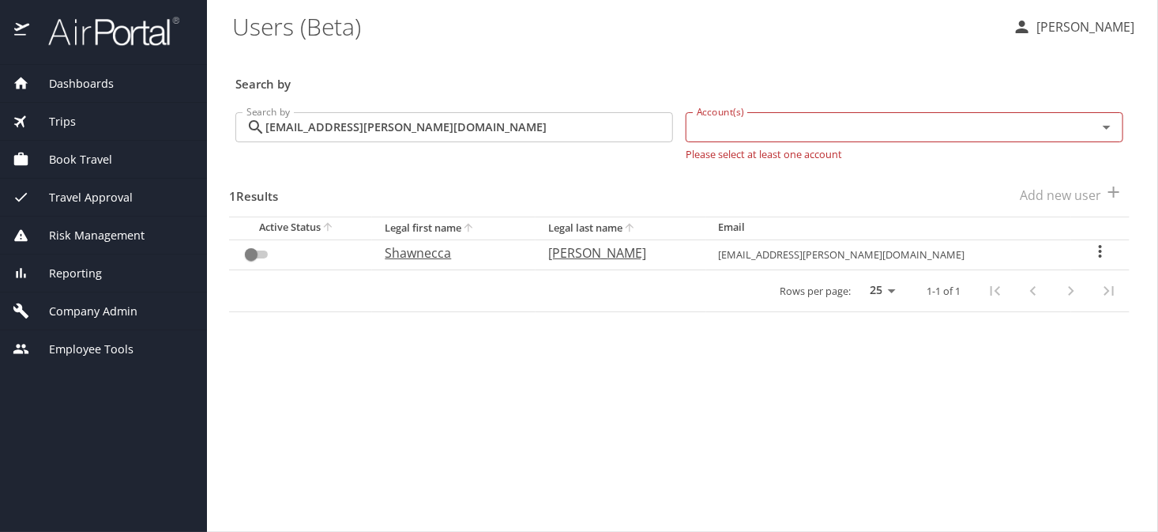
click at [88, 220] on div "Risk Management" at bounding box center [103, 235] width 207 height 38
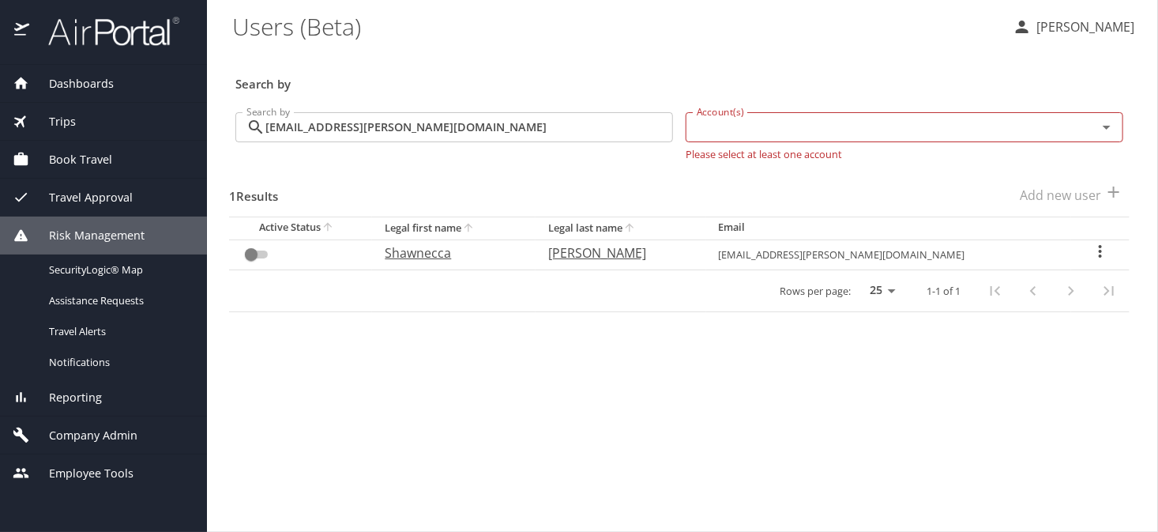
click at [91, 227] on span "Risk Management" at bounding box center [86, 235] width 115 height 17
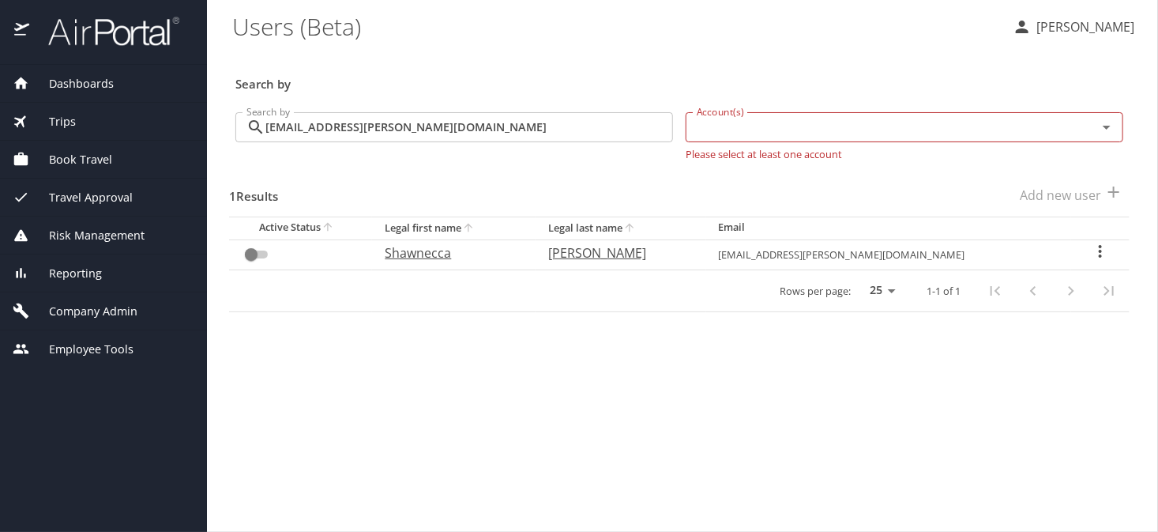
click at [95, 211] on div "Travel Approval" at bounding box center [103, 198] width 207 height 38
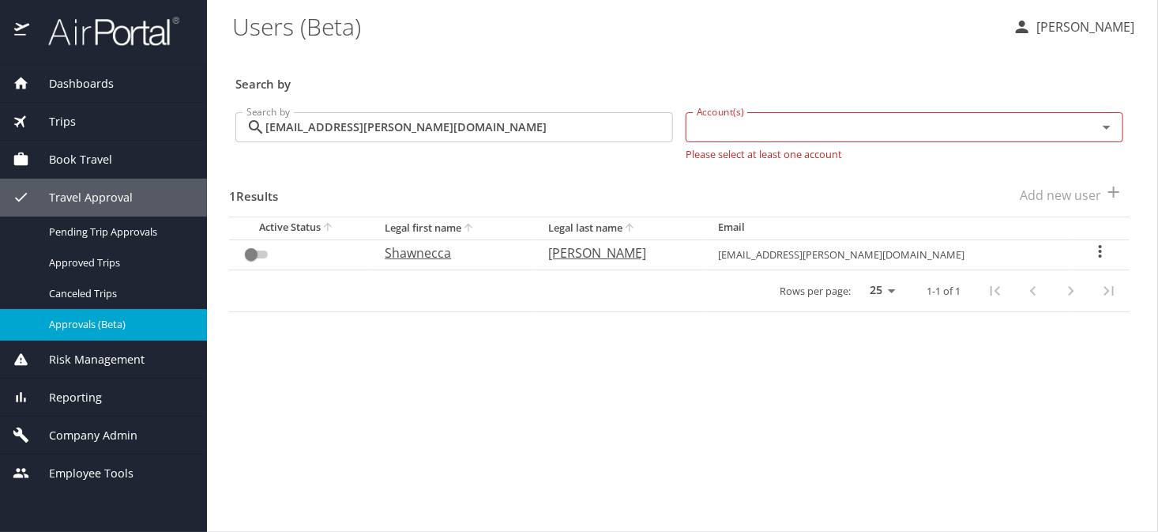
click at [115, 332] on span "Approvals (Beta)" at bounding box center [118, 324] width 139 height 15
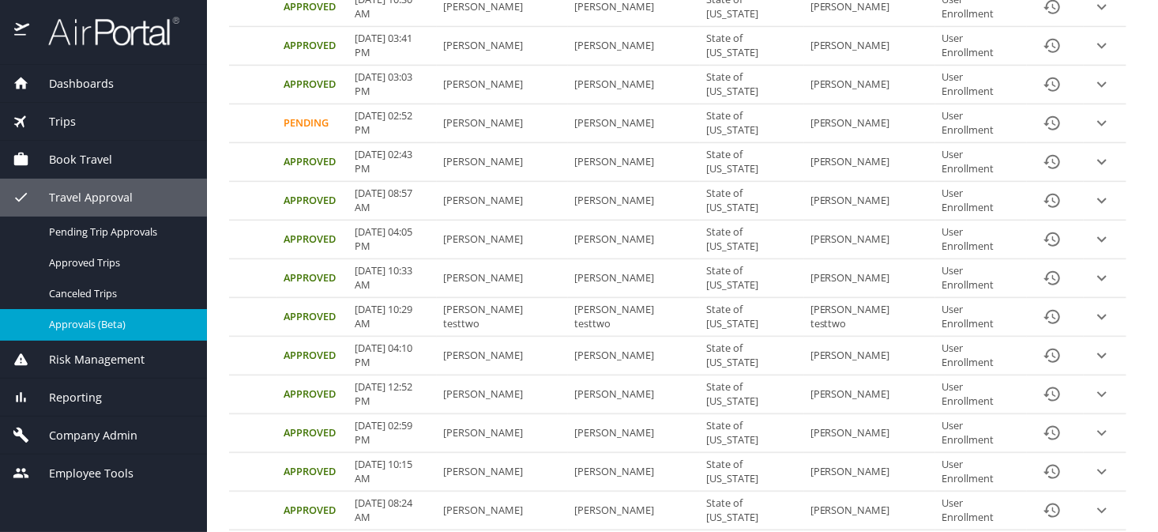
scroll to position [749, 0]
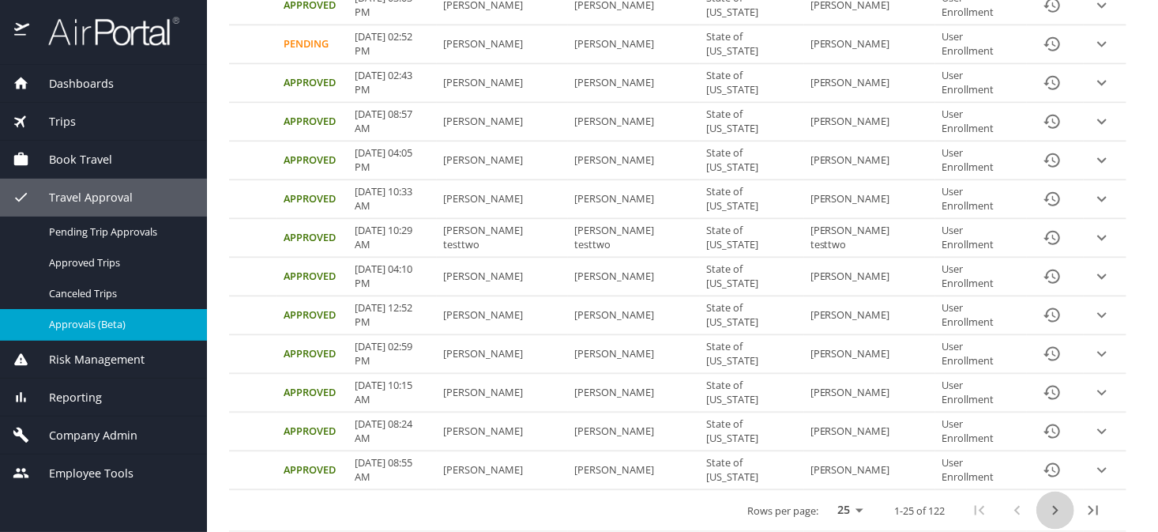
click at [1046, 503] on icon "next page" at bounding box center [1055, 510] width 19 height 19
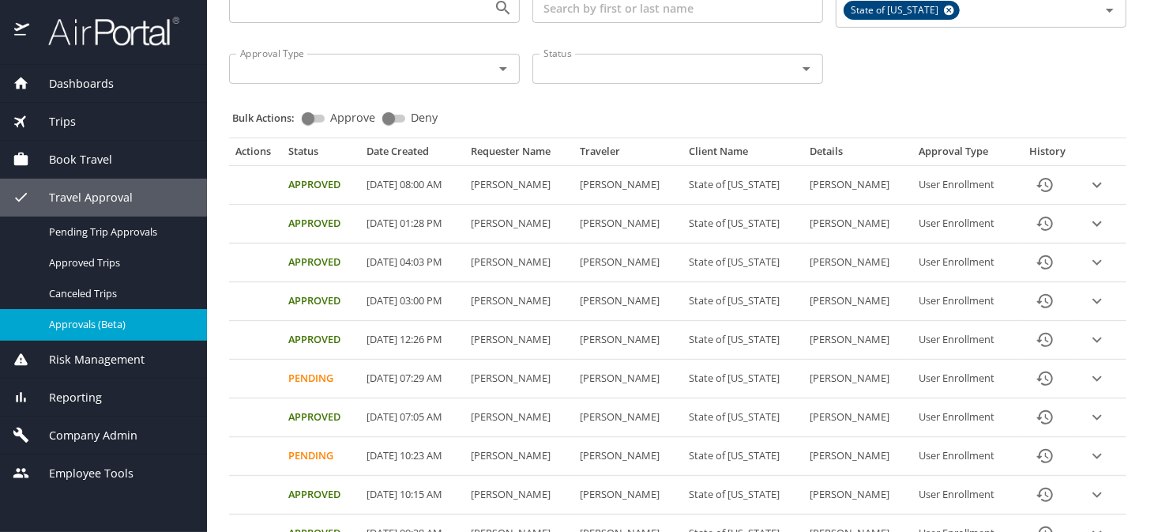
scroll to position [79, 0]
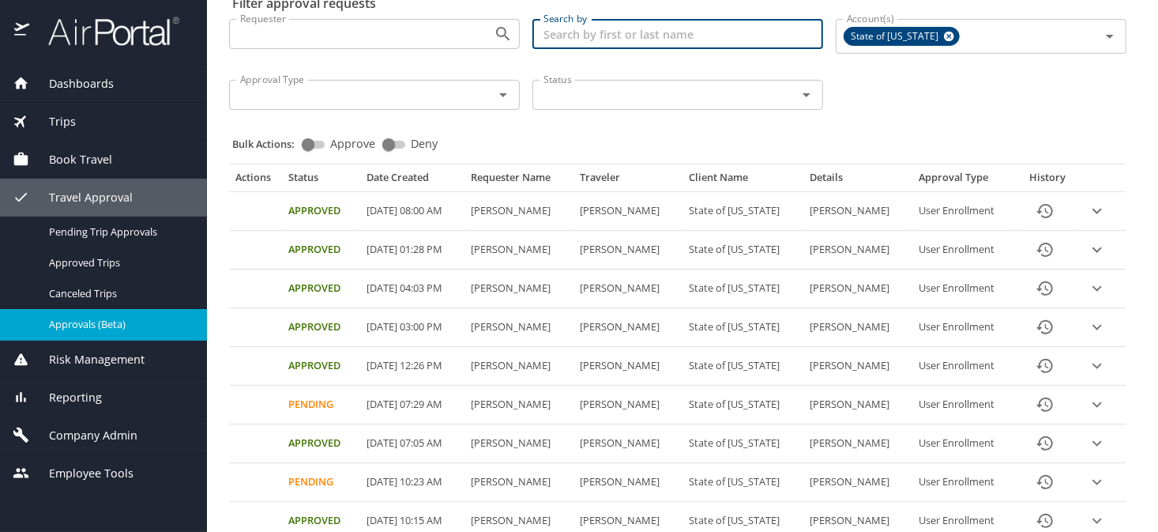
paste input "shawnecca.burke@dhha.org"
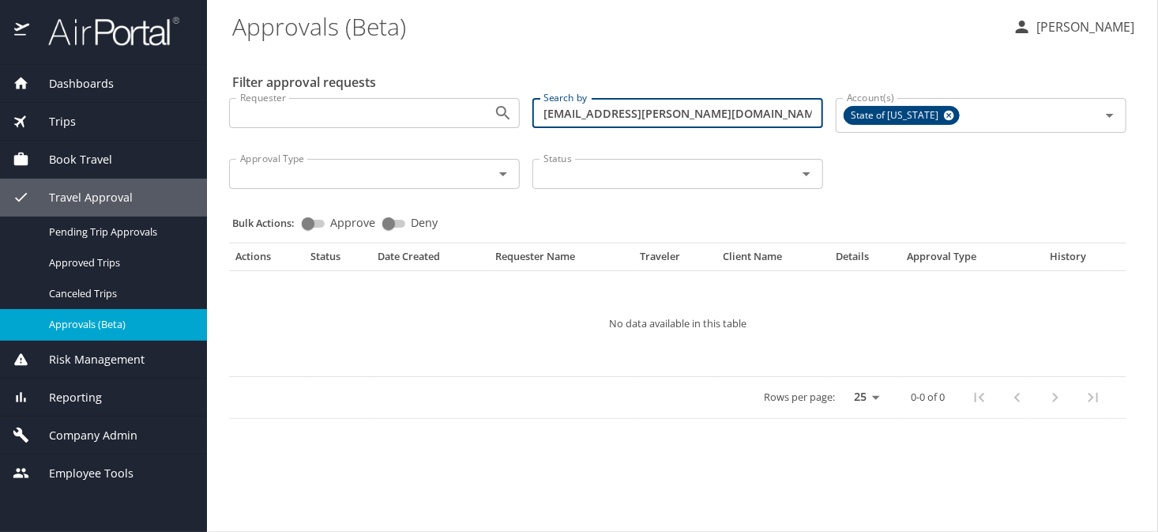
type input "shawnecca.burke@dhha.org"
click at [76, 434] on span "Company Admin" at bounding box center [83, 435] width 108 height 17
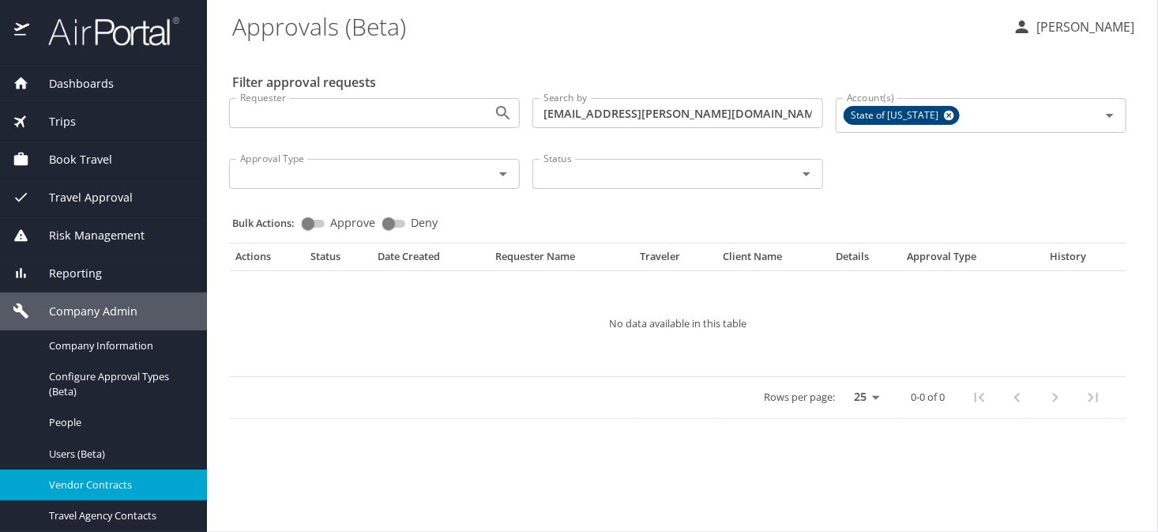
scroll to position [158, 0]
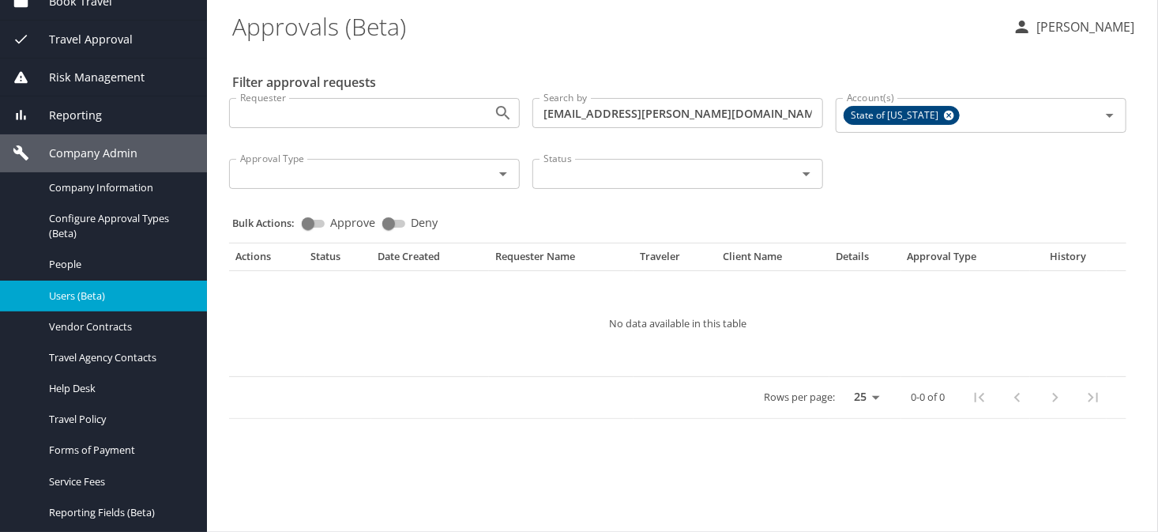
click at [74, 296] on span "Users (Beta)" at bounding box center [118, 295] width 139 height 15
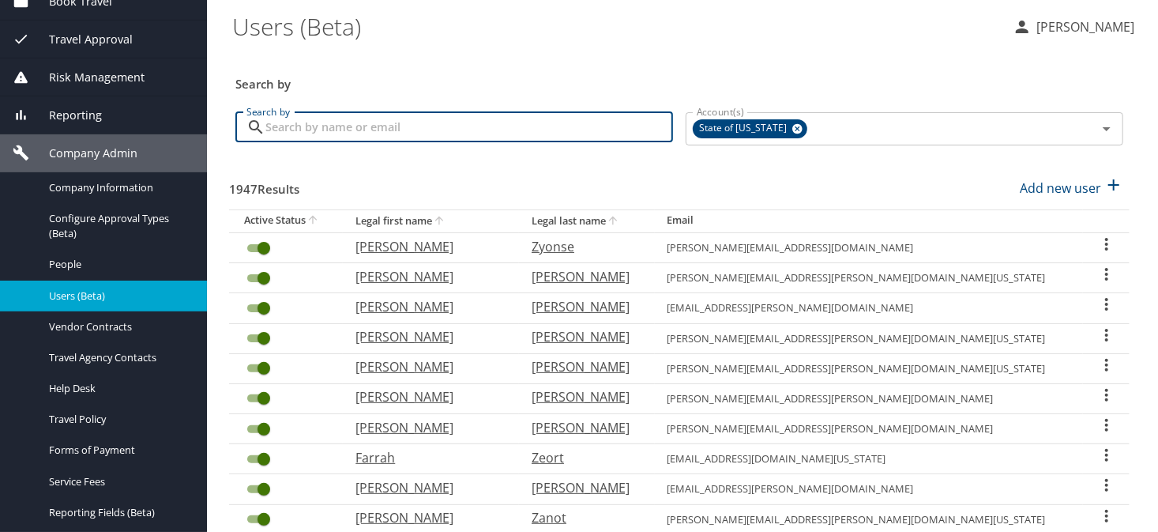
click at [489, 130] on input "Search by" at bounding box center [469, 127] width 408 height 30
paste input "shawnecca.burke@dhha.org"
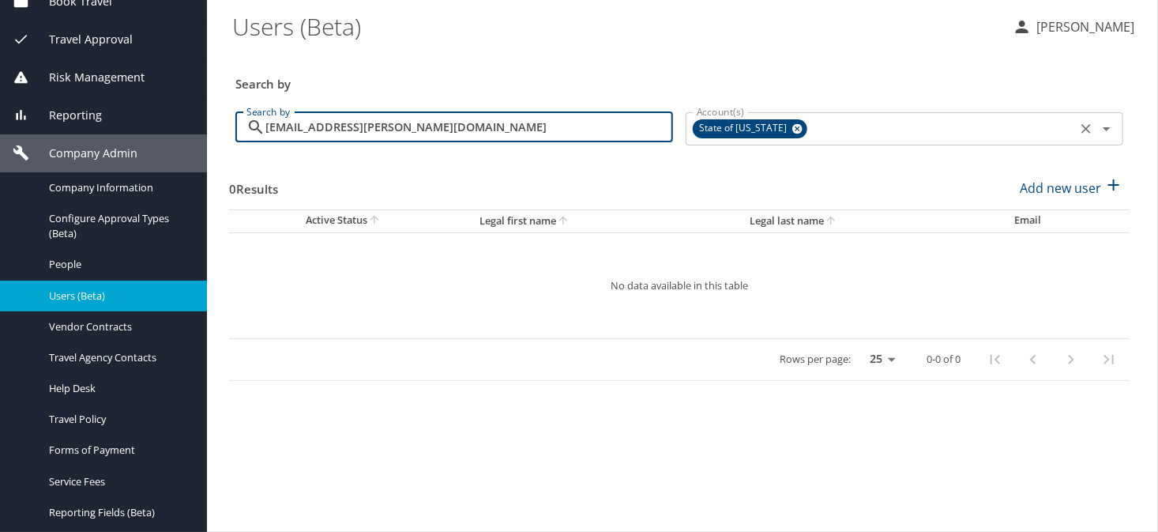
click at [780, 128] on span "State of Colorado" at bounding box center [744, 128] width 103 height 17
type input "shawnecca.burke@dhha.org"
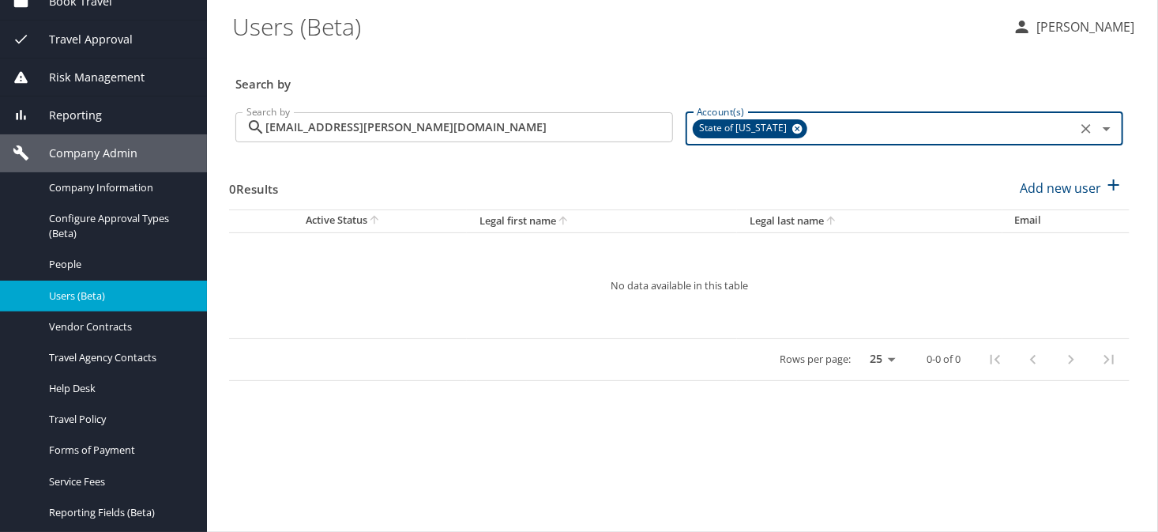
click at [792, 130] on icon at bounding box center [797, 129] width 10 height 10
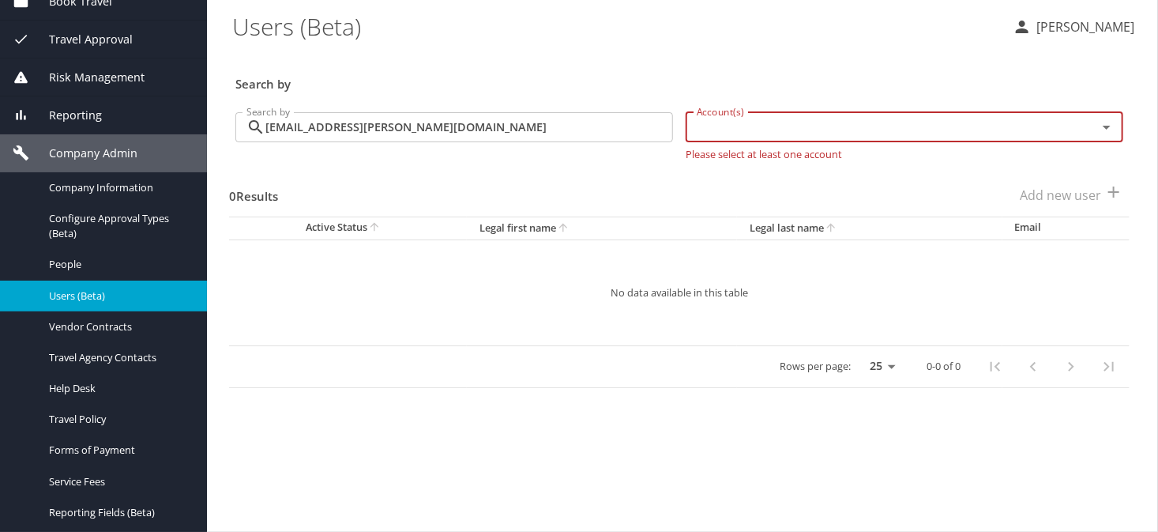
click at [480, 107] on div "Search by shawnecca.burke@dhha.org Search by" at bounding box center [454, 133] width 450 height 66
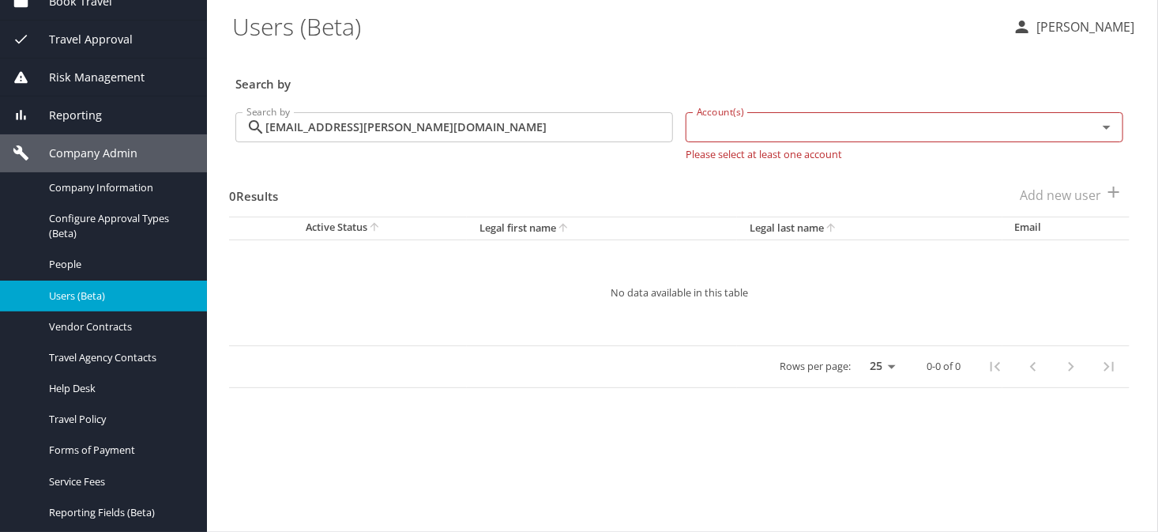
click at [438, 118] on input "shawnecca.burke@dhha.org" at bounding box center [469, 127] width 408 height 30
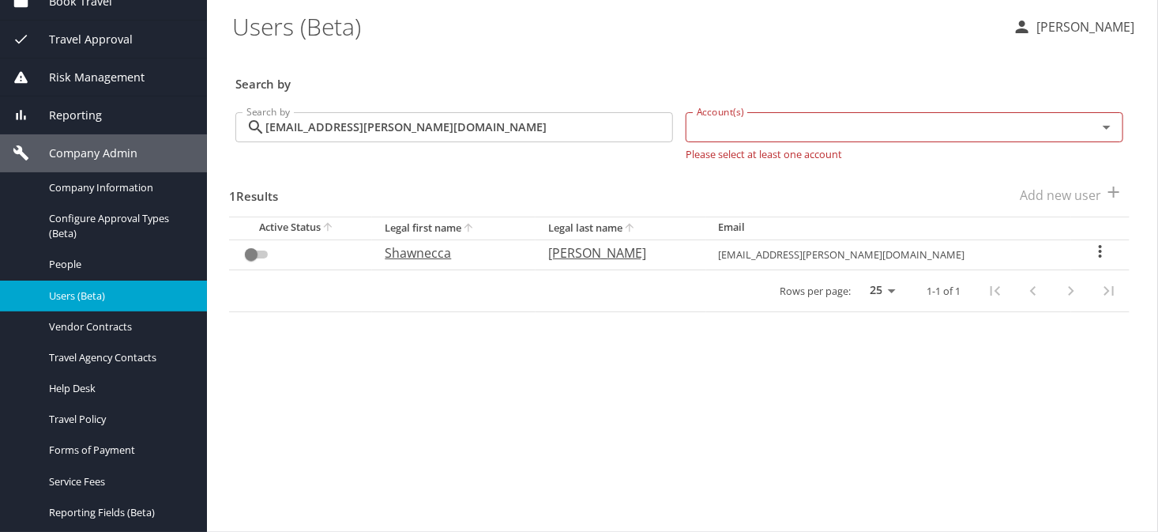
click at [1091, 254] on icon "User Search Table" at bounding box center [1100, 251] width 19 height 19
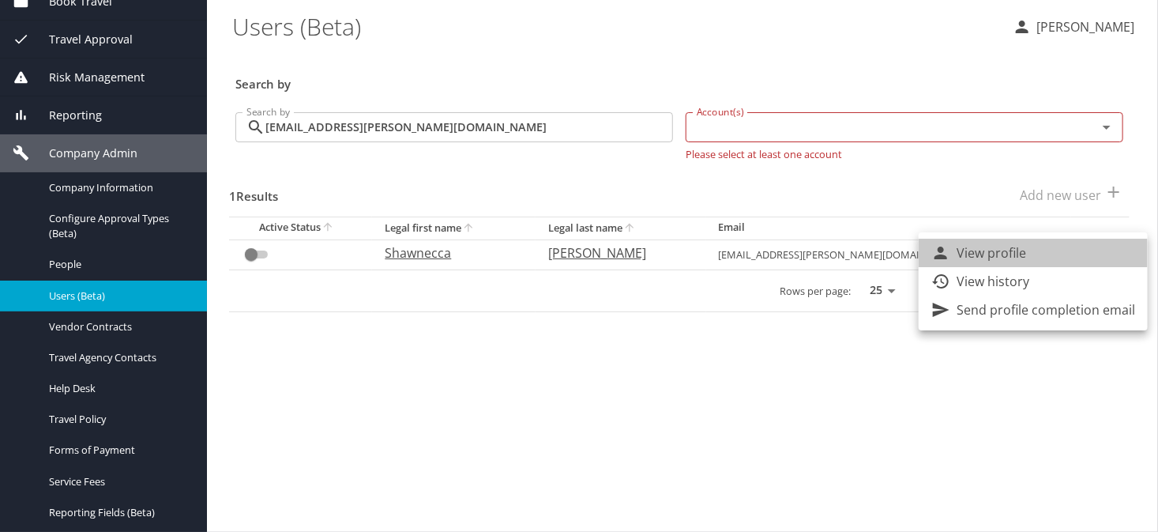
click at [1062, 253] on li "View profile" at bounding box center [1033, 253] width 229 height 28
select select "US"
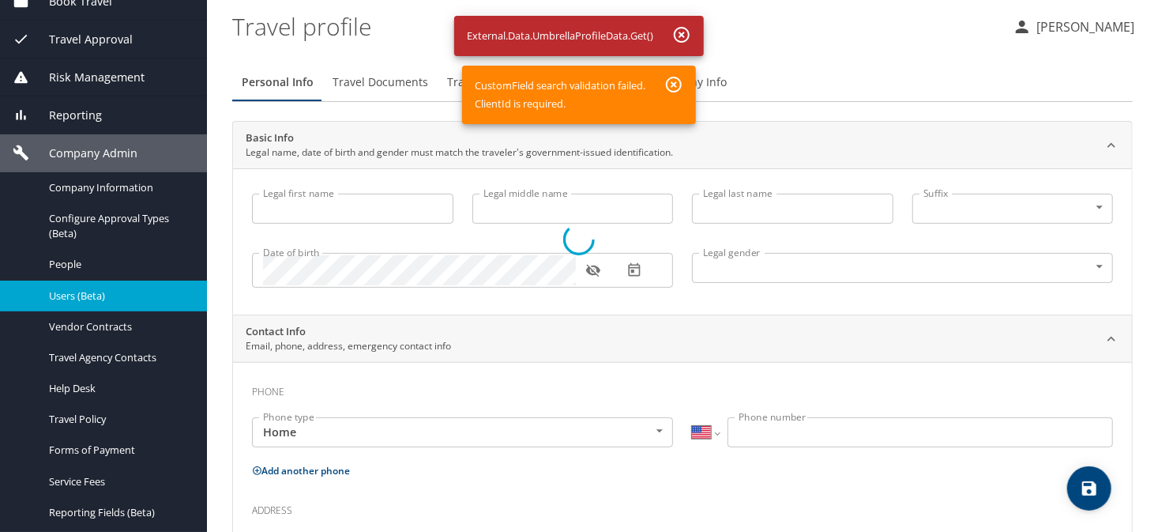
click at [673, 84] on div at bounding box center [579, 239] width 1158 height 584
click at [684, 37] on div at bounding box center [579, 239] width 1158 height 584
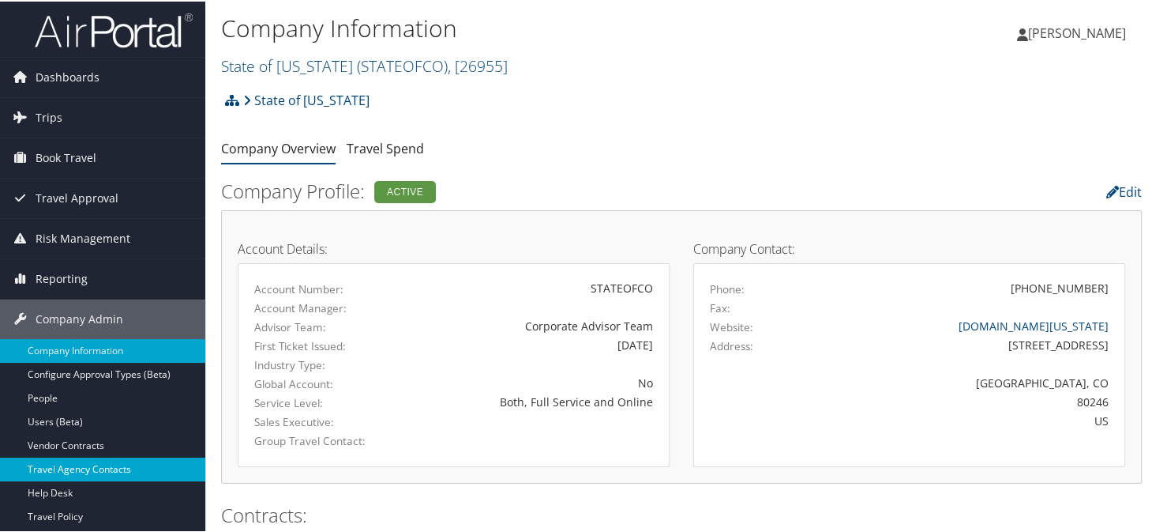
click at [81, 461] on link "Travel Agency Contacts" at bounding box center [102, 468] width 205 height 24
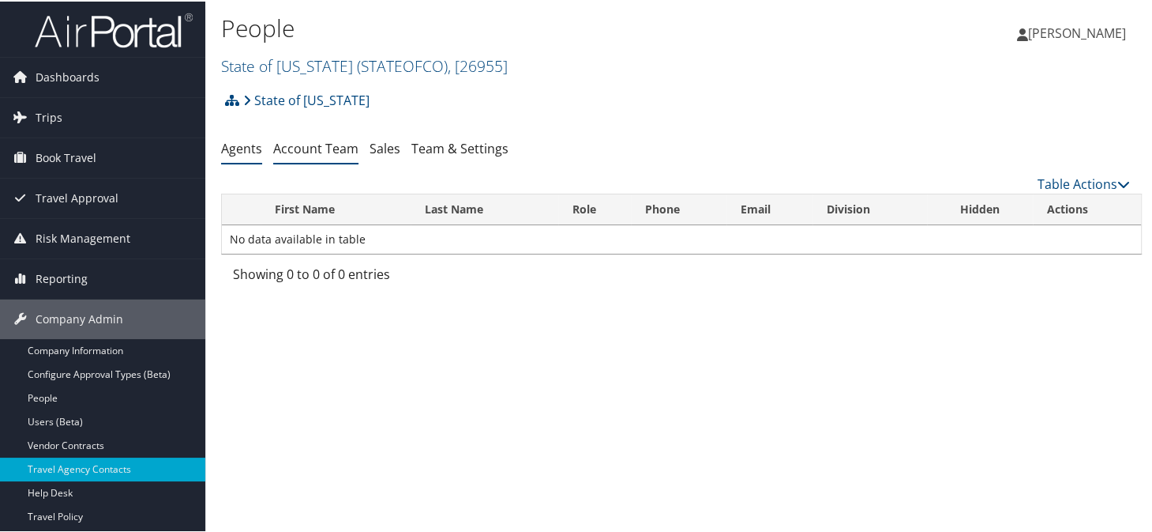
click at [284, 144] on link "Account Team" at bounding box center [315, 146] width 85 height 17
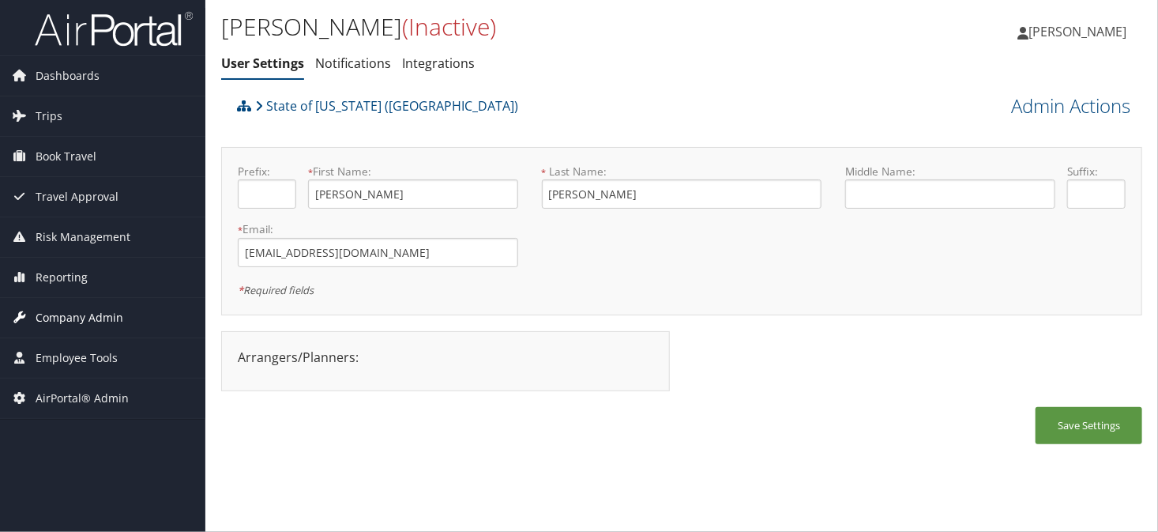
click at [44, 312] on span "Company Admin" at bounding box center [80, 317] width 88 height 39
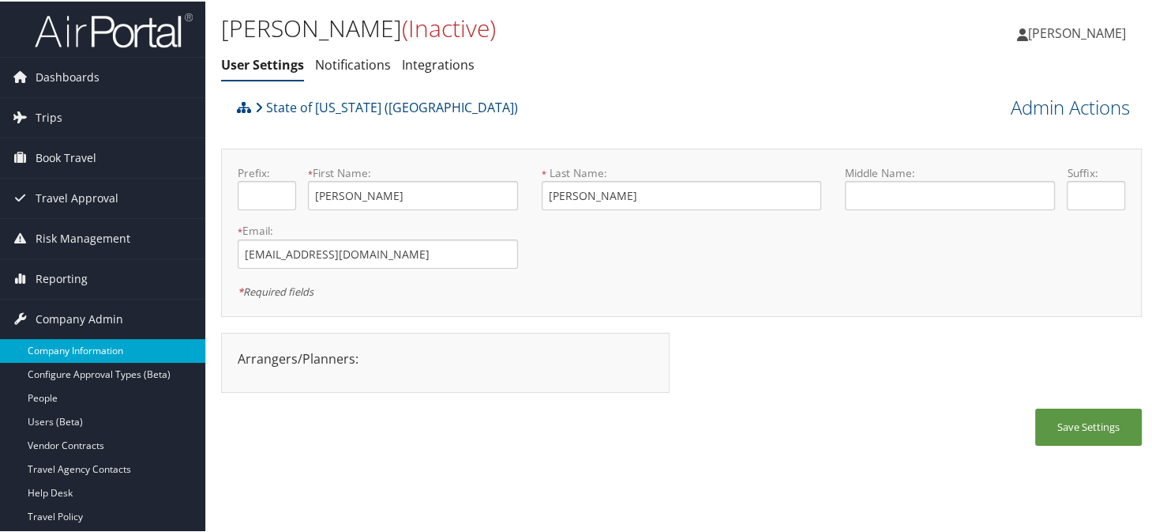
click at [85, 348] on link "Company Information" at bounding box center [102, 349] width 205 height 24
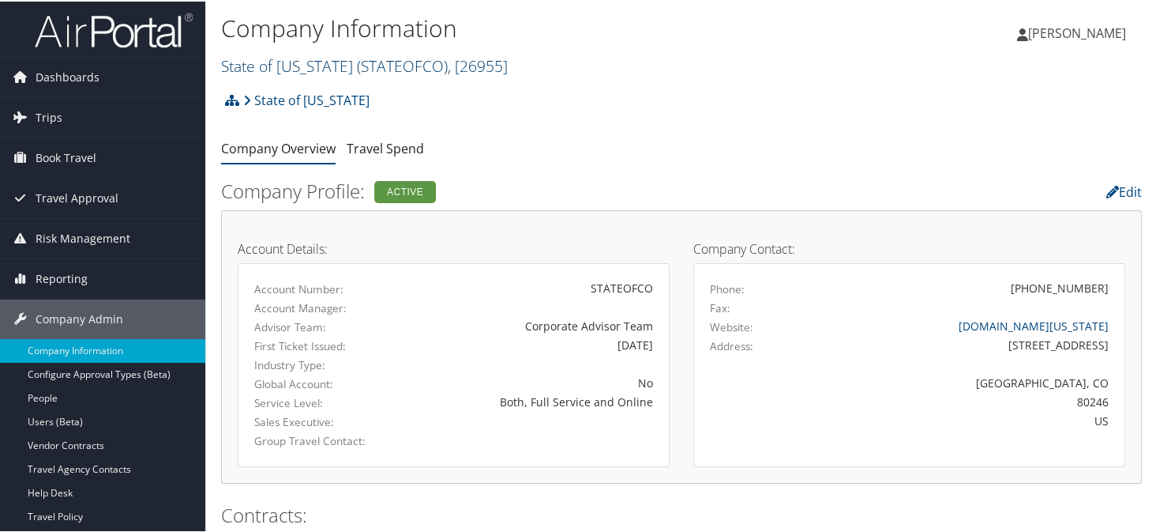
click at [275, 65] on link "State of [US_STATE] ( STATEOFCO ) , [ 26955 ]" at bounding box center [364, 64] width 287 height 21
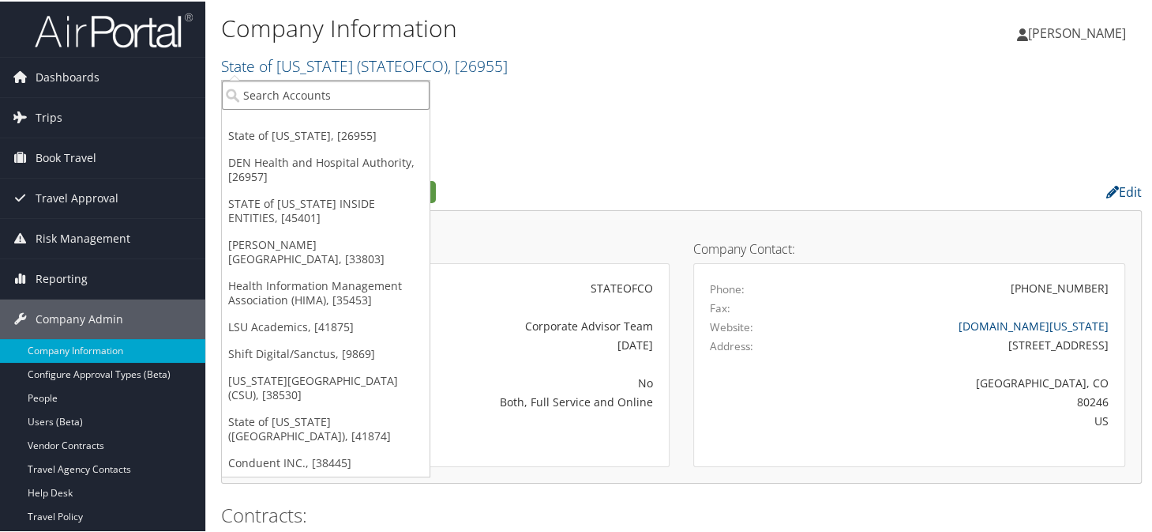
click at [289, 100] on input "search" at bounding box center [326, 93] width 208 height 29
click at [253, 312] on link "LSU Academics, [41875]" at bounding box center [326, 325] width 208 height 27
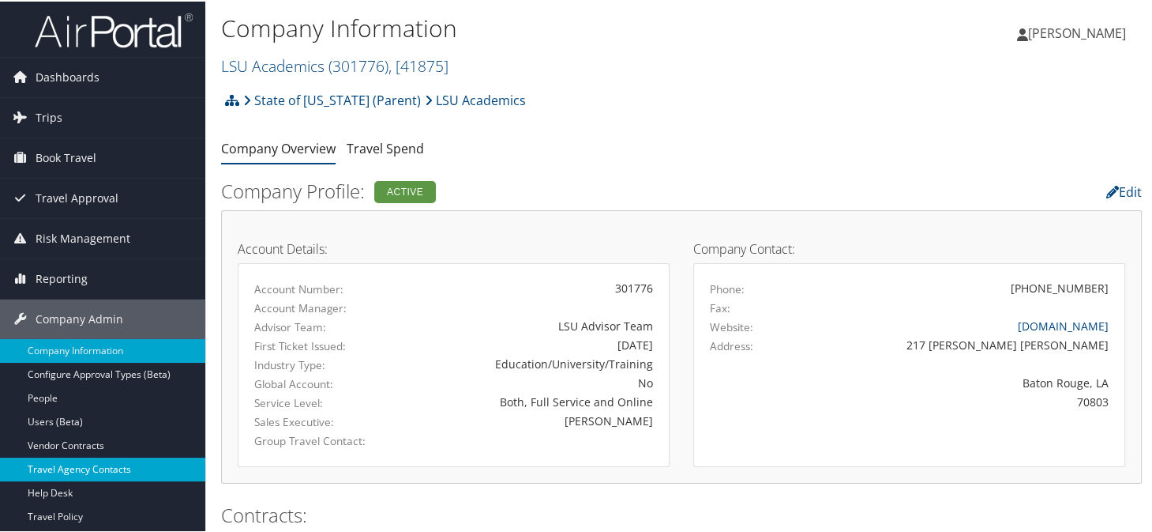
click at [70, 462] on link "Travel Agency Contacts" at bounding box center [102, 468] width 205 height 24
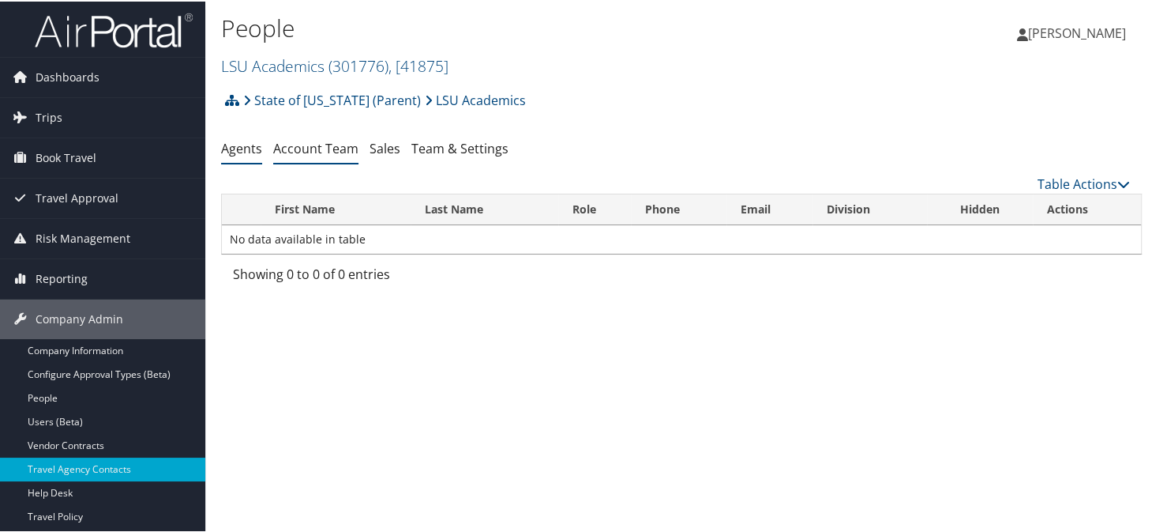
click at [316, 143] on link "Account Team" at bounding box center [315, 146] width 85 height 17
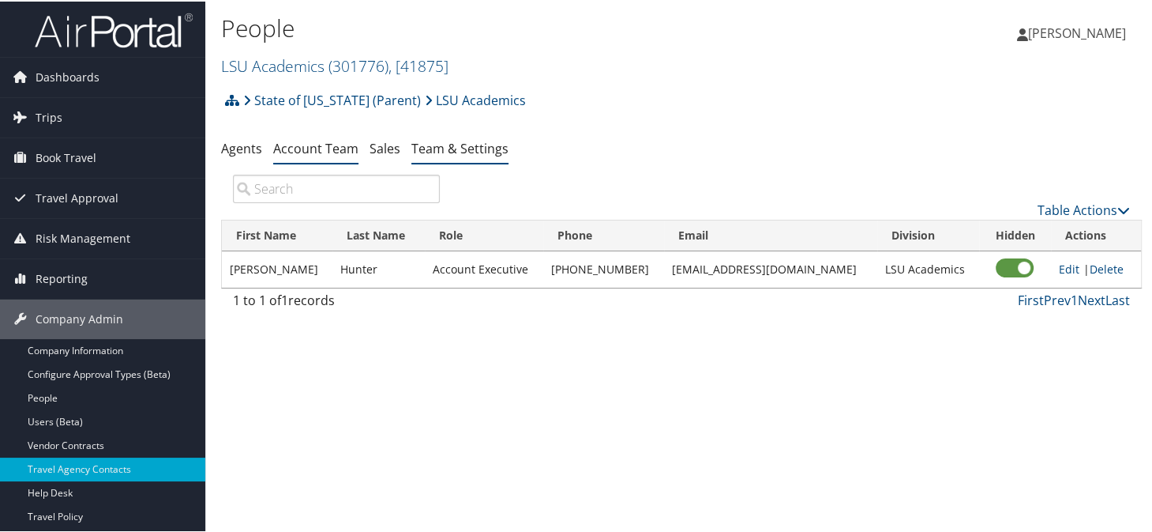
click at [430, 148] on link "Team & Settings" at bounding box center [460, 146] width 97 height 17
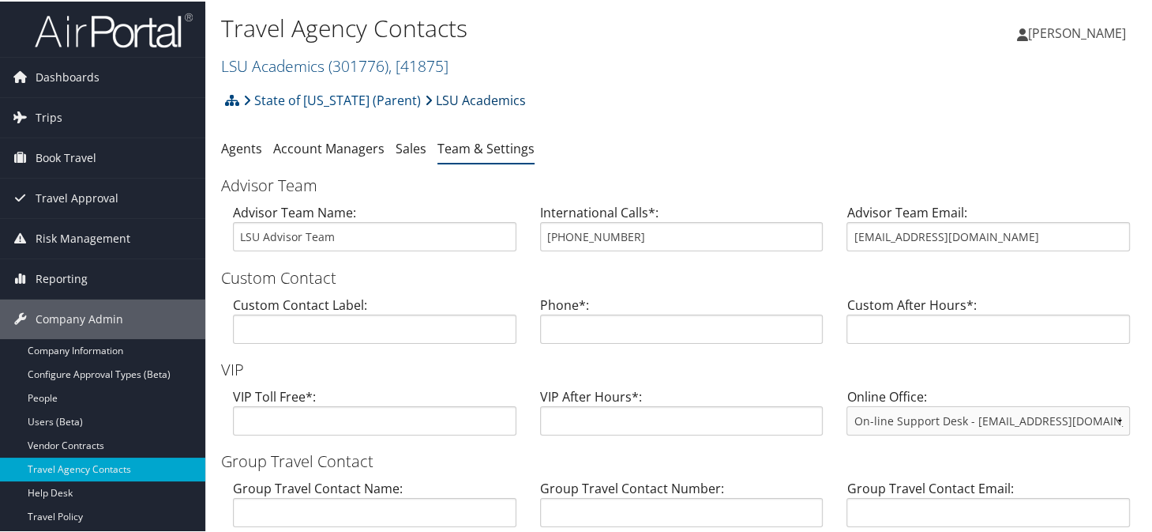
click at [442, 99] on link "LSU Academics" at bounding box center [475, 99] width 101 height 32
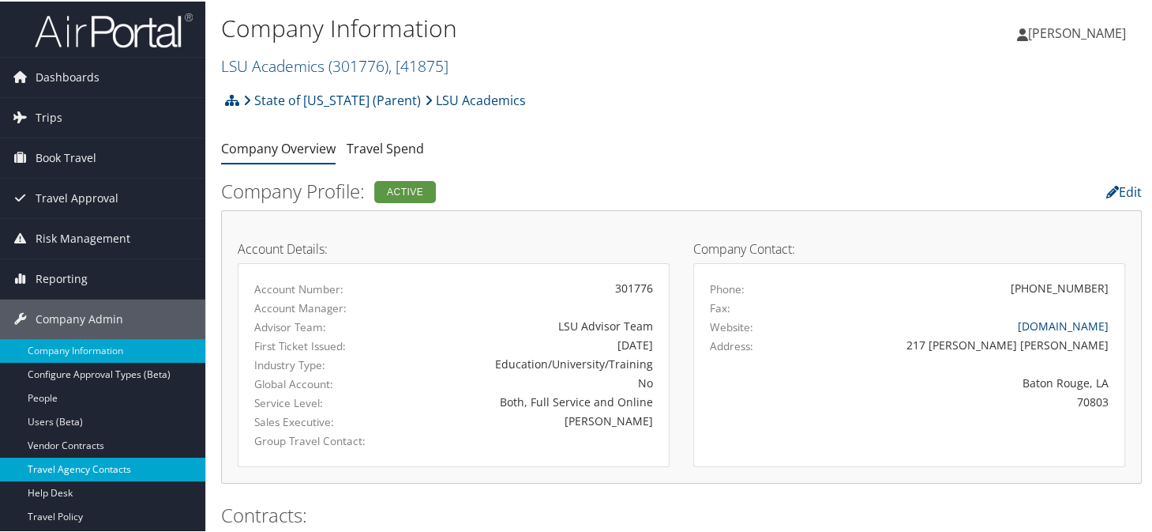
click at [58, 457] on link "Travel Agency Contacts" at bounding box center [102, 468] width 205 height 24
click at [85, 460] on link "Travel Agency Contacts" at bounding box center [102, 468] width 205 height 24
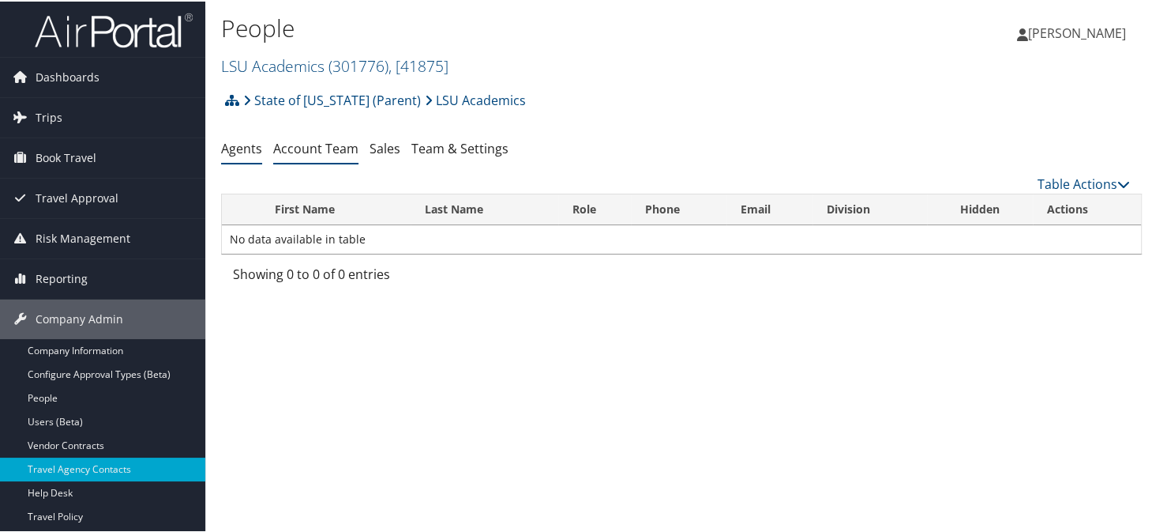
click at [322, 153] on link "Account Team" at bounding box center [315, 146] width 85 height 17
click at [323, 145] on link "Account Team" at bounding box center [315, 146] width 85 height 17
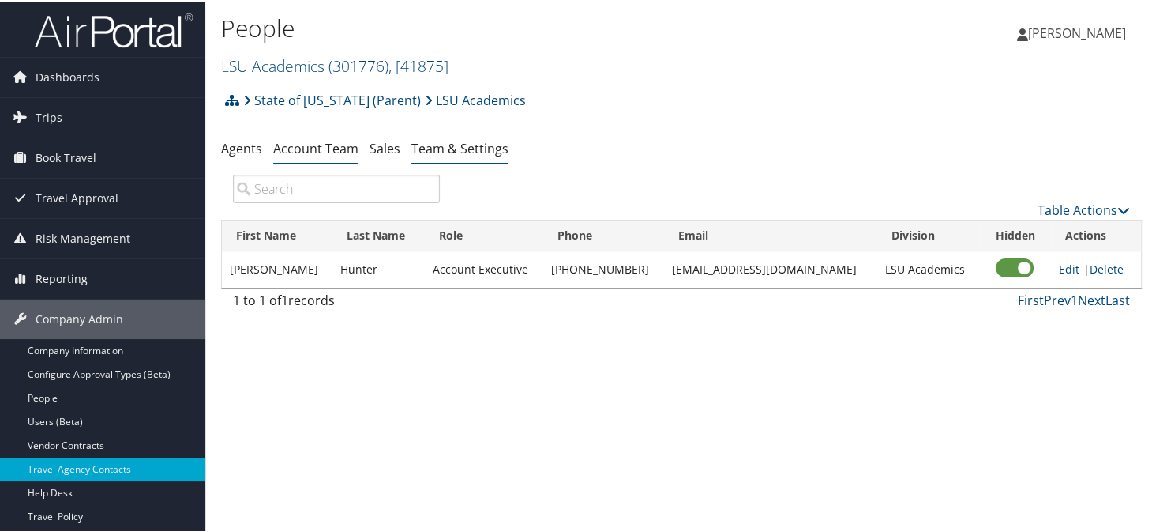
drag, startPoint x: 426, startPoint y: 147, endPoint x: 438, endPoint y: 148, distance: 12.0
click at [427, 148] on link "Team & Settings" at bounding box center [460, 146] width 97 height 17
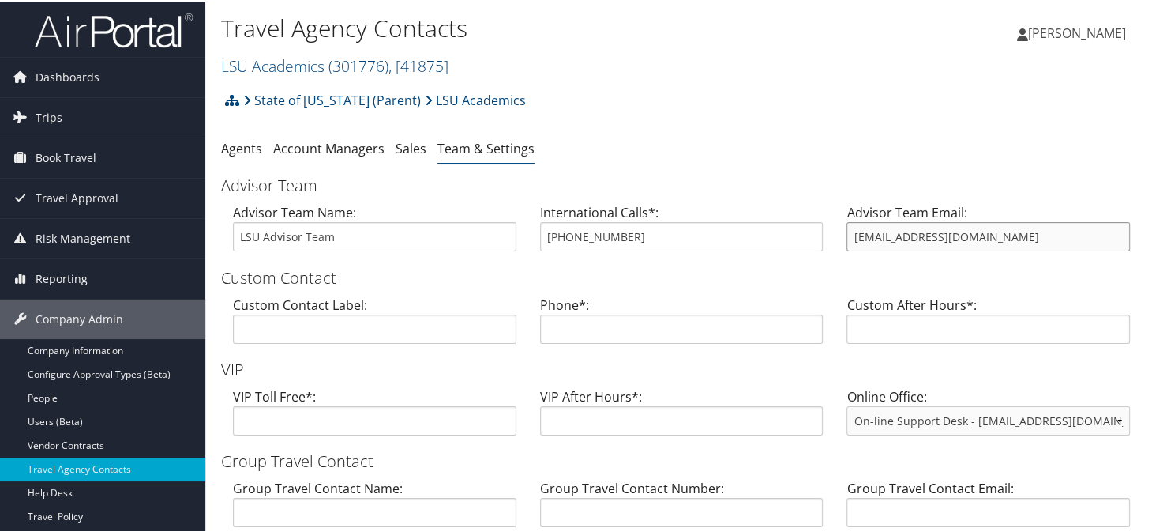
drag, startPoint x: 998, startPoint y: 238, endPoint x: 865, endPoint y: 238, distance: 133.5
click at [847, 237] on input "[EMAIL_ADDRESS][DOMAIN_NAME]" at bounding box center [989, 234] width 284 height 29
drag, startPoint x: 622, startPoint y: 239, endPoint x: 532, endPoint y: 238, distance: 89.3
click at [532, 238] on div "International Calls*: [PHONE_NUMBER]" at bounding box center [681, 231] width 307 height 61
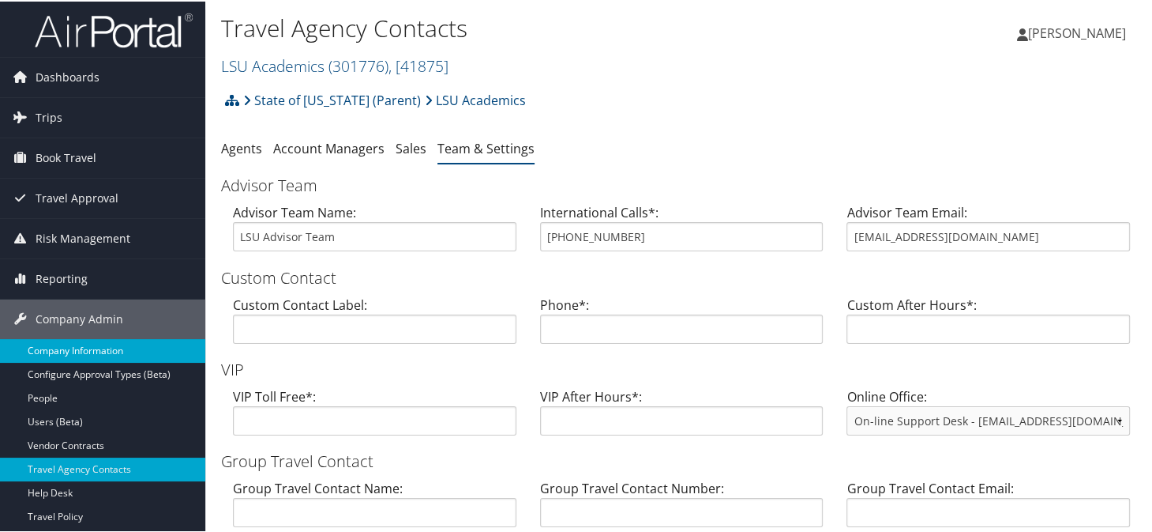
click at [87, 348] on link "Company Information" at bounding box center [102, 349] width 205 height 24
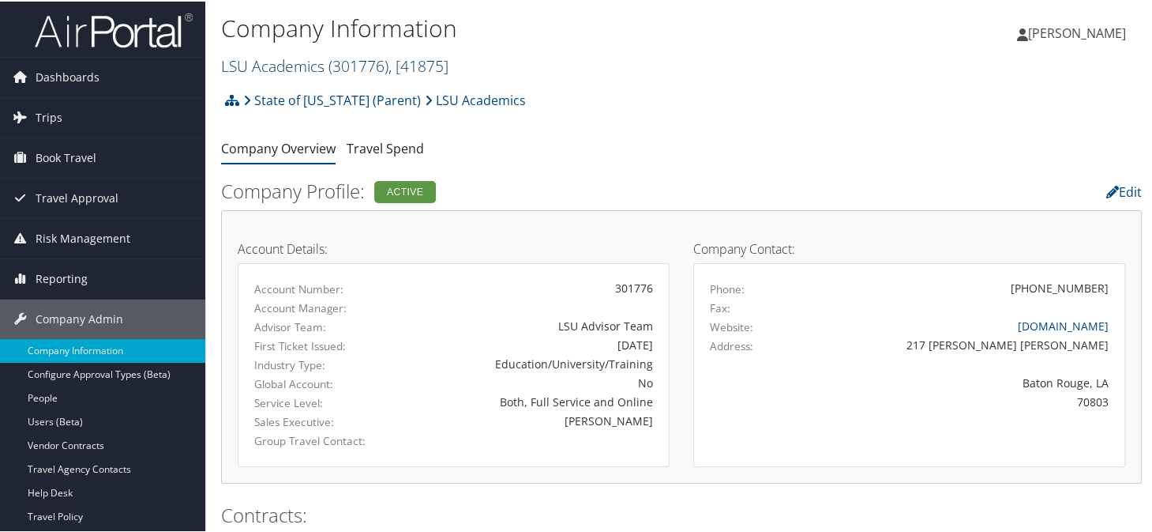
click at [286, 63] on link "LSU Academics ( 301776 ) , [ 41875 ]" at bounding box center [334, 64] width 227 height 21
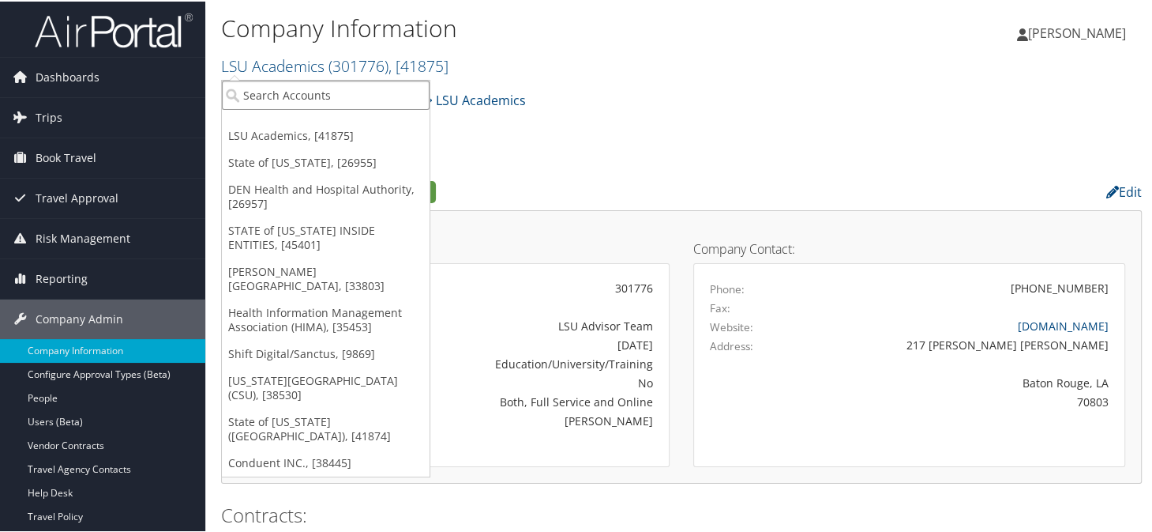
click at [297, 84] on input "search" at bounding box center [326, 93] width 208 height 29
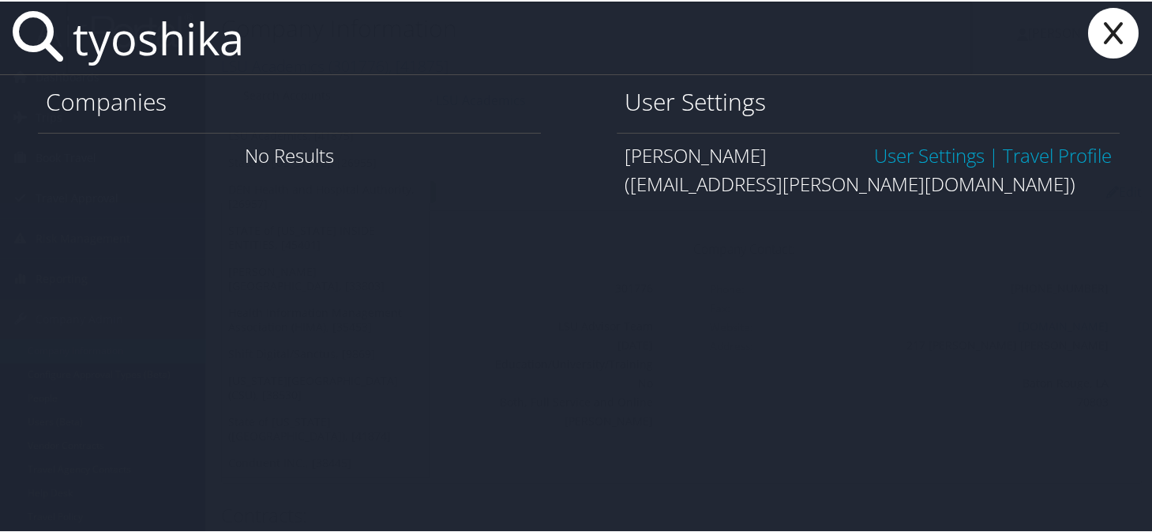
type input "tyoshika"
click at [874, 148] on link "User Settings" at bounding box center [929, 154] width 111 height 26
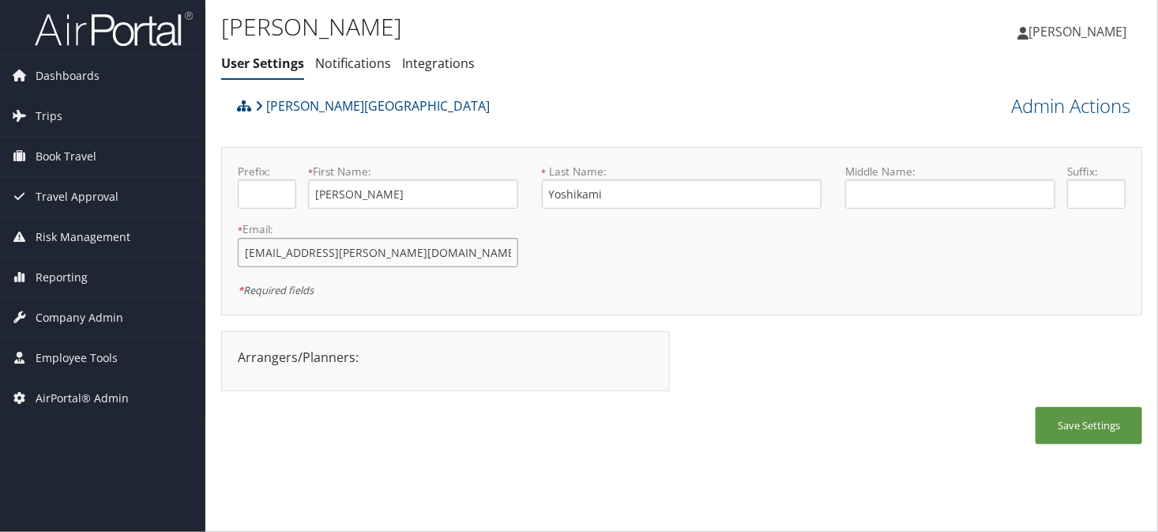
drag, startPoint x: 383, startPoint y: 253, endPoint x: 238, endPoint y: 253, distance: 145.3
click at [238, 253] on input "[EMAIL_ADDRESS][PERSON_NAME][DOMAIN_NAME]" at bounding box center [378, 252] width 280 height 29
click at [583, 52] on ul "User Settings Notifications Integrations" at bounding box center [528, 64] width 614 height 28
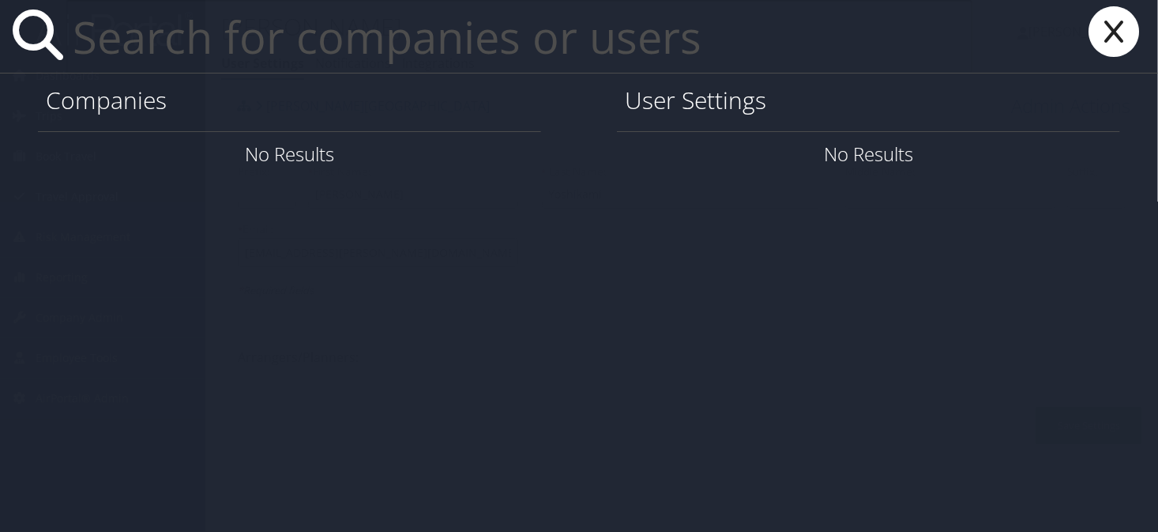
paste input "[PERSON_NAME]"
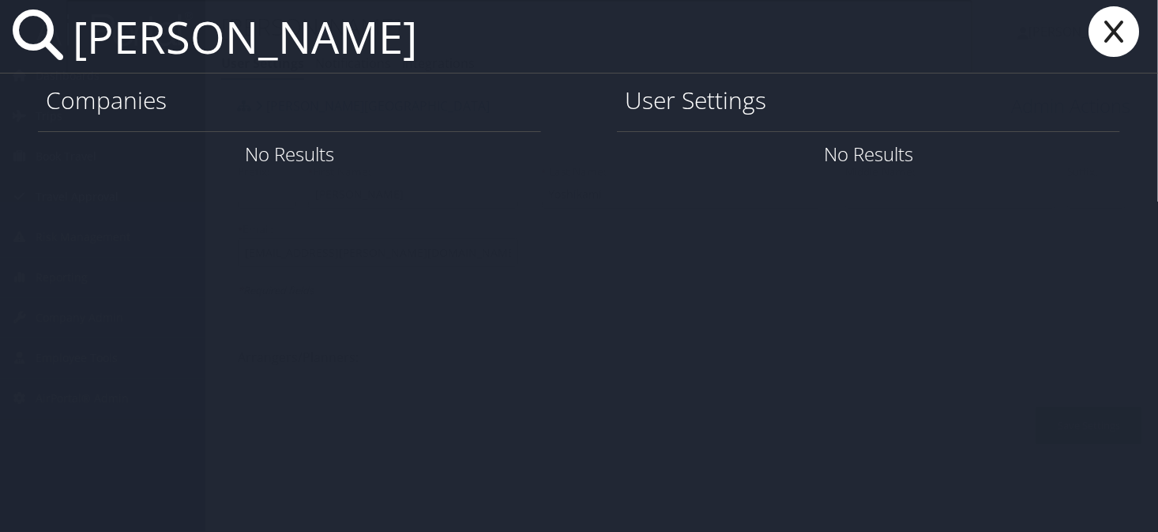
type input "[PERSON_NAME]"
click at [1118, 29] on icon at bounding box center [1113, 31] width 63 height 51
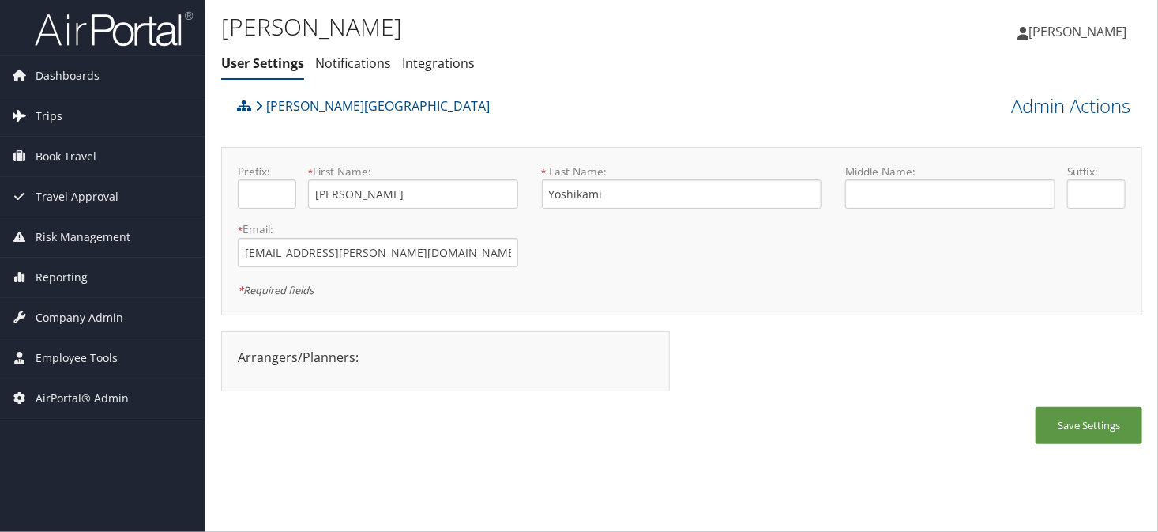
click at [61, 106] on link "Trips" at bounding box center [102, 115] width 205 height 39
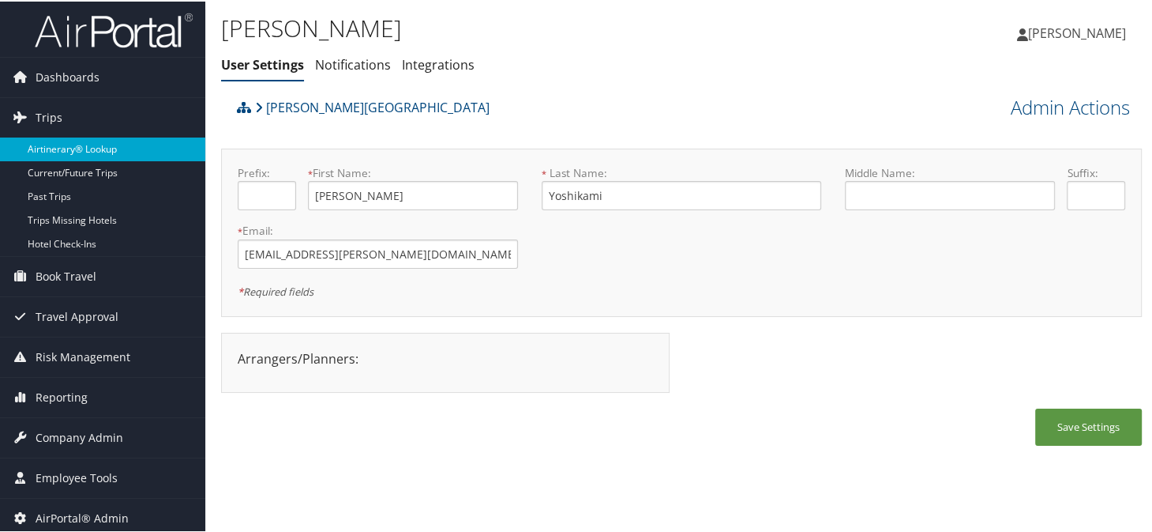
click at [88, 154] on link "Airtinerary® Lookup" at bounding box center [102, 148] width 205 height 24
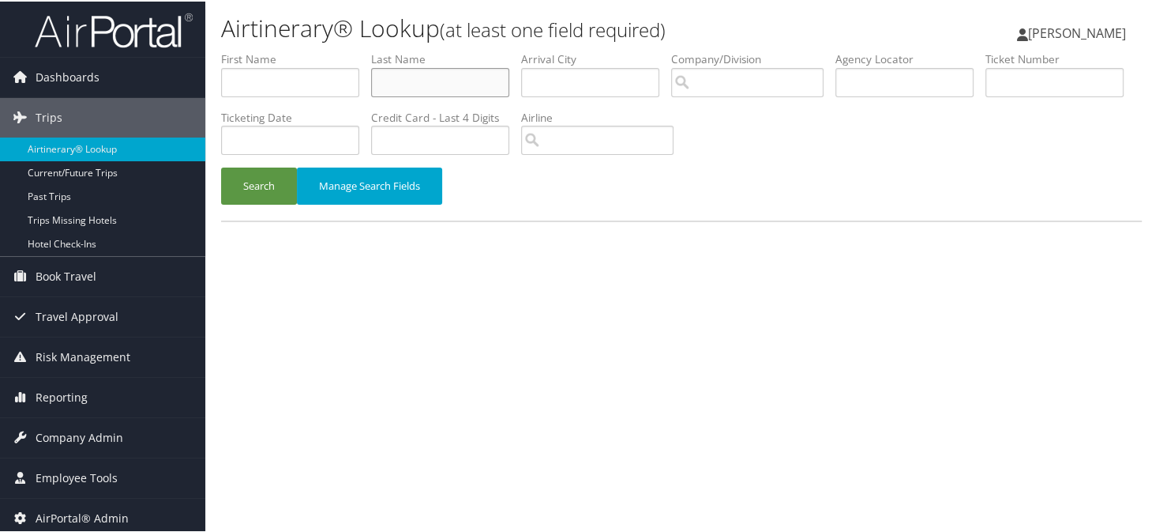
click at [427, 88] on input "text" at bounding box center [440, 80] width 138 height 29
type input "rayleonetti"
click at [221, 166] on button "Search" at bounding box center [259, 184] width 76 height 37
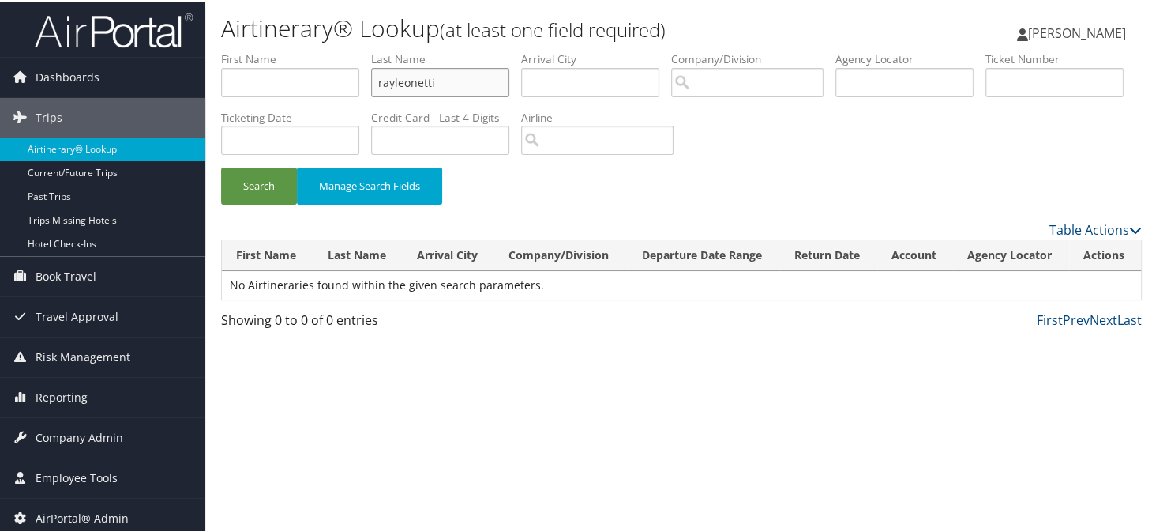
drag, startPoint x: 476, startPoint y: 85, endPoint x: 366, endPoint y: 82, distance: 109.8
click at [366, 50] on ul "First Name Last Name rayleonetti Departure City Arrival City Company/Division A…" at bounding box center [681, 50] width 921 height 0
paste input "RAYLEONETTI"
type input "RAYLEONETTI"
click at [221, 166] on button "Search" at bounding box center [259, 184] width 76 height 37
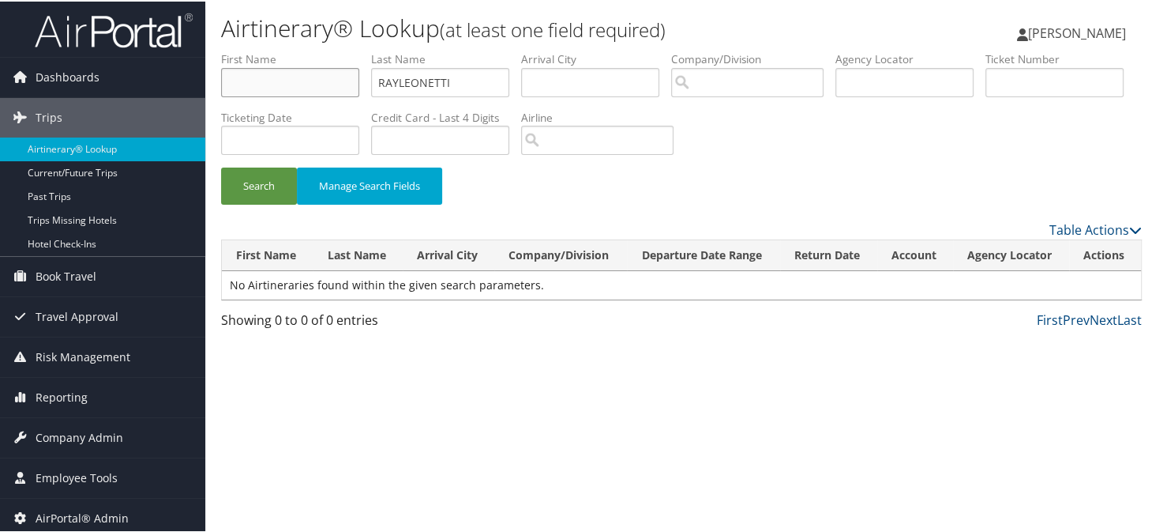
click at [290, 72] on input "text" at bounding box center [290, 80] width 138 height 29
type input "Jamie"
click at [221, 166] on button "Search" at bounding box center [259, 184] width 76 height 37
click at [69, 438] on span "Company Admin" at bounding box center [80, 435] width 88 height 39
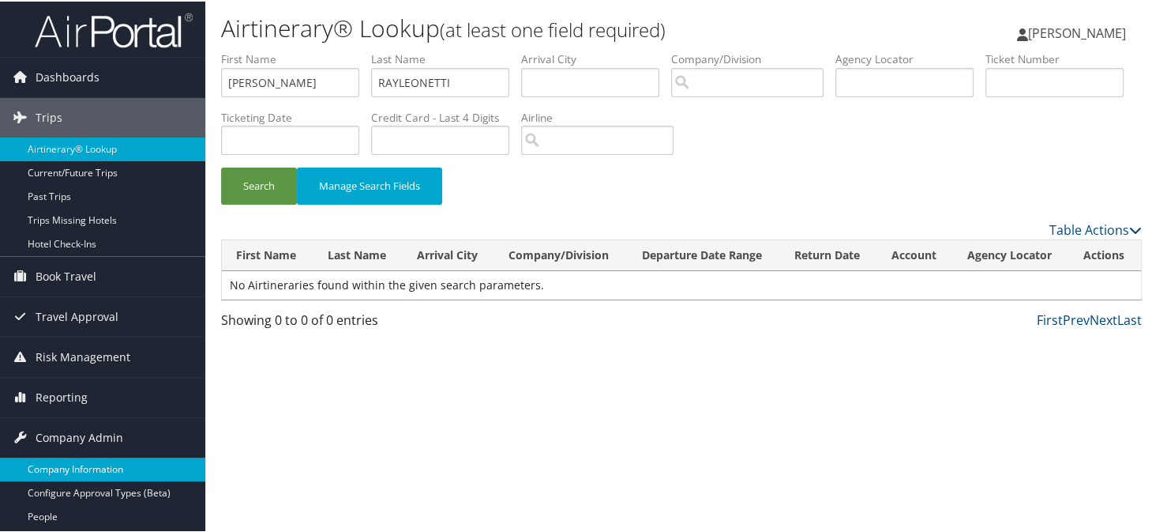
click at [65, 464] on link "Company Information" at bounding box center [102, 468] width 205 height 24
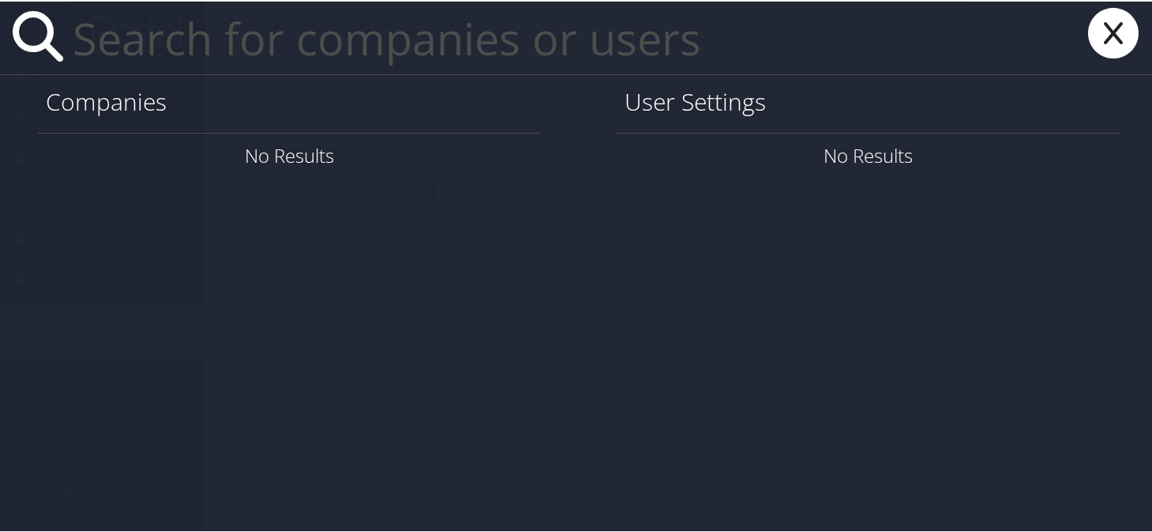
paste input "RAYLEONETTI"
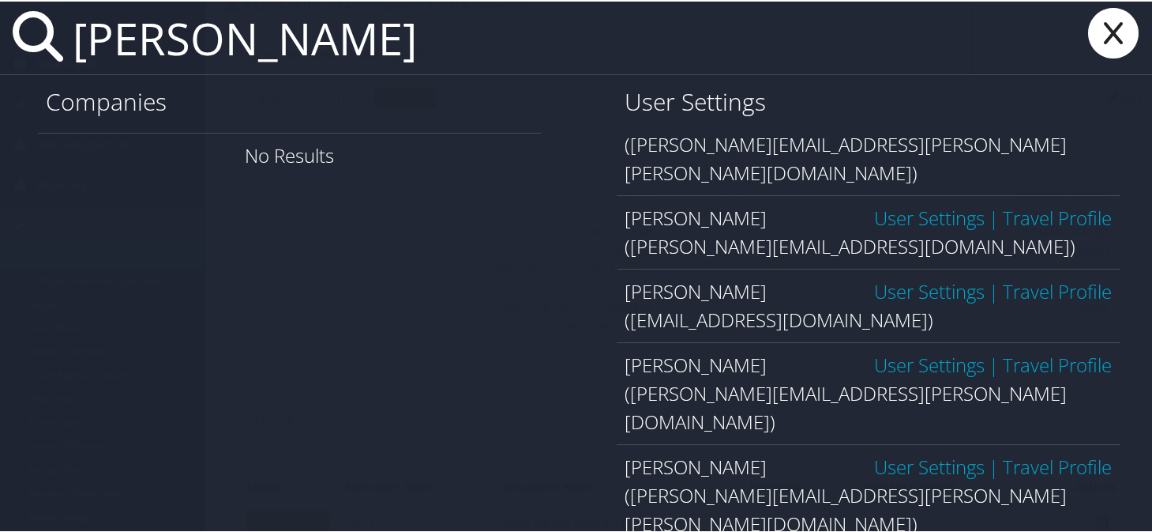
scroll to position [158, 0]
type input "[PERSON_NAME]"
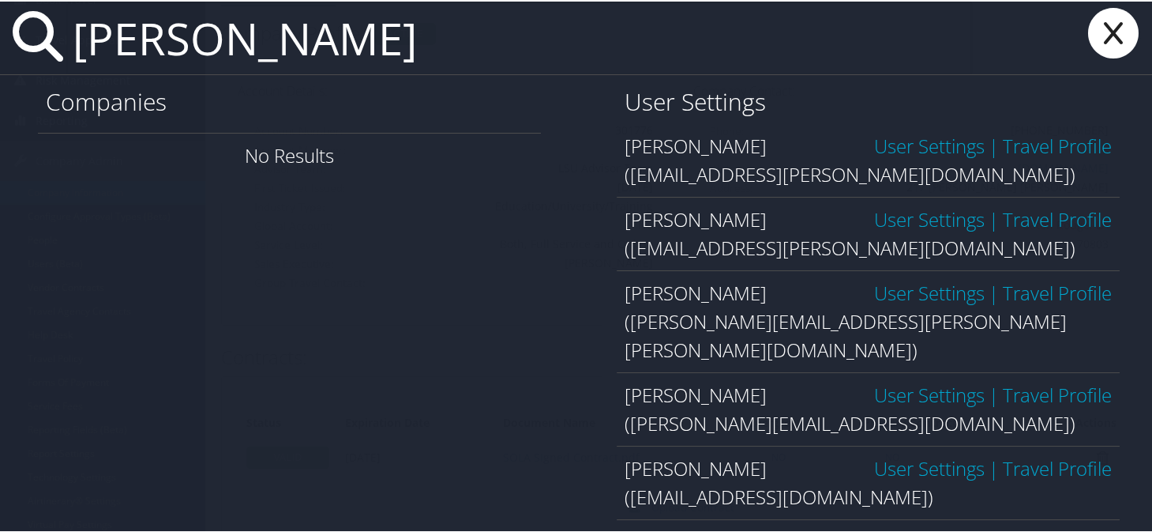
scroll to position [0, 0]
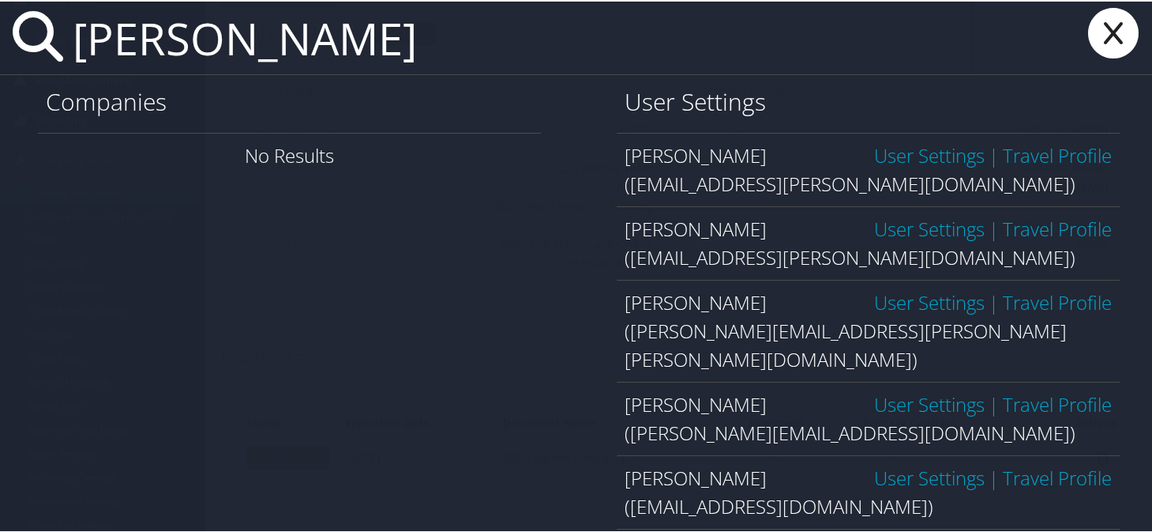
click at [1100, 39] on icon at bounding box center [1113, 31] width 63 height 51
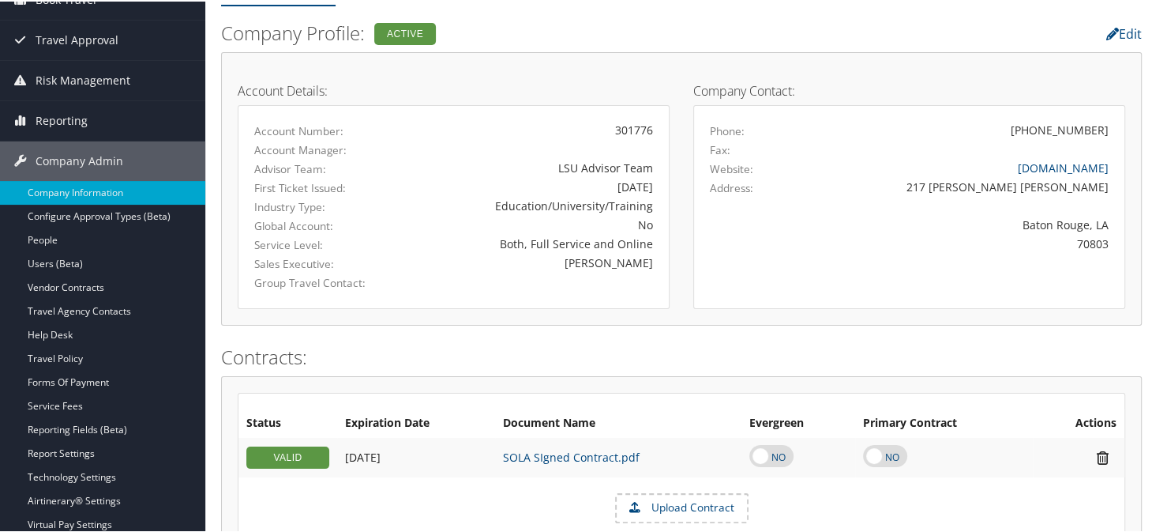
click at [276, 527] on div "Status Expiration Date Document Name Evergreen Primary Contract Actions VALID […" at bounding box center [682, 464] width 888 height 147
click at [276, 374] on html "Menu Dashboards ► AirPortal 360™ (Manager) AirPortal 360™ (Agent) My Travel Das…" at bounding box center [579, 108] width 1158 height 532
